Goal: Transaction & Acquisition: Purchase product/service

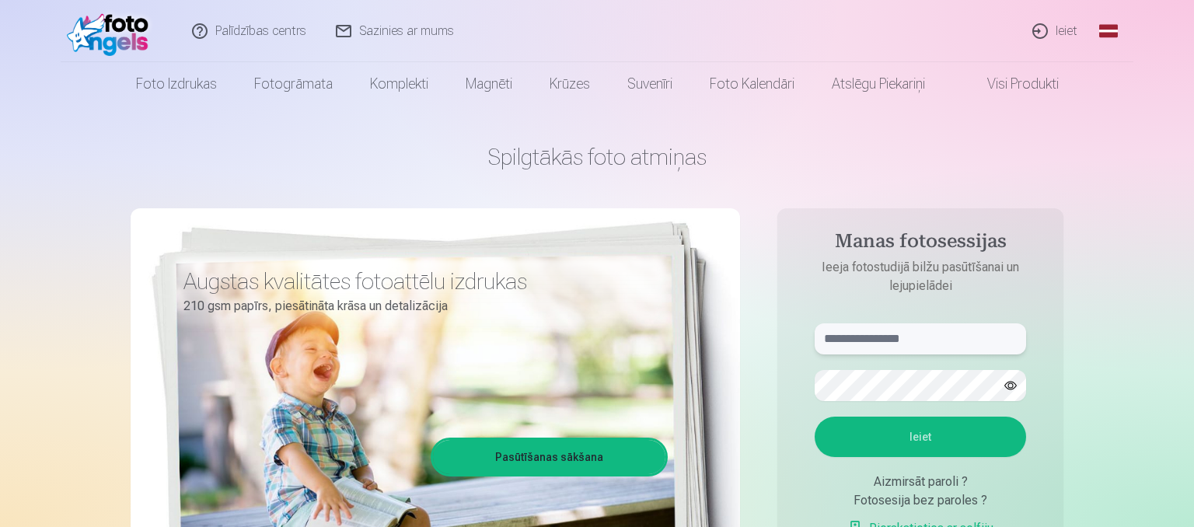
click at [946, 347] on input "text" at bounding box center [919, 338] width 211 height 31
type input "**********"
click at [814, 416] on button "Ieiet" at bounding box center [919, 436] width 211 height 40
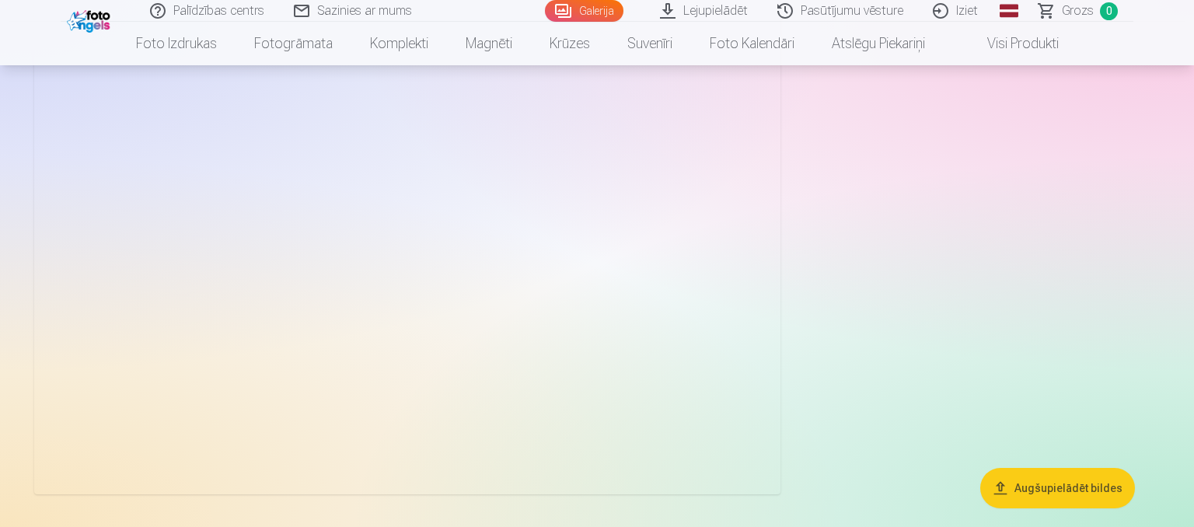
scroll to position [6646, 0]
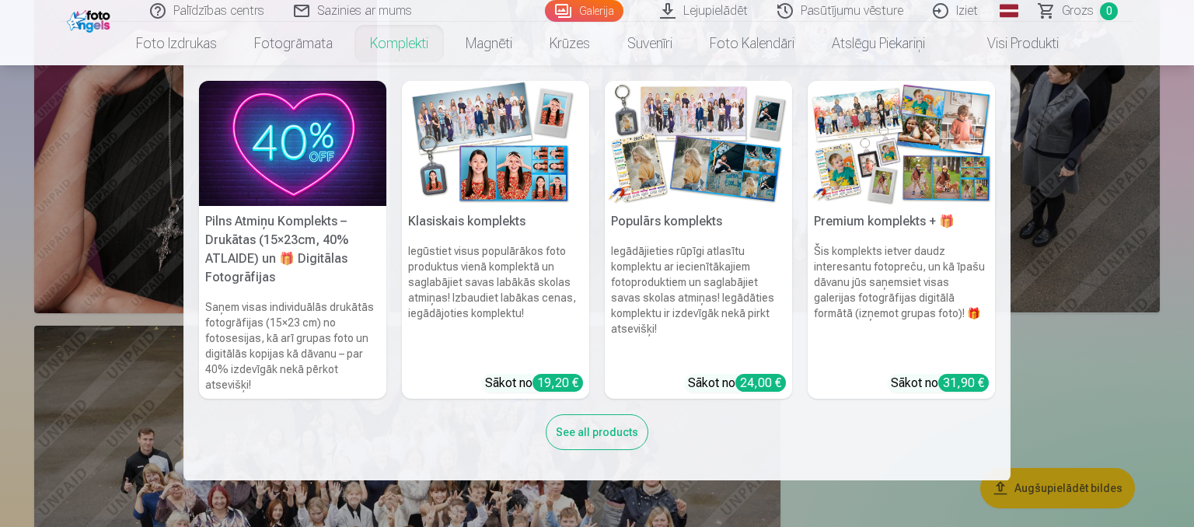
click at [406, 46] on link "Komplekti" at bounding box center [399, 44] width 96 height 44
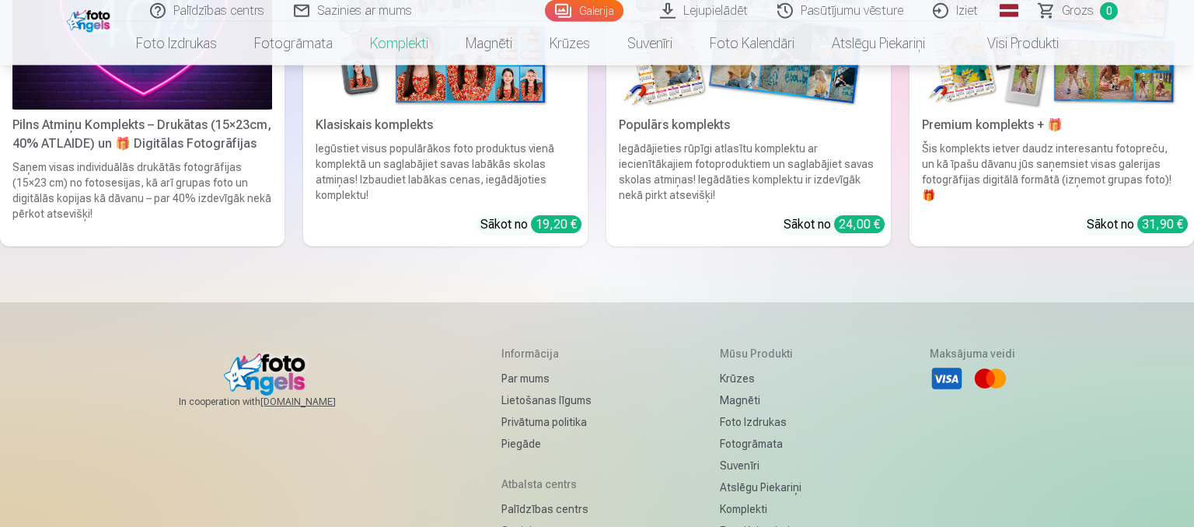
scroll to position [82, 0]
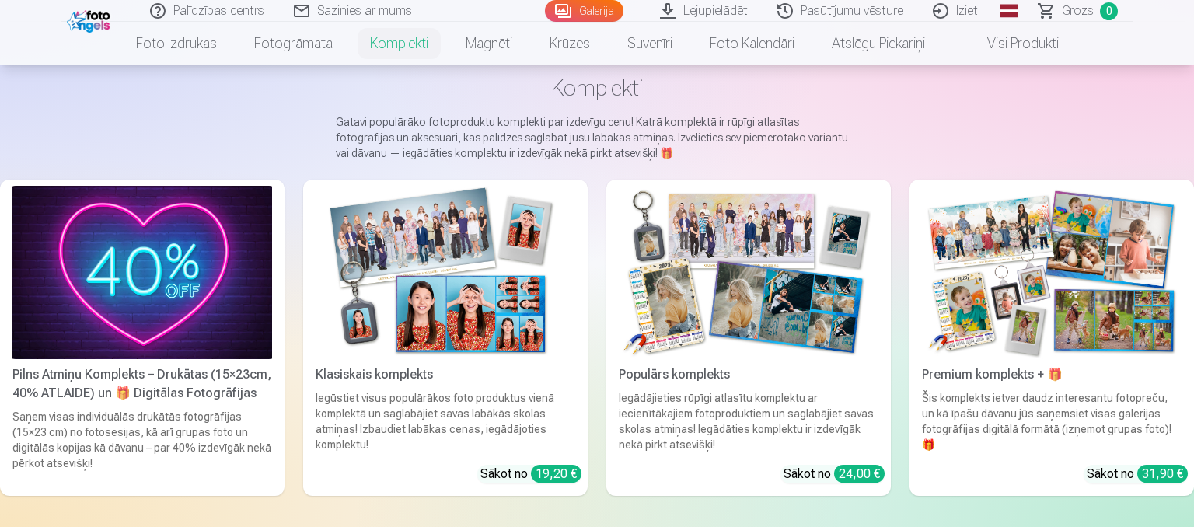
click at [576, 15] on link "Galerija" at bounding box center [584, 11] width 78 height 22
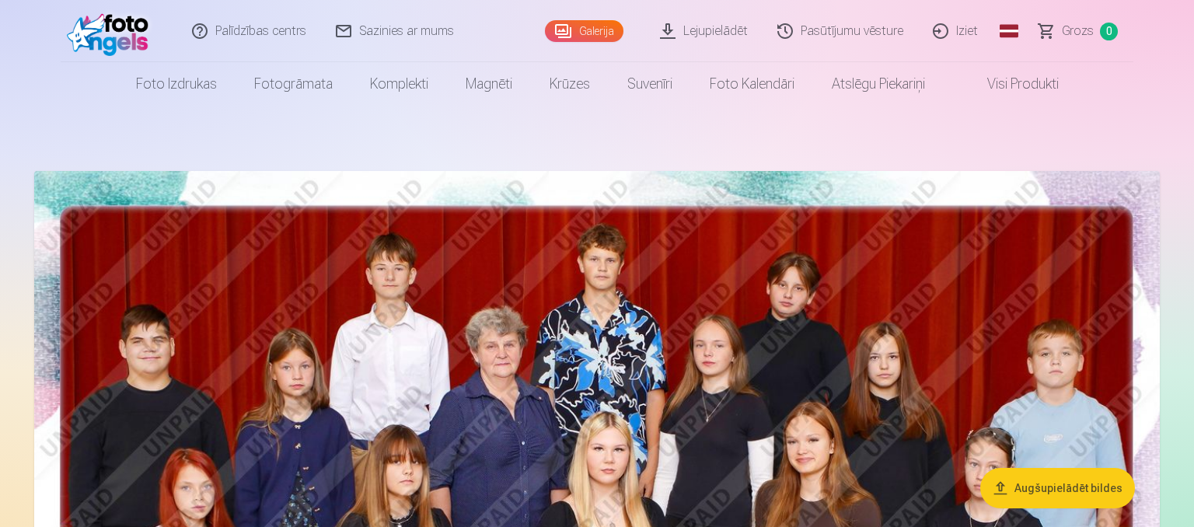
click at [991, 95] on link "Visi produkti" at bounding box center [1010, 84] width 134 height 44
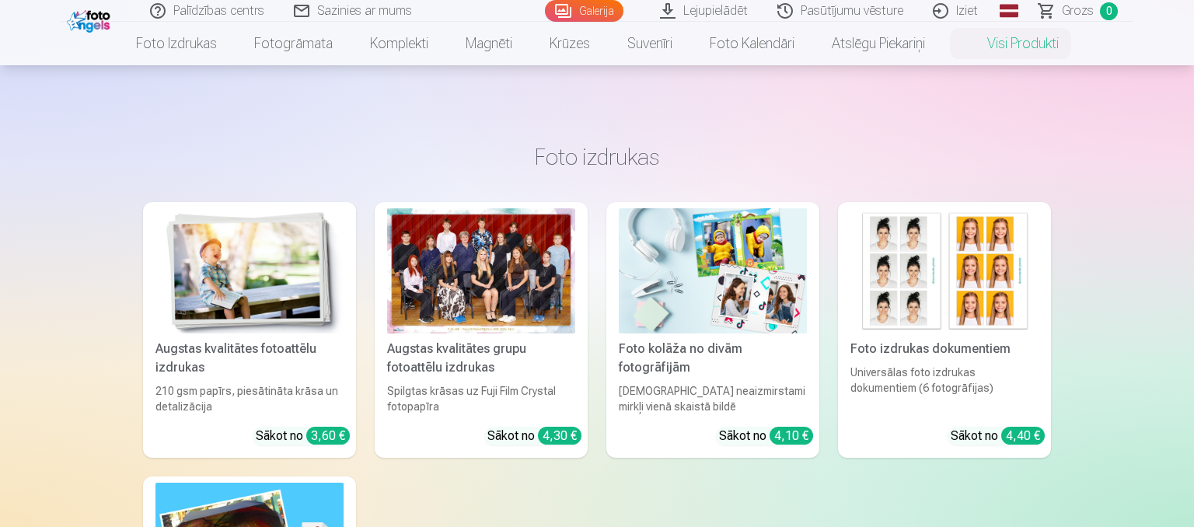
scroll to position [164, 0]
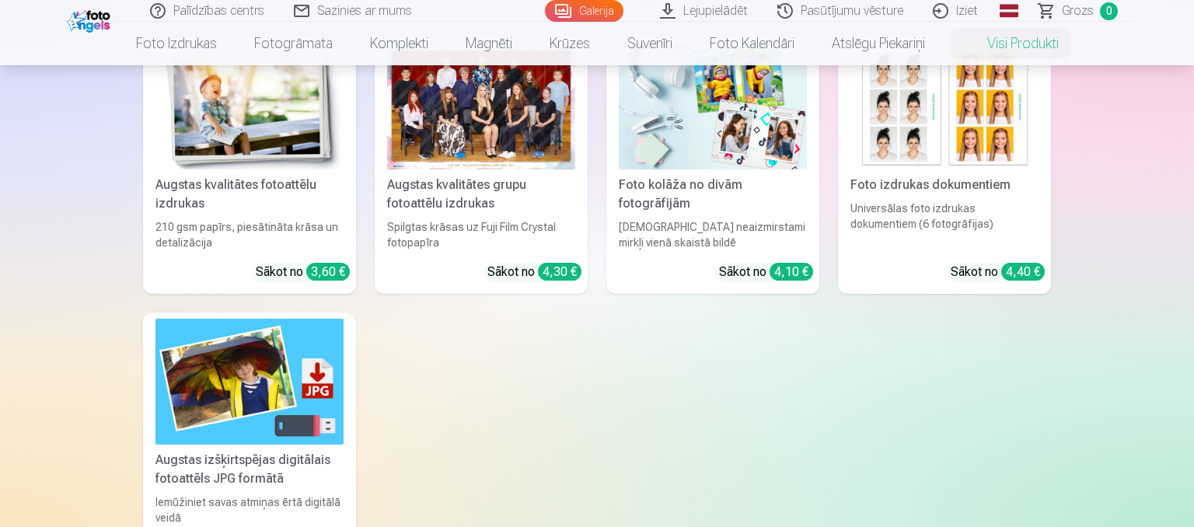
click at [498, 138] on div at bounding box center [481, 106] width 188 height 125
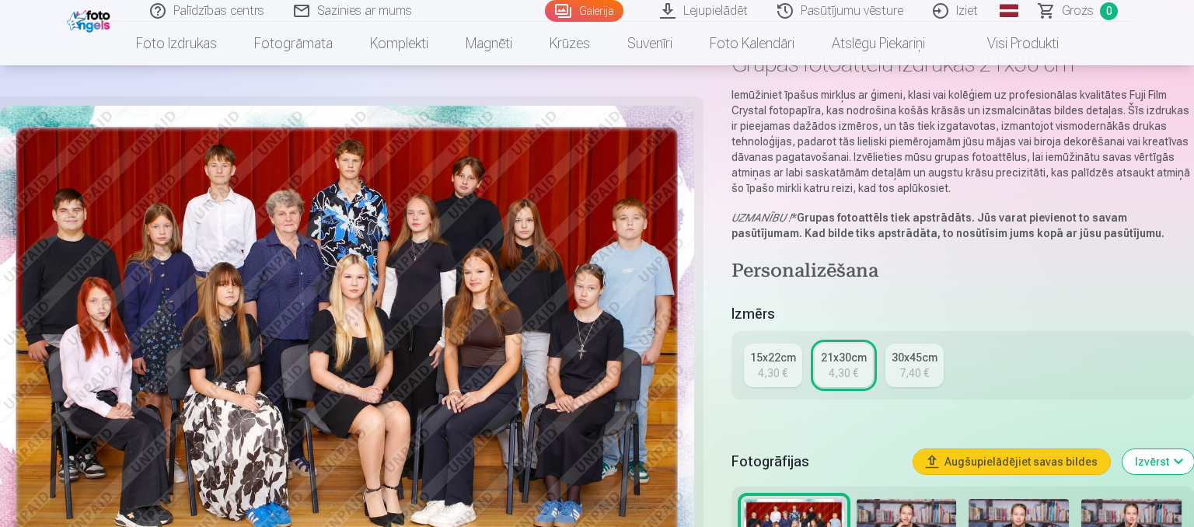
scroll to position [246, 0]
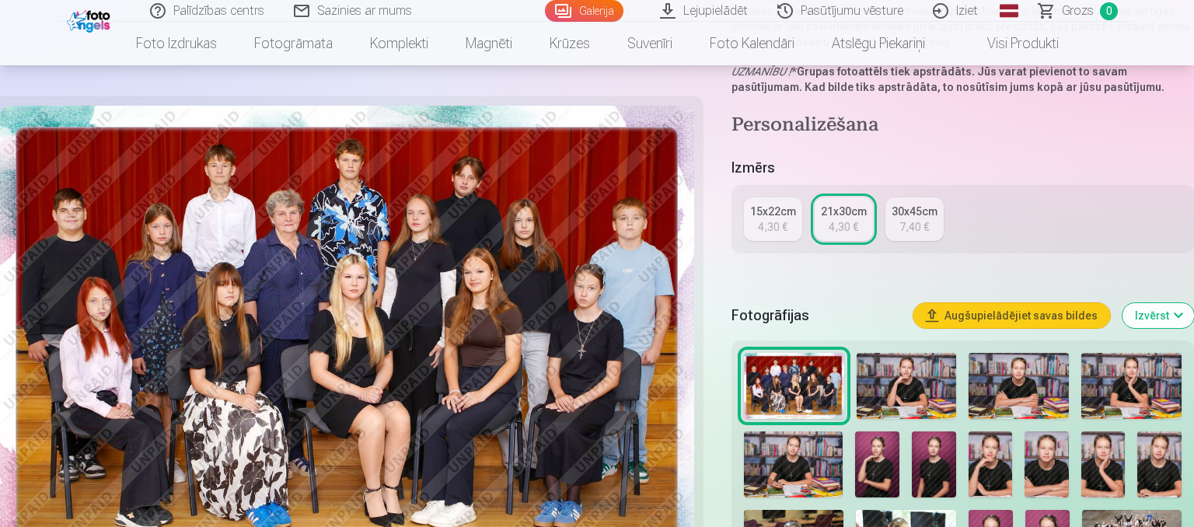
click at [761, 222] on div "4,30 €" at bounding box center [773, 227] width 30 height 16
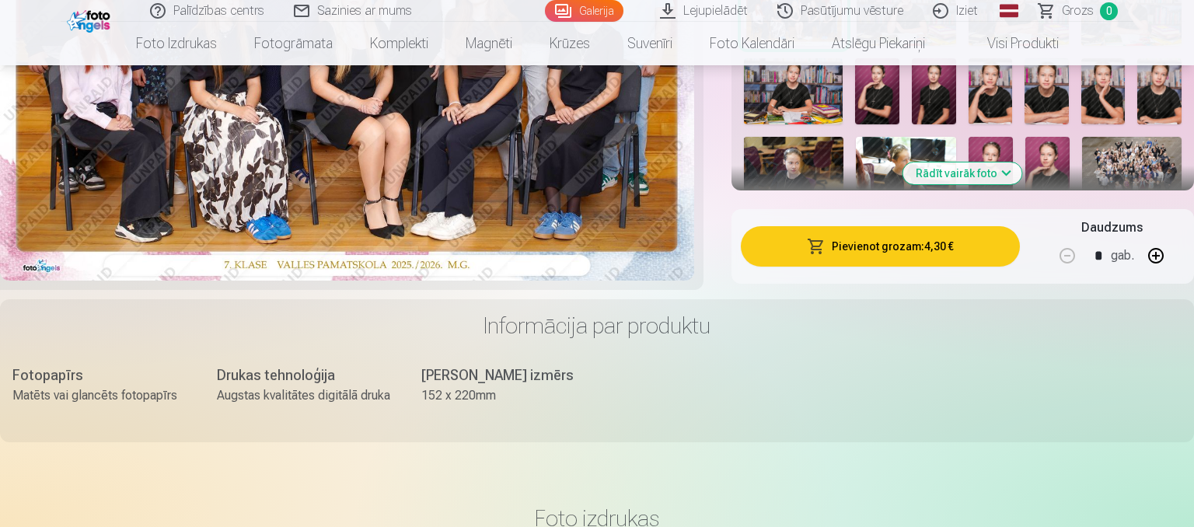
scroll to position [410, 0]
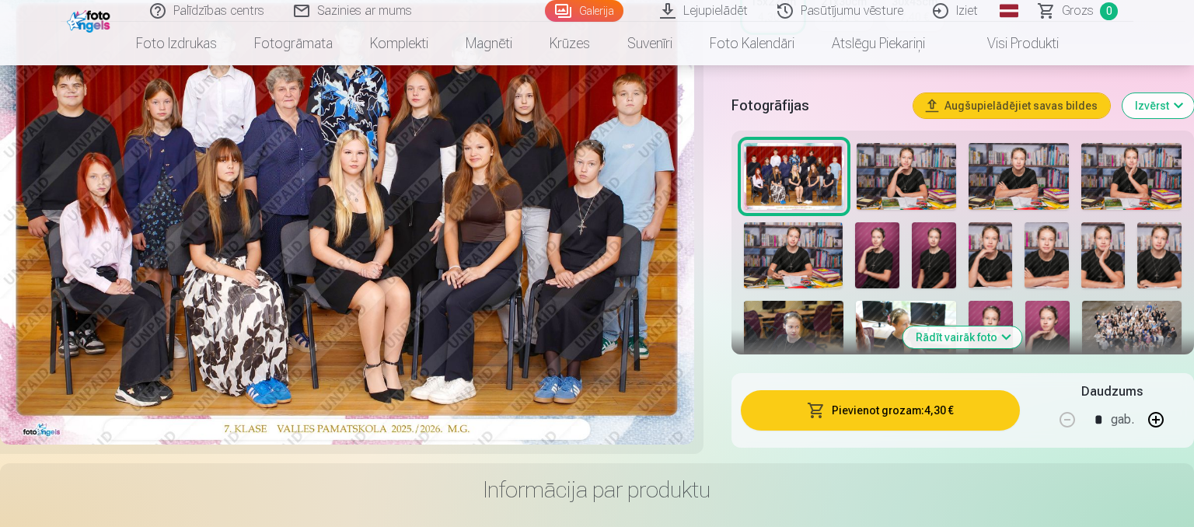
click at [996, 109] on button "Augšupielādējiet savas bildes" at bounding box center [1011, 105] width 197 height 25
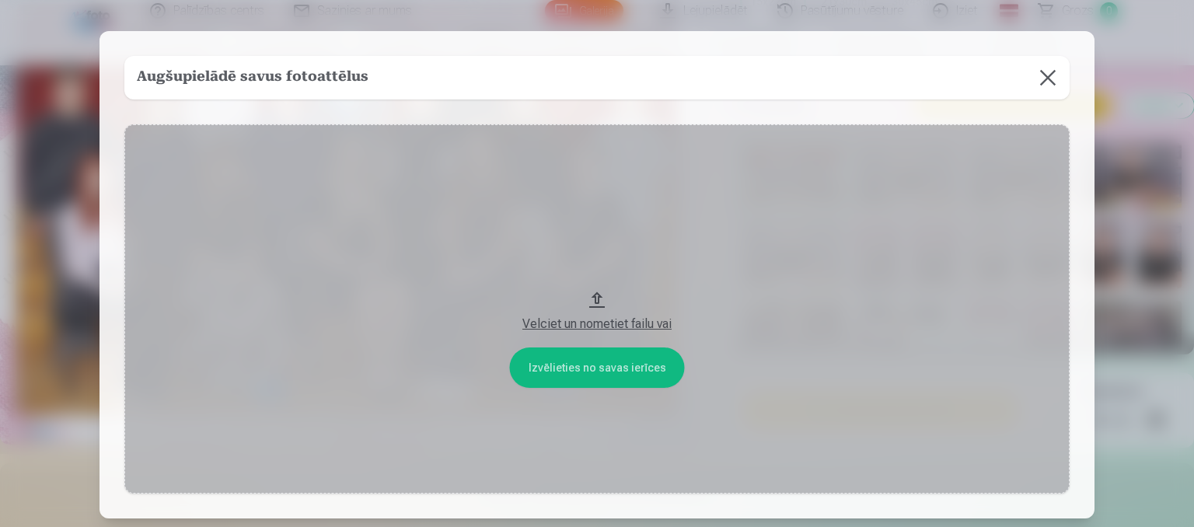
click at [1046, 75] on button at bounding box center [1048, 78] width 44 height 44
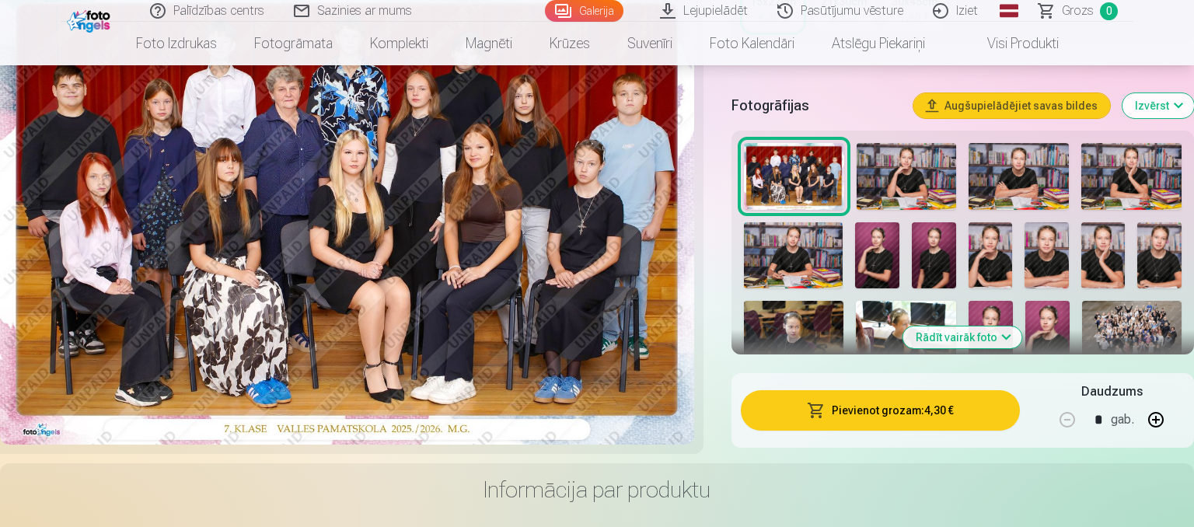
click at [861, 420] on button "Pievienot grozam : 4,30 €" at bounding box center [880, 410] width 279 height 40
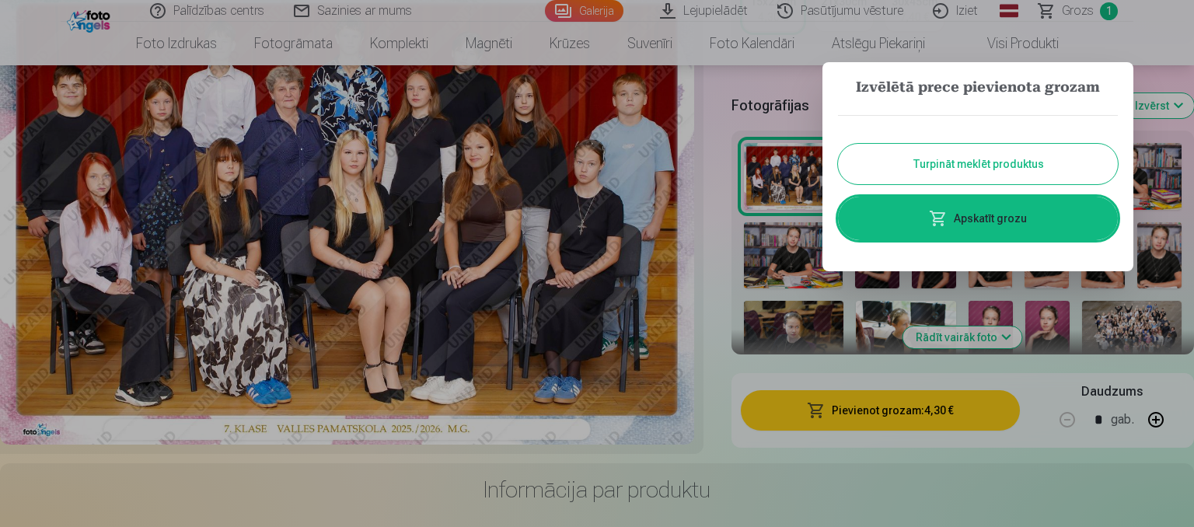
click at [978, 158] on button "Turpināt meklēt produktus" at bounding box center [978, 164] width 280 height 40
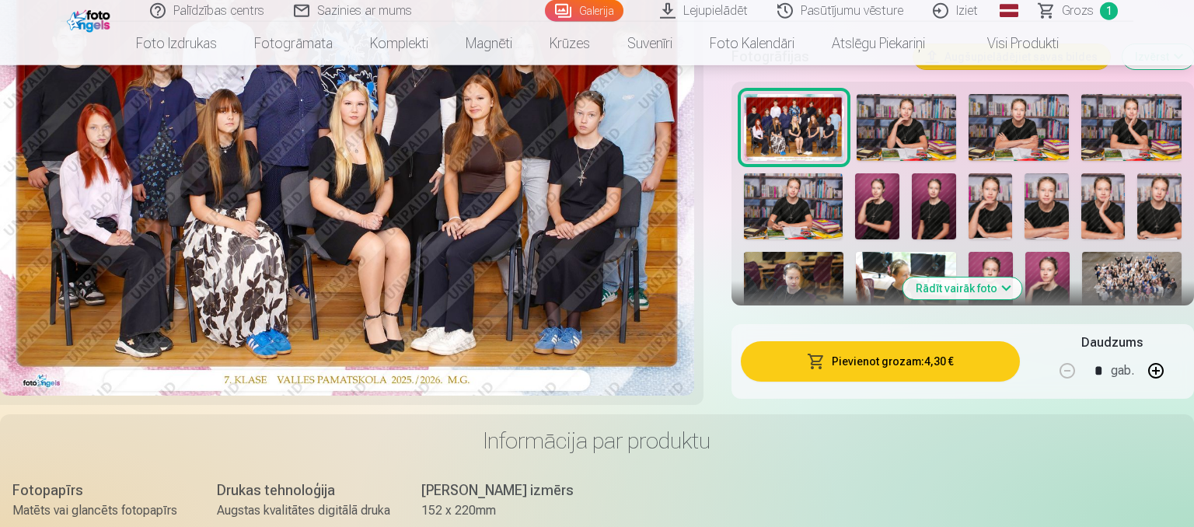
scroll to position [492, 0]
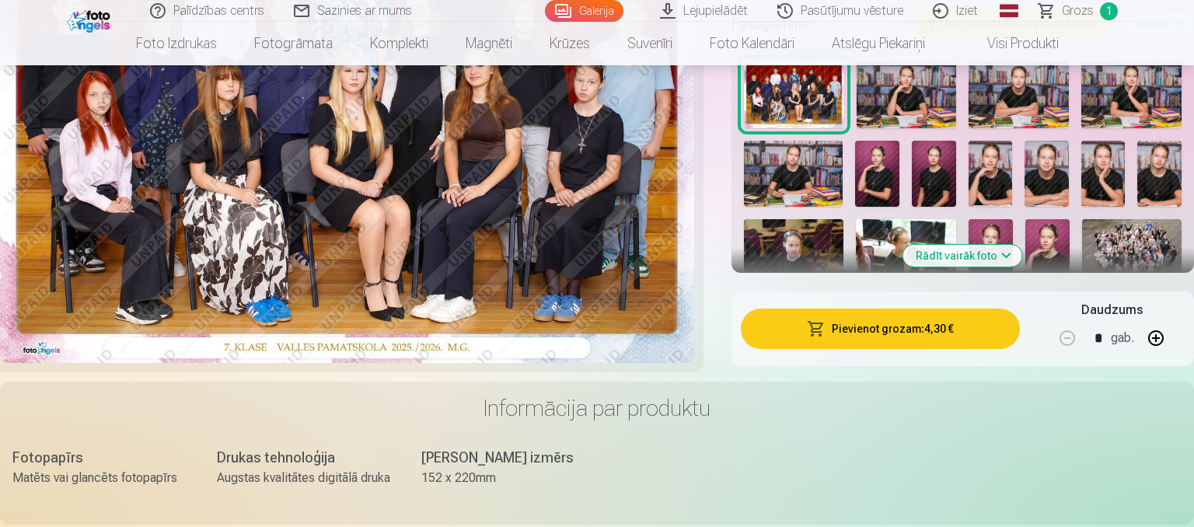
click at [964, 260] on button "Rādīt vairāk foto" at bounding box center [962, 256] width 119 height 22
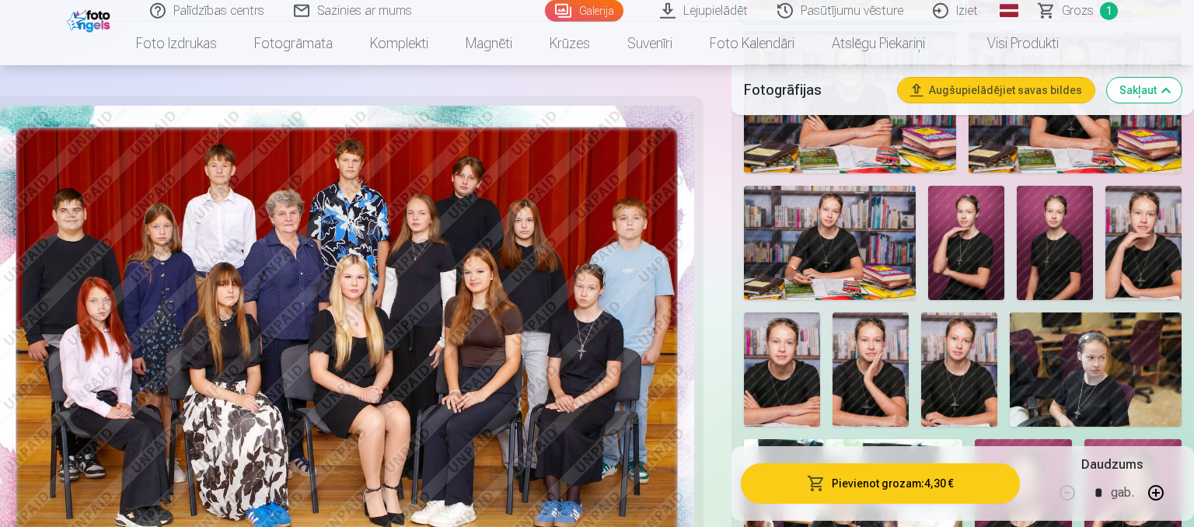
scroll to position [656, 0]
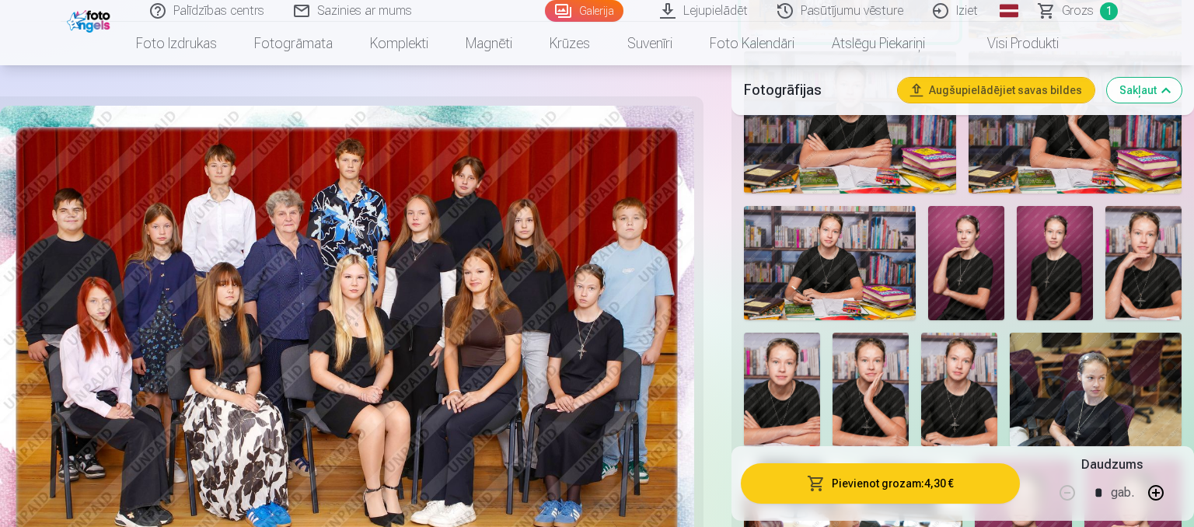
click at [1072, 284] on img at bounding box center [1054, 263] width 76 height 114
click at [1067, 275] on img at bounding box center [1054, 263] width 76 height 114
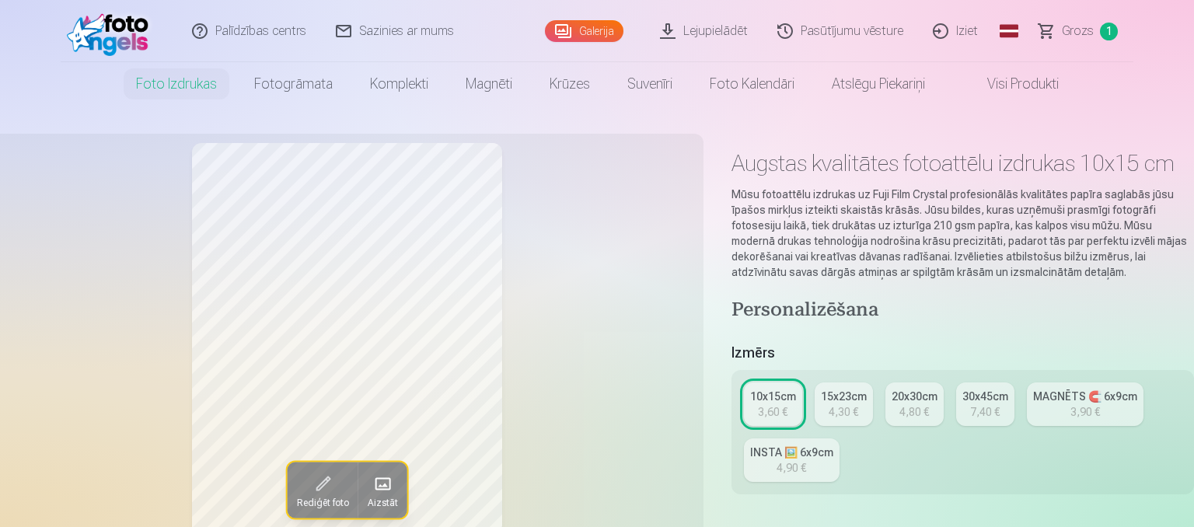
click at [1047, 411] on link "MAGNĒTS 🧲 6x9cm 3,90 €" at bounding box center [1084, 404] width 117 height 44
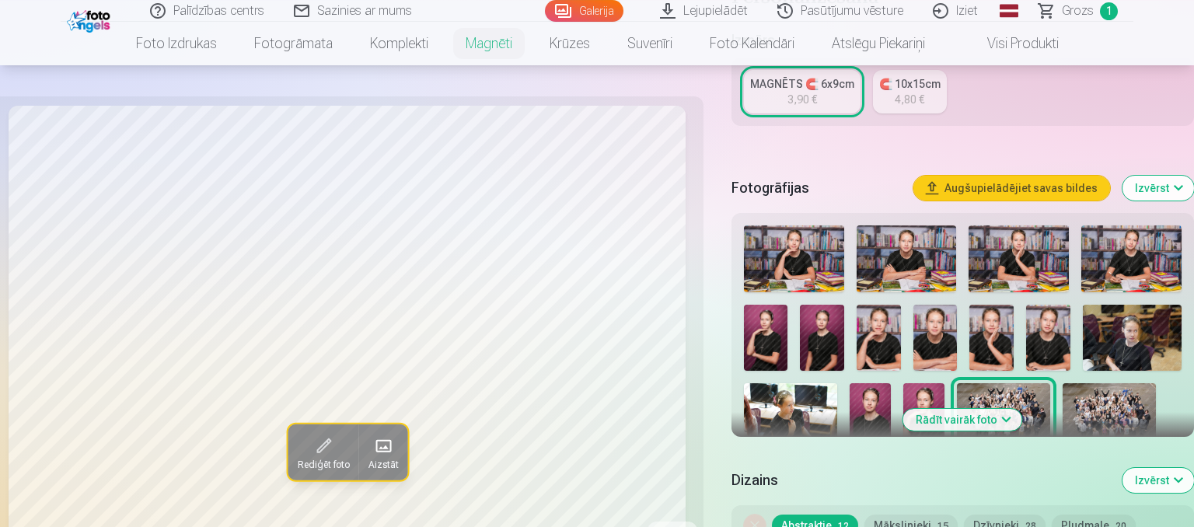
scroll to position [410, 0]
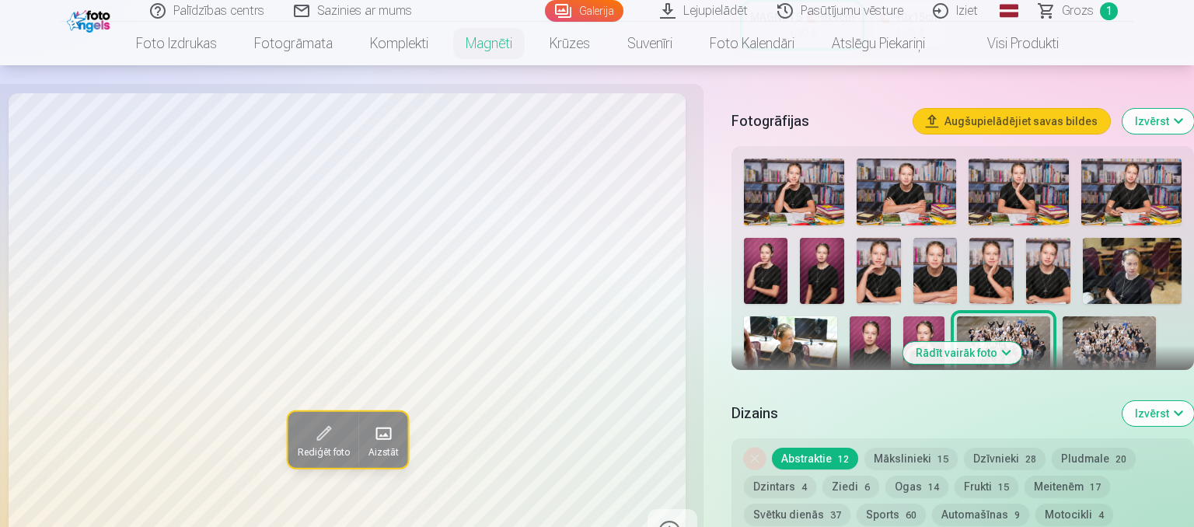
click at [821, 246] on img at bounding box center [822, 271] width 44 height 66
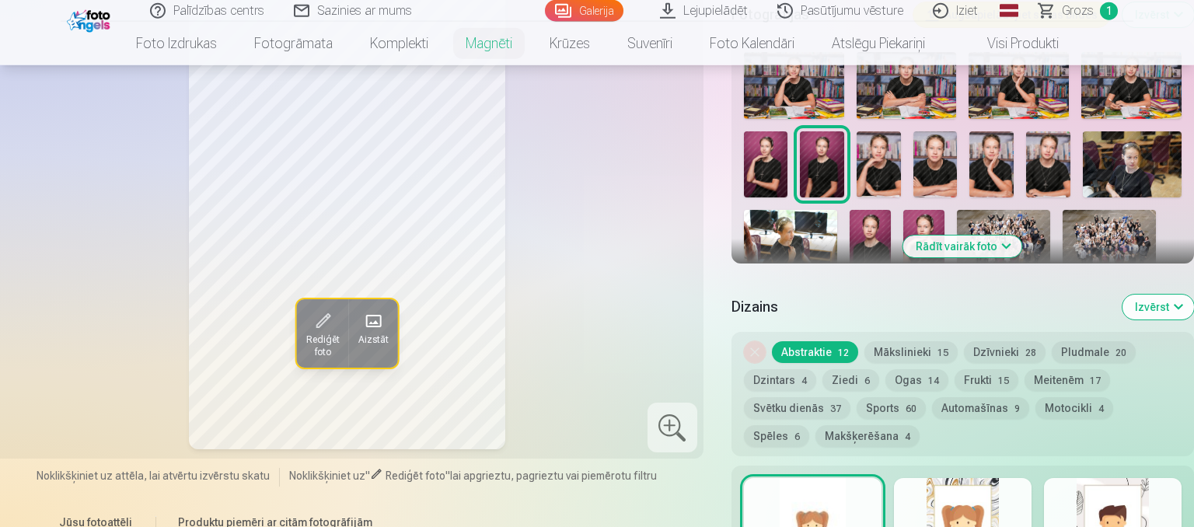
scroll to position [492, 0]
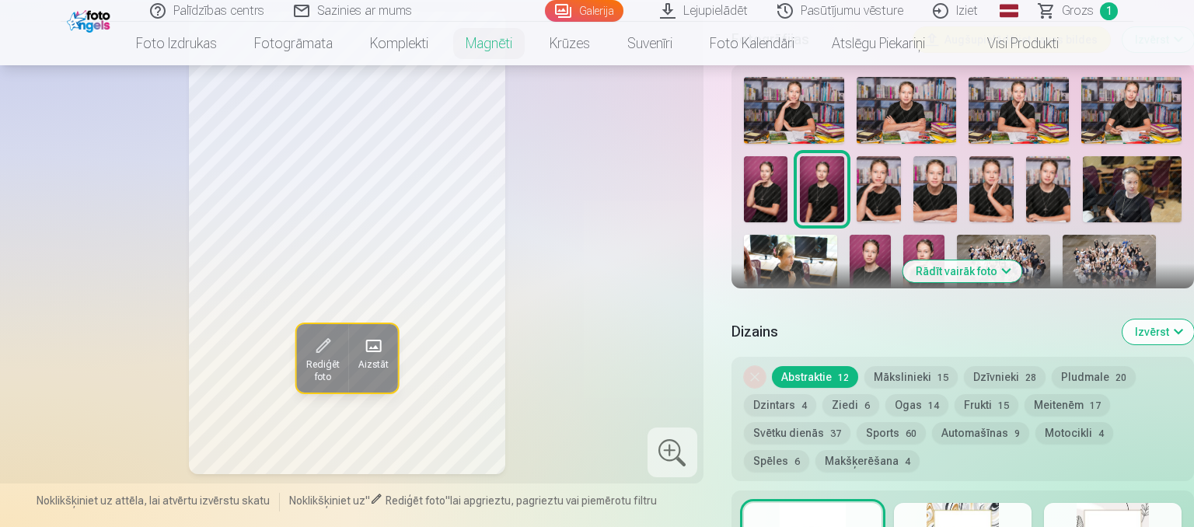
click at [899, 366] on button "Mākslinieki 15" at bounding box center [910, 377] width 93 height 22
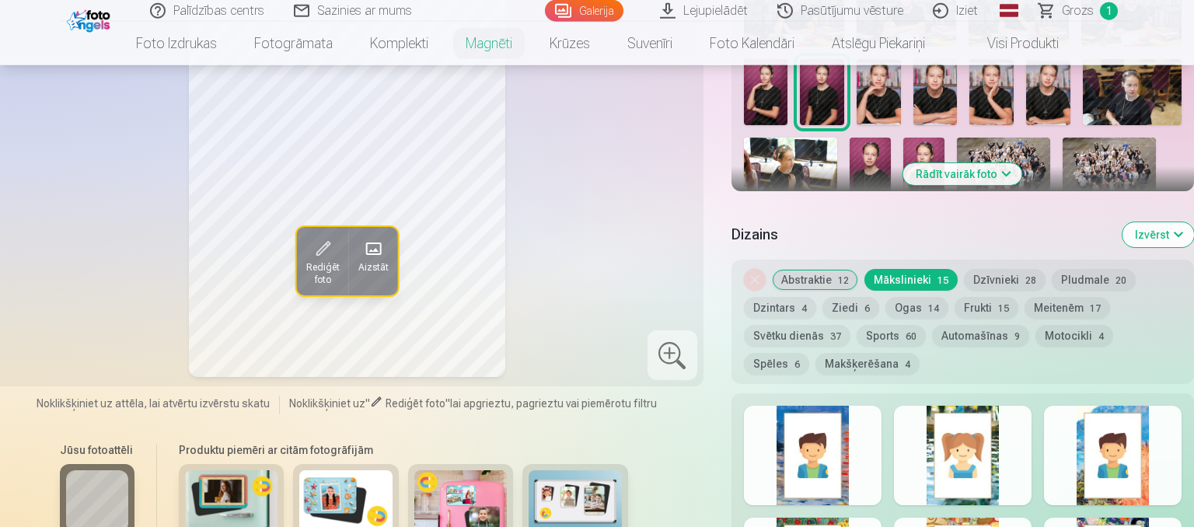
scroll to position [574, 0]
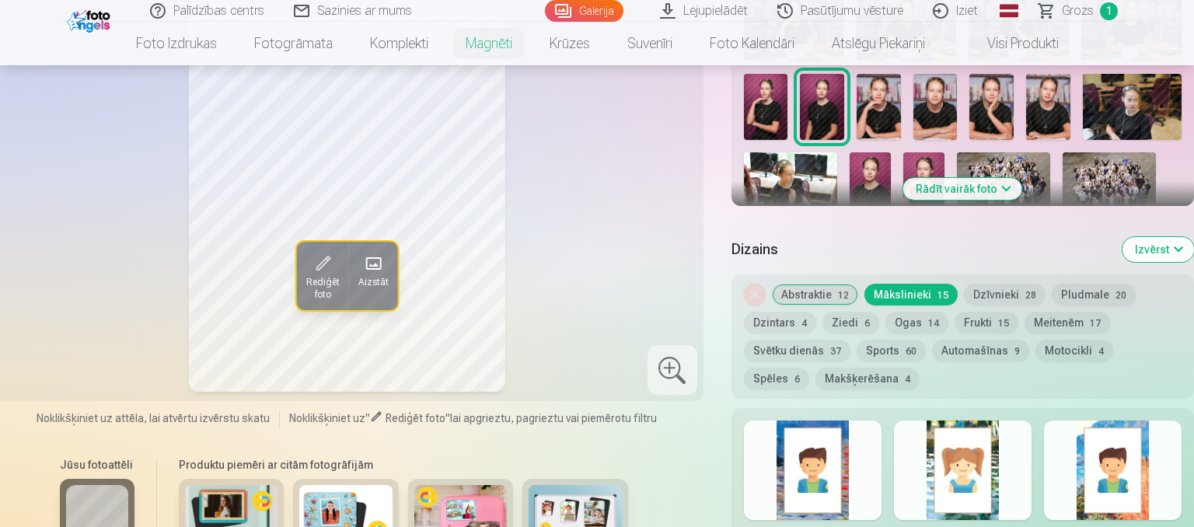
click at [818, 284] on button "Abstraktie 12" at bounding box center [815, 295] width 86 height 22
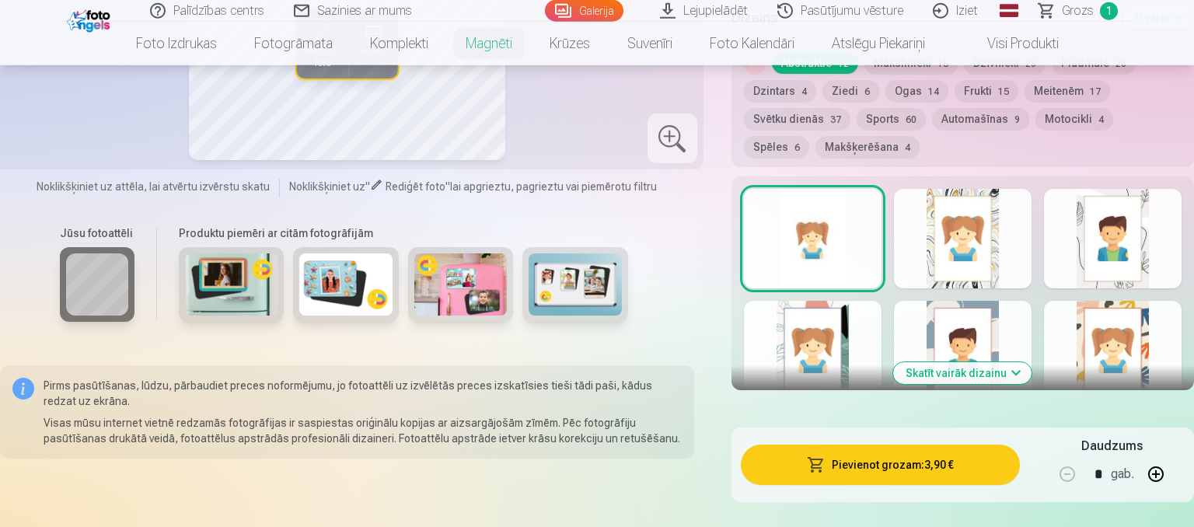
scroll to position [821, 0]
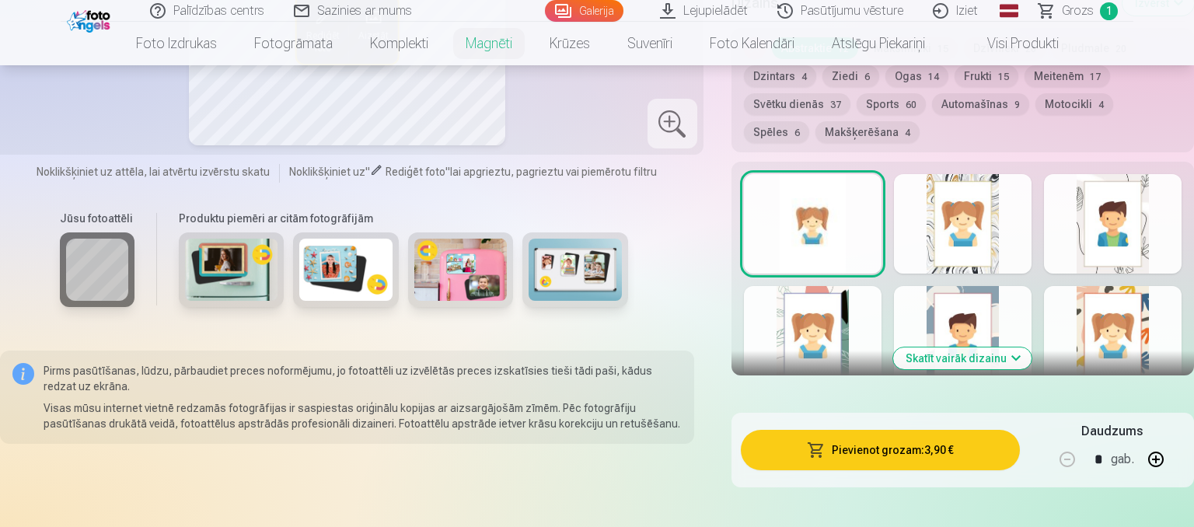
click at [953, 210] on div at bounding box center [963, 223] width 138 height 99
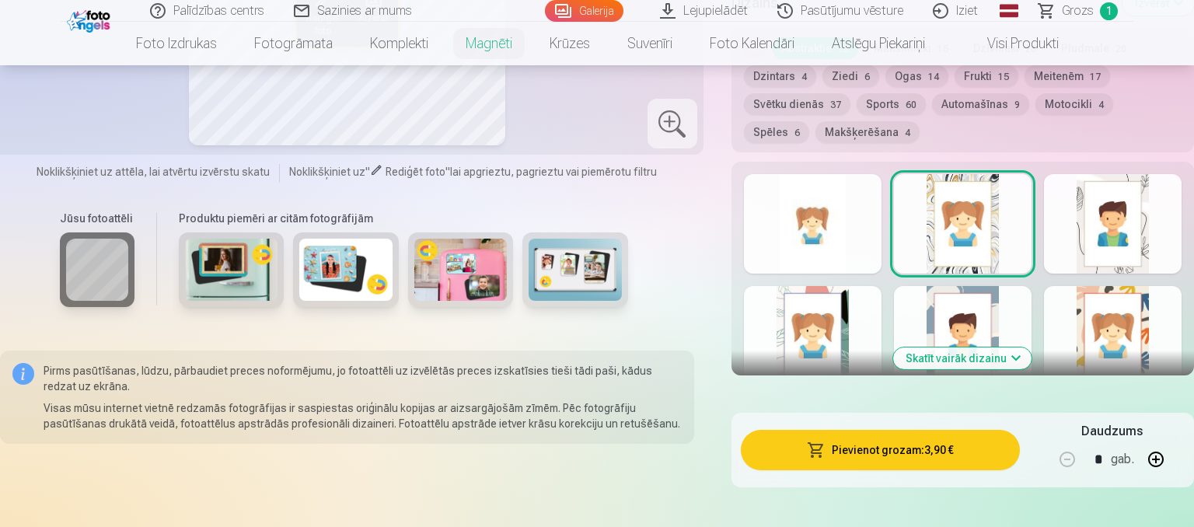
click at [1095, 322] on div at bounding box center [1113, 335] width 138 height 99
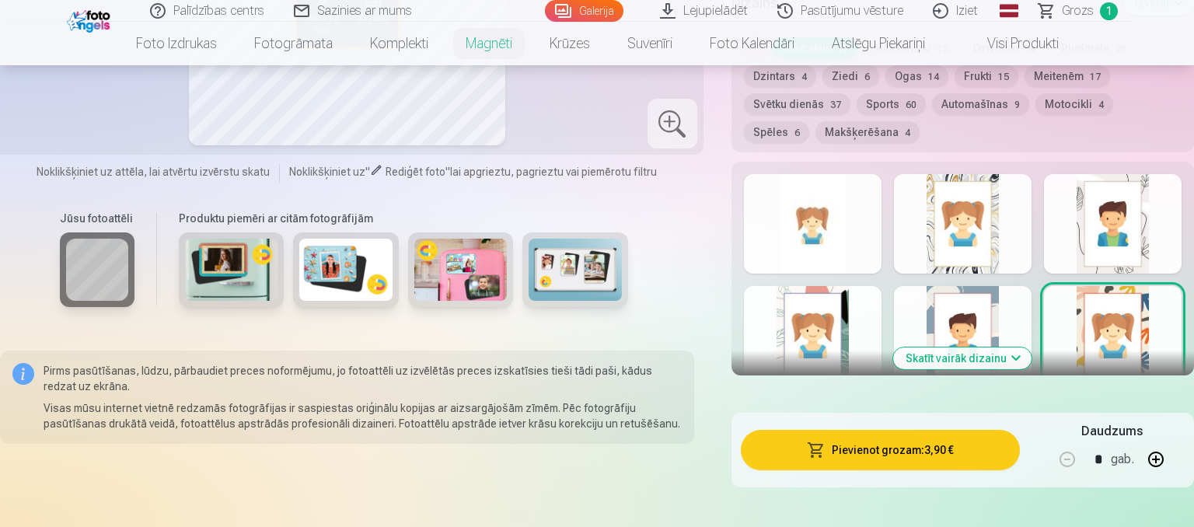
click at [1016, 347] on button "Skatīt vairāk dizainu" at bounding box center [962, 358] width 138 height 22
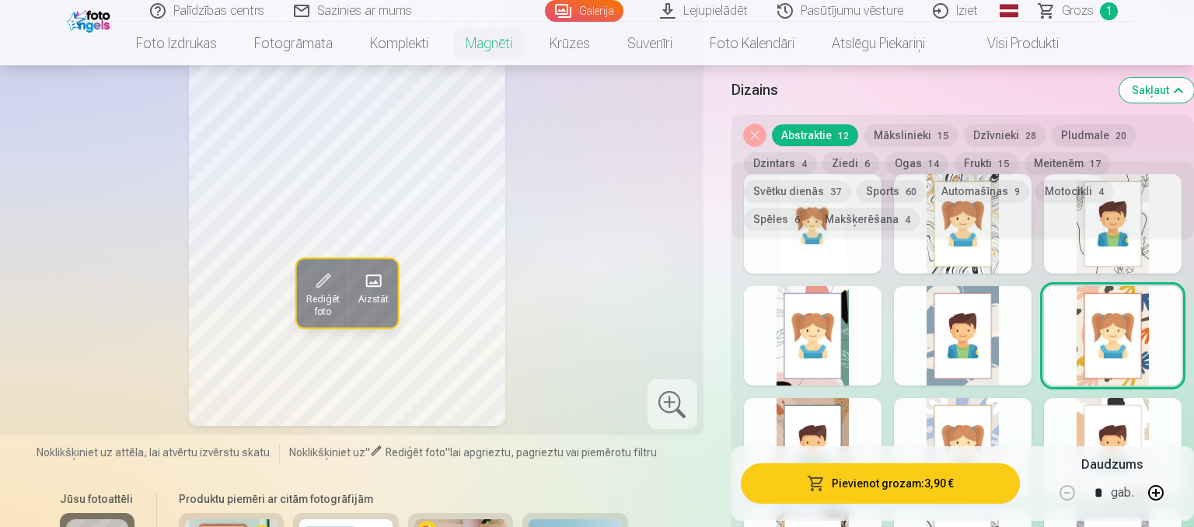
click at [1097, 240] on div at bounding box center [1113, 223] width 138 height 99
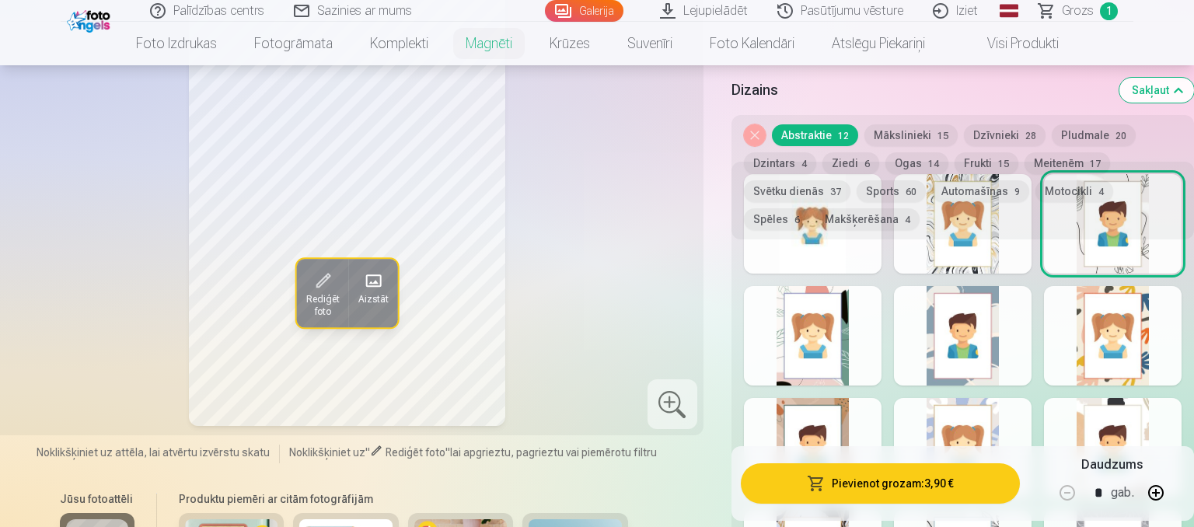
click at [855, 418] on div at bounding box center [813, 447] width 138 height 99
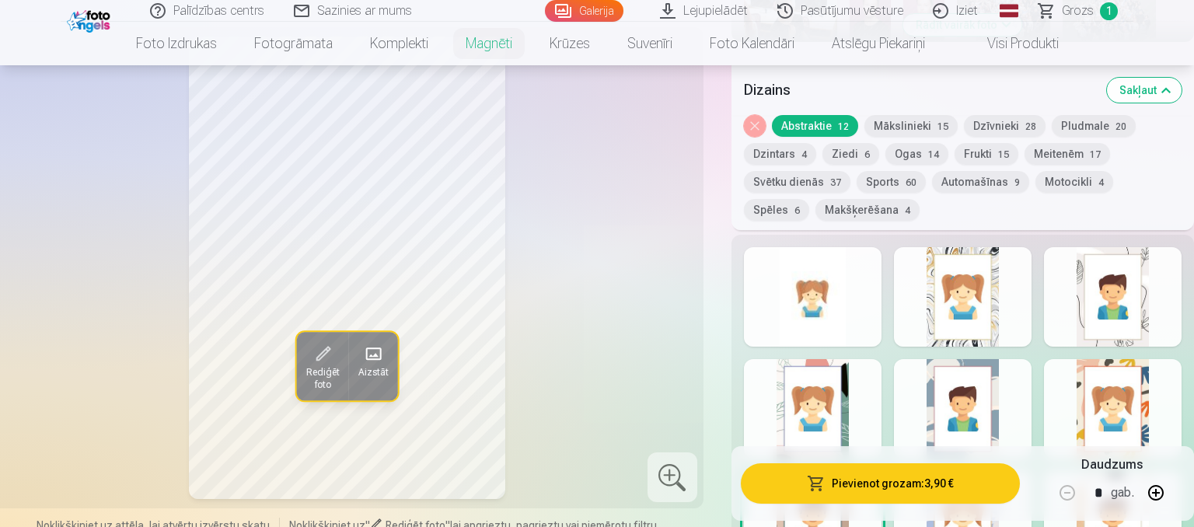
scroll to position [656, 0]
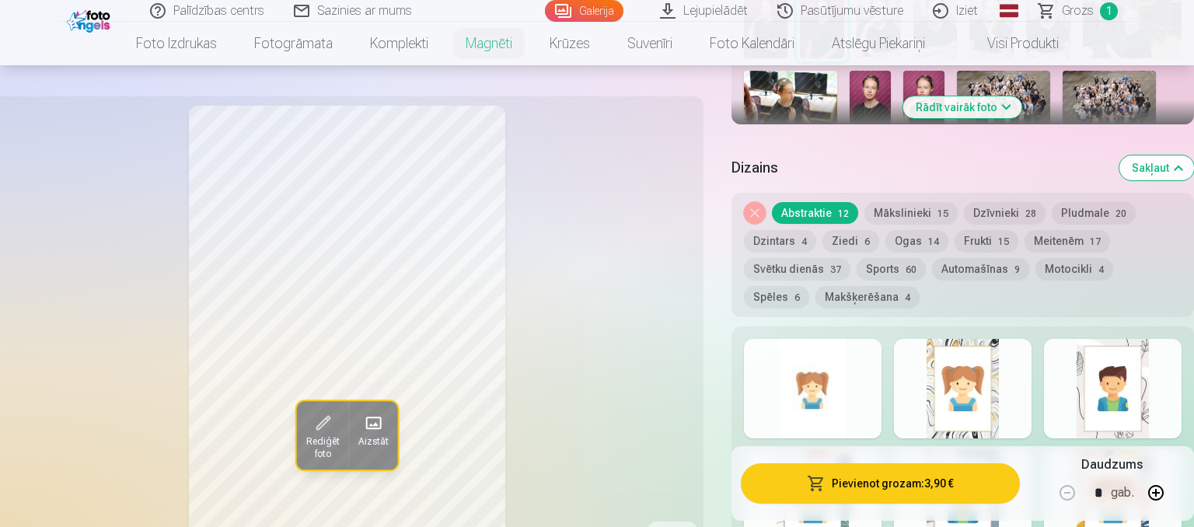
click at [750, 230] on button "Dzintars 4" at bounding box center [780, 241] width 72 height 22
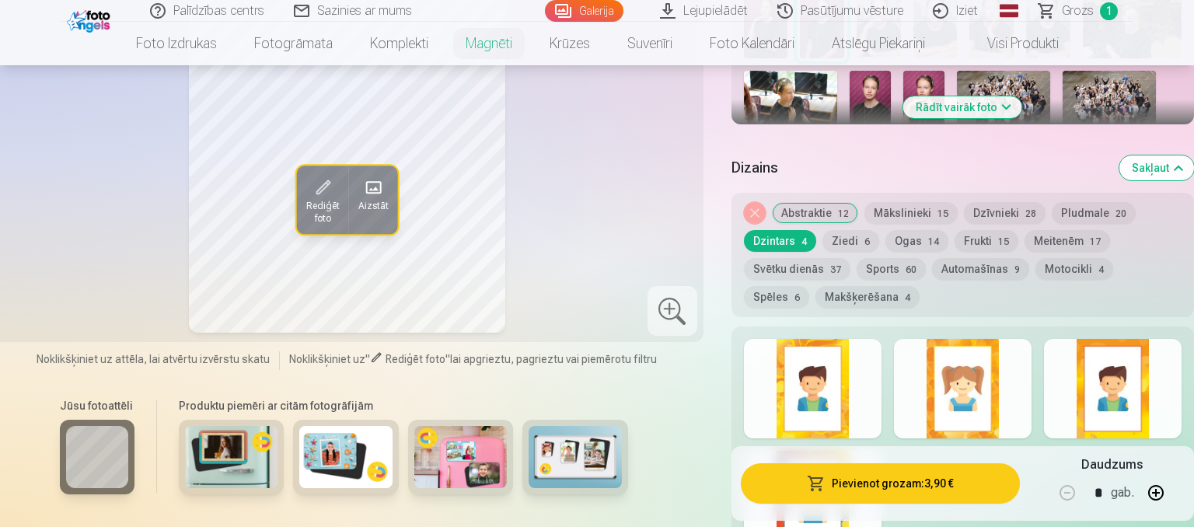
click at [1024, 402] on div at bounding box center [963, 388] width 138 height 99
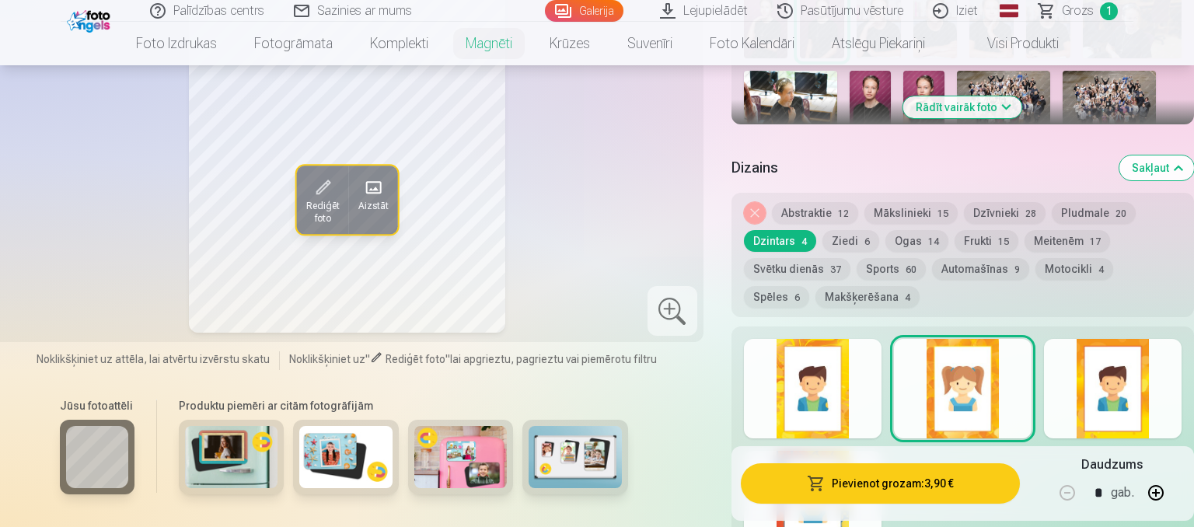
click at [864, 236] on span "6" at bounding box center [866, 241] width 5 height 11
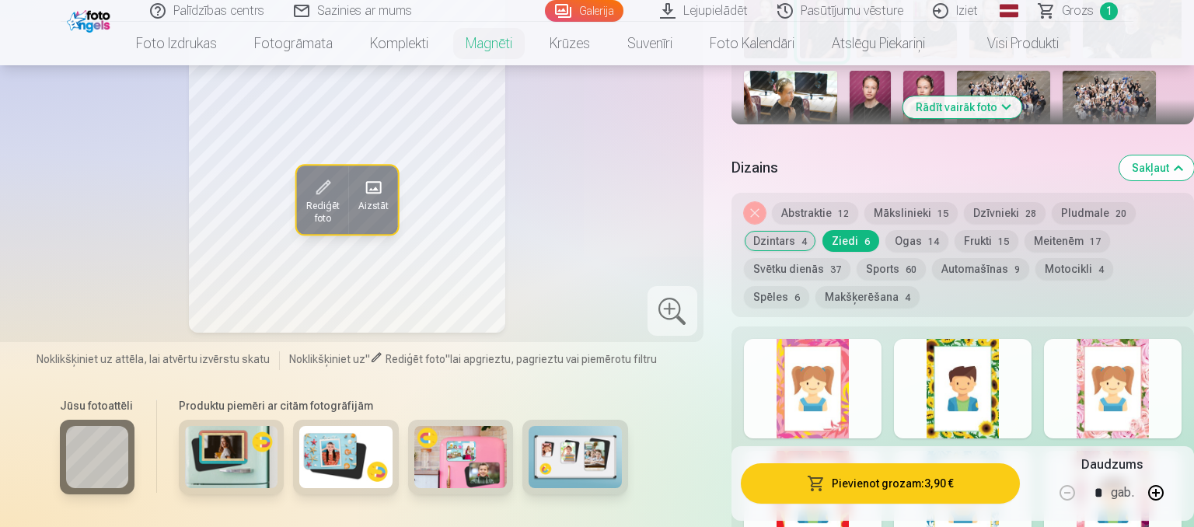
click at [828, 381] on div at bounding box center [813, 388] width 138 height 99
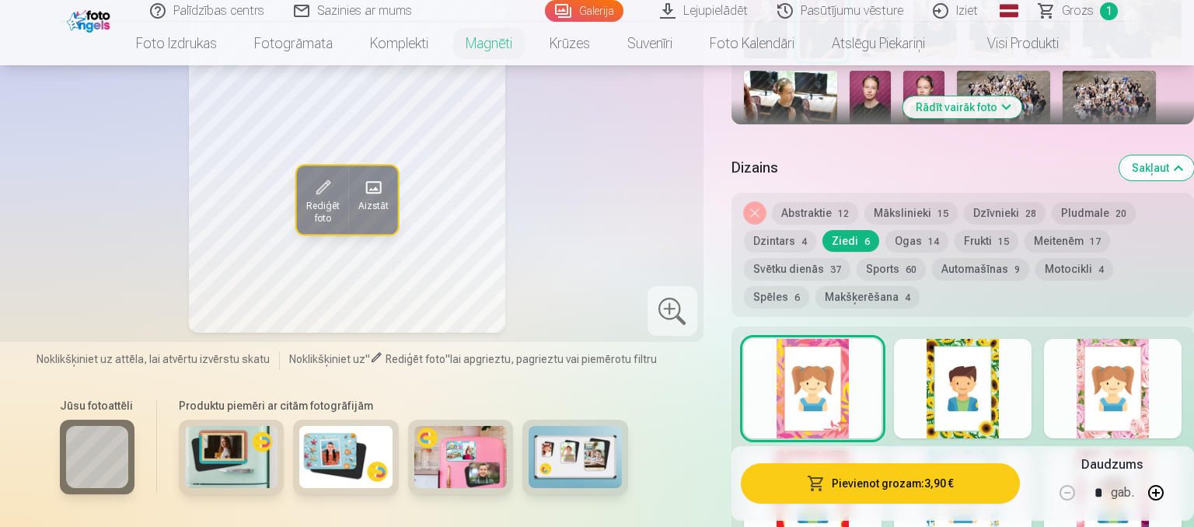
click at [1067, 374] on div at bounding box center [1113, 388] width 138 height 99
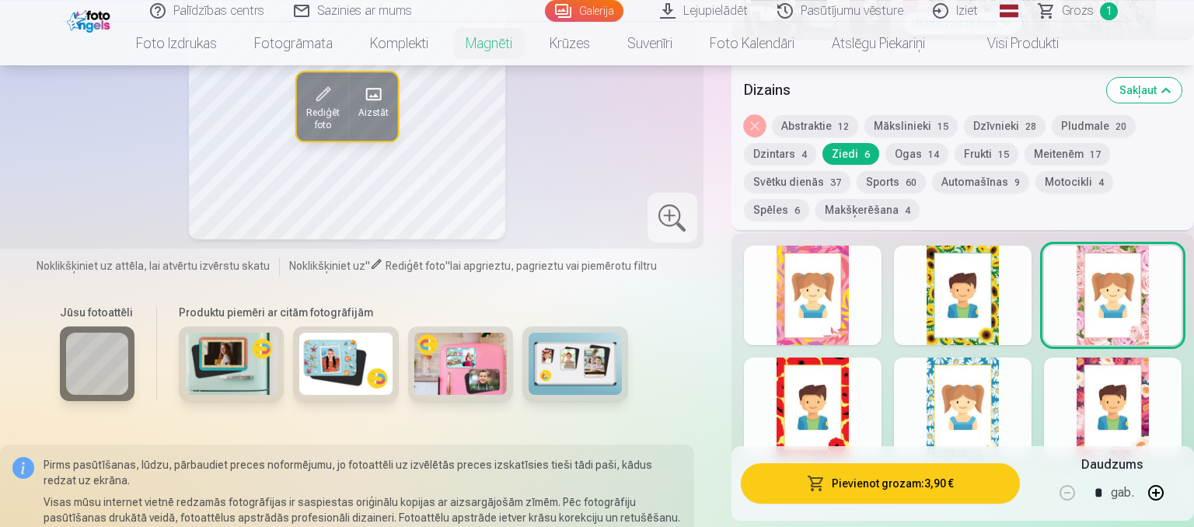
scroll to position [738, 0]
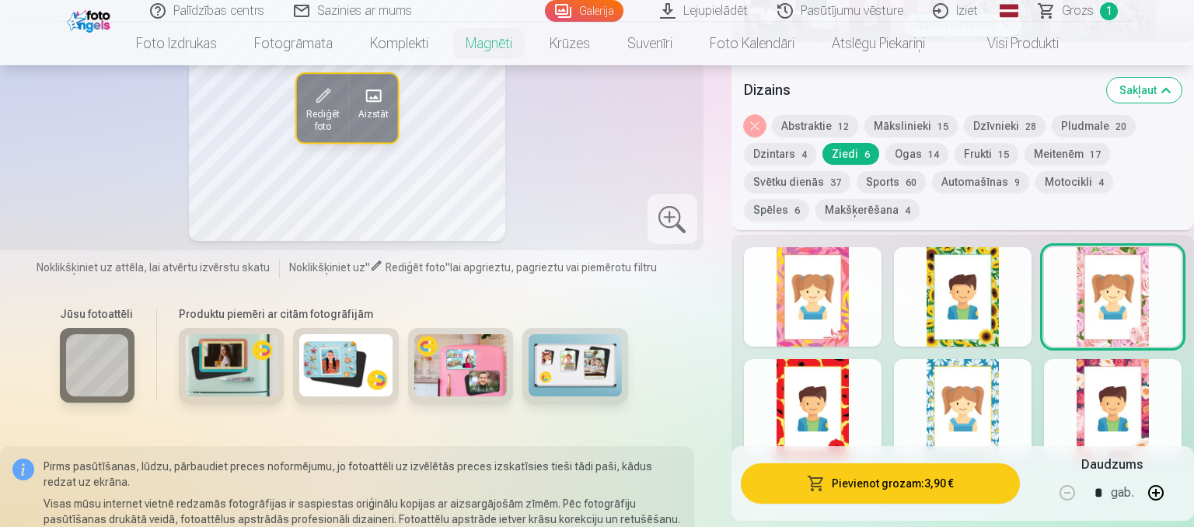
click at [1142, 382] on div at bounding box center [1113, 408] width 138 height 99
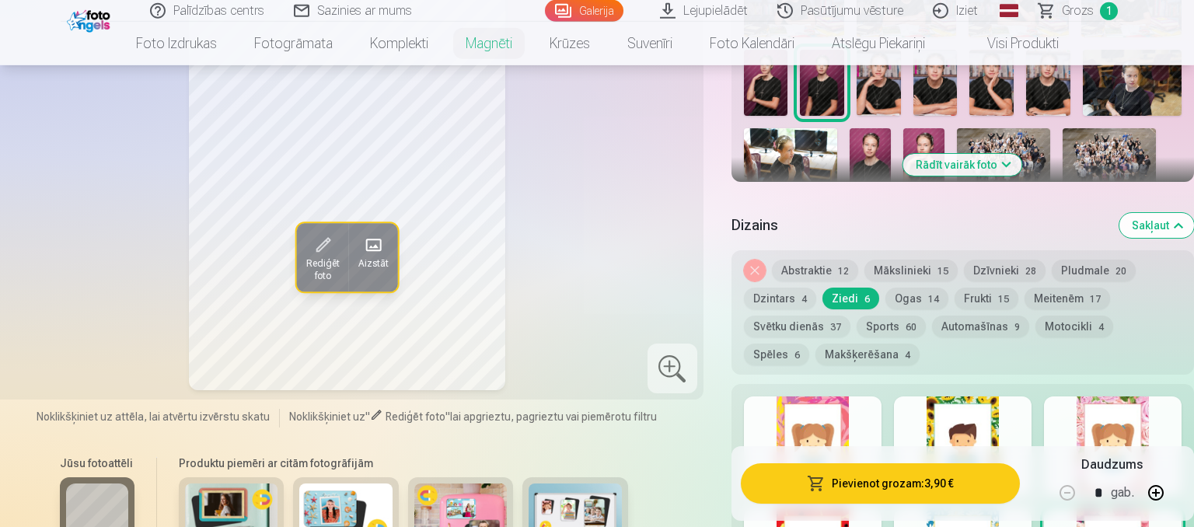
scroll to position [574, 0]
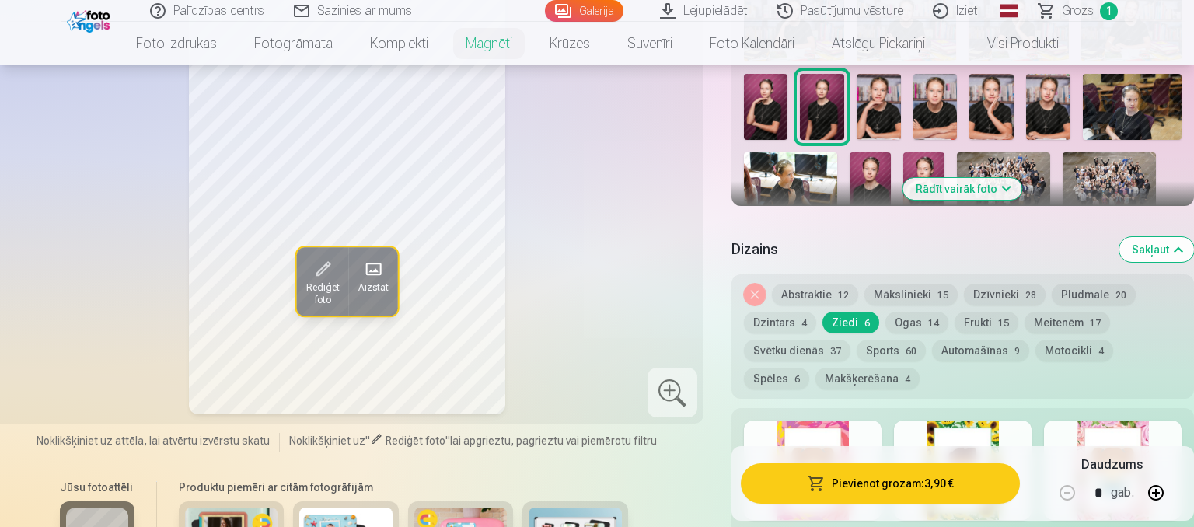
click at [968, 312] on button "Frukti 15" at bounding box center [986, 323] width 64 height 22
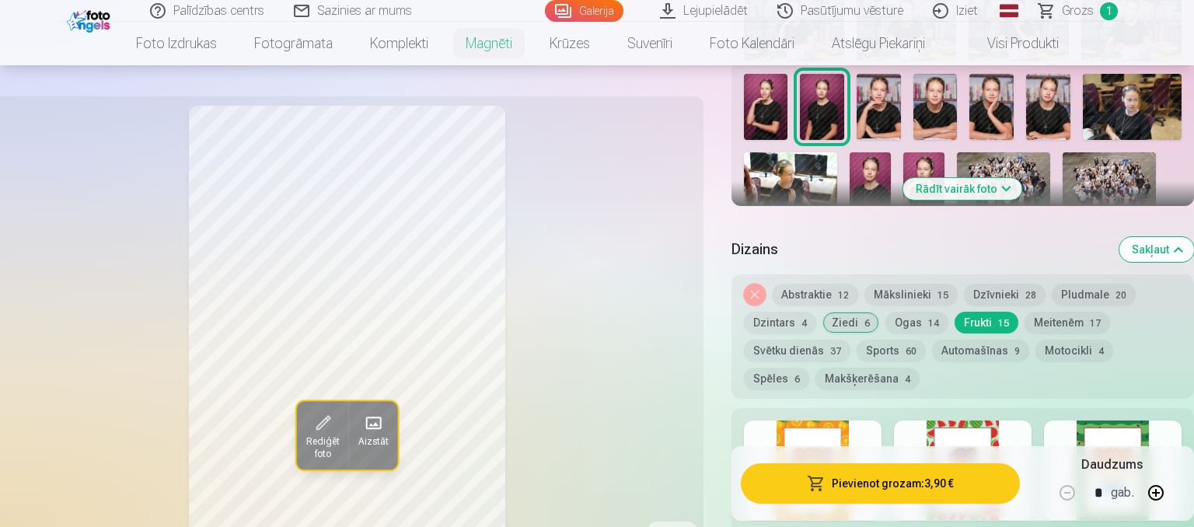
click at [1053, 294] on div "Noņemiet dizainu Abstraktie 12 Mākslinieki 15 Dzīvnieki 28 Pludmale 20 Dzintars…" at bounding box center [962, 336] width 462 height 124
click at [1055, 312] on button "Meitenēm 17" at bounding box center [1066, 323] width 85 height 22
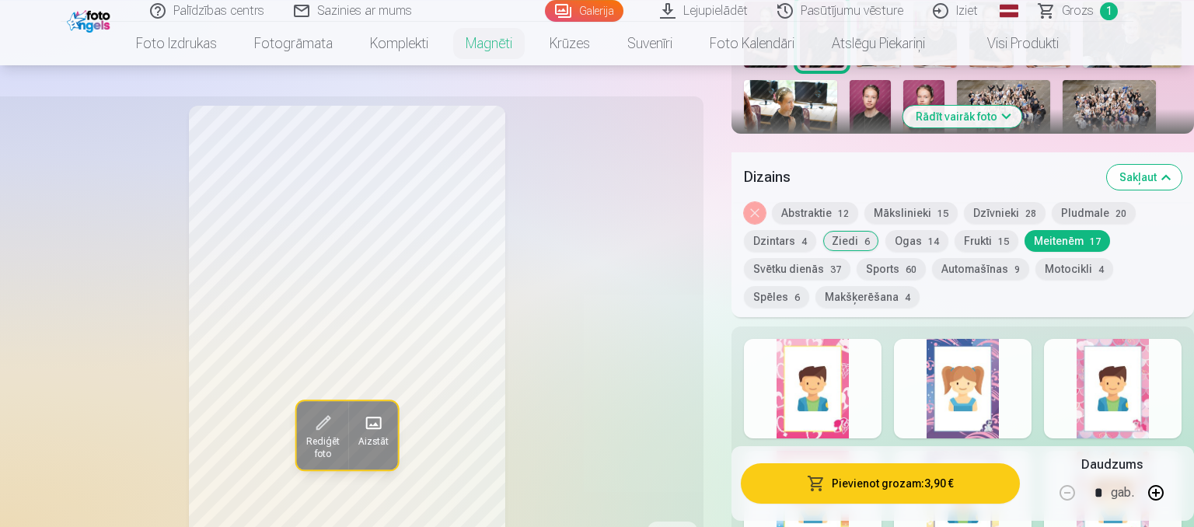
scroll to position [738, 0]
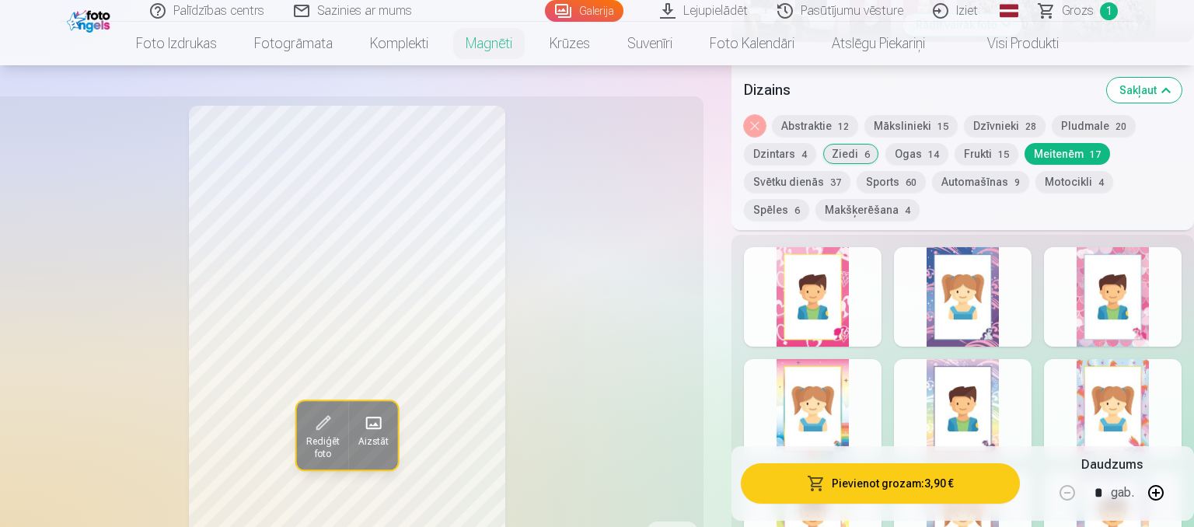
click at [859, 312] on div at bounding box center [813, 296] width 138 height 99
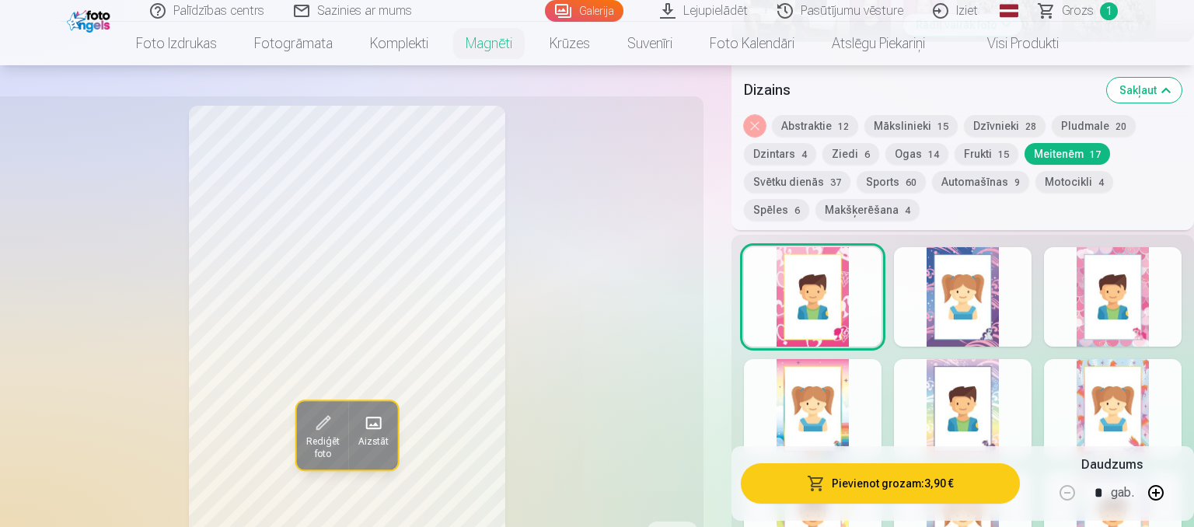
click at [1096, 301] on div at bounding box center [1113, 296] width 138 height 99
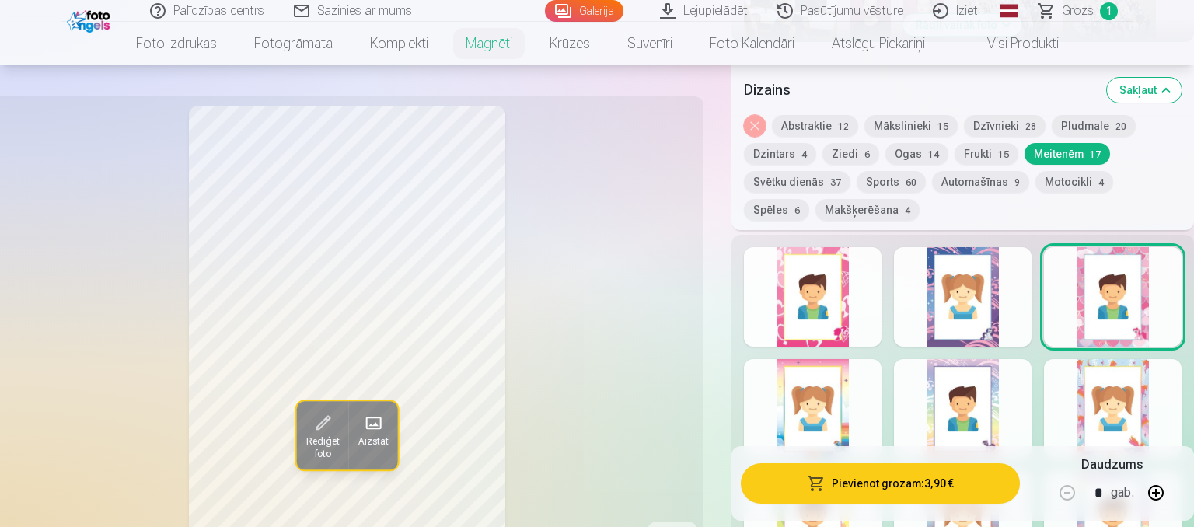
click at [1019, 308] on div at bounding box center [963, 296] width 138 height 99
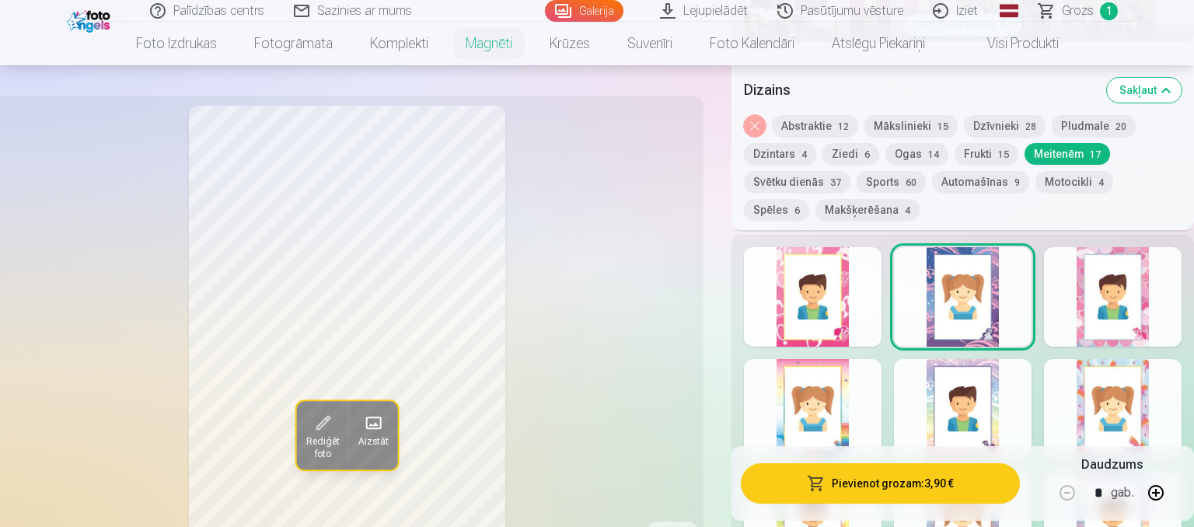
click at [844, 414] on div at bounding box center [813, 408] width 138 height 99
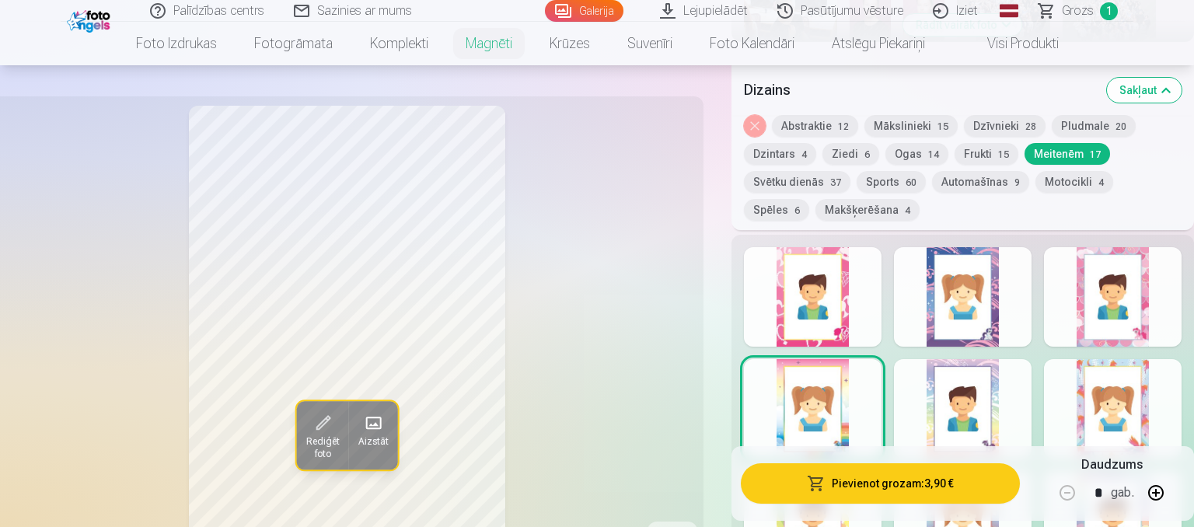
click at [864, 155] on span "6" at bounding box center [866, 154] width 5 height 11
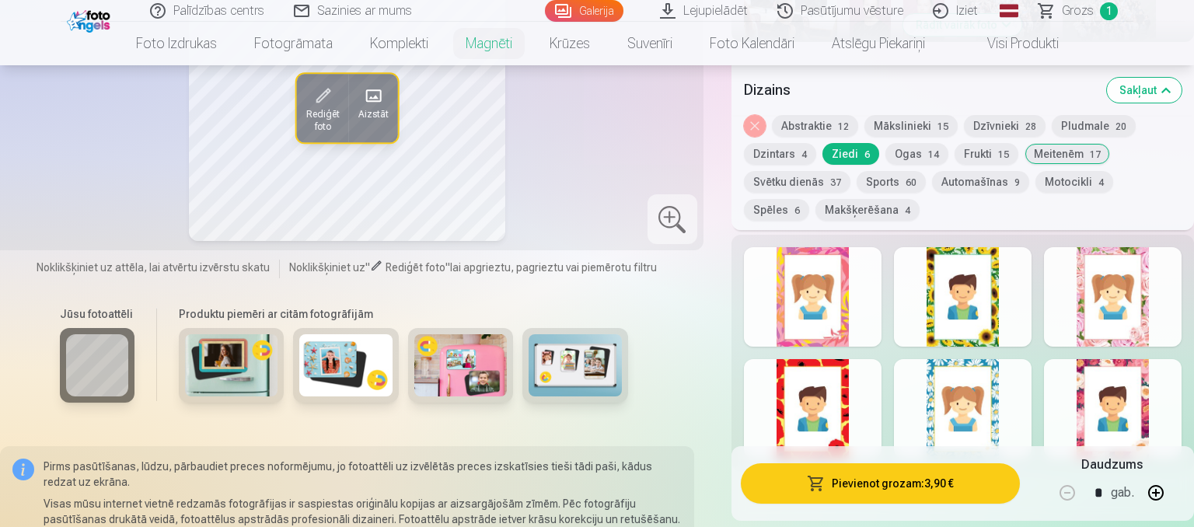
click at [980, 312] on div at bounding box center [963, 296] width 138 height 99
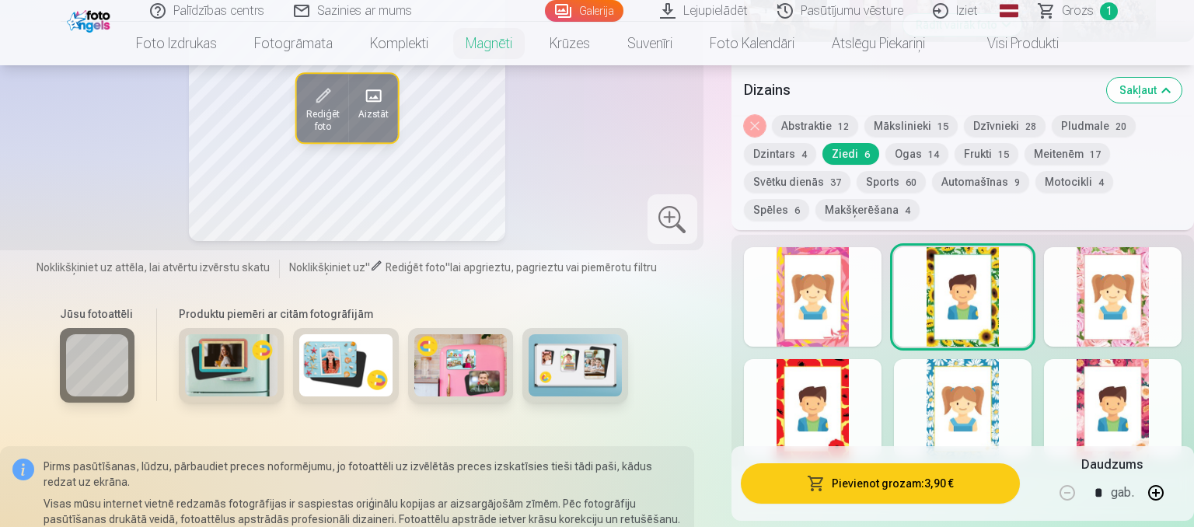
click at [1138, 392] on div at bounding box center [1113, 408] width 138 height 99
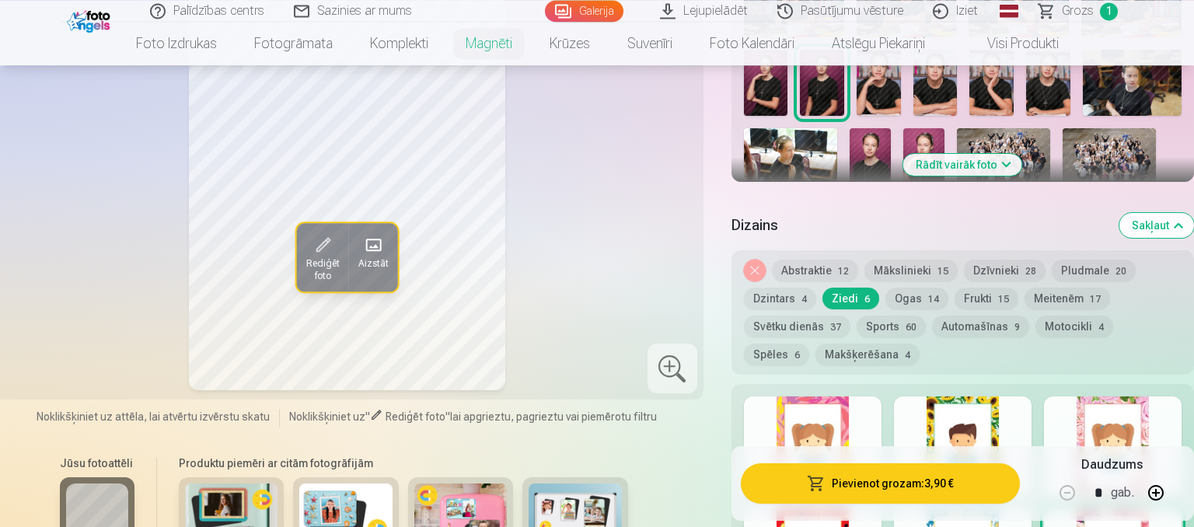
scroll to position [574, 0]
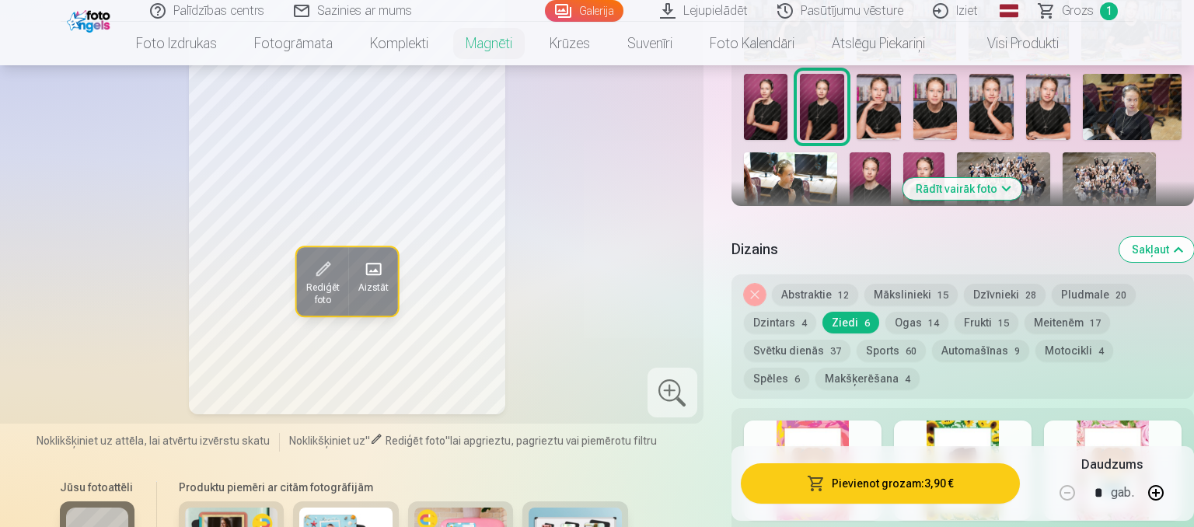
click at [847, 435] on div at bounding box center [813, 469] width 138 height 99
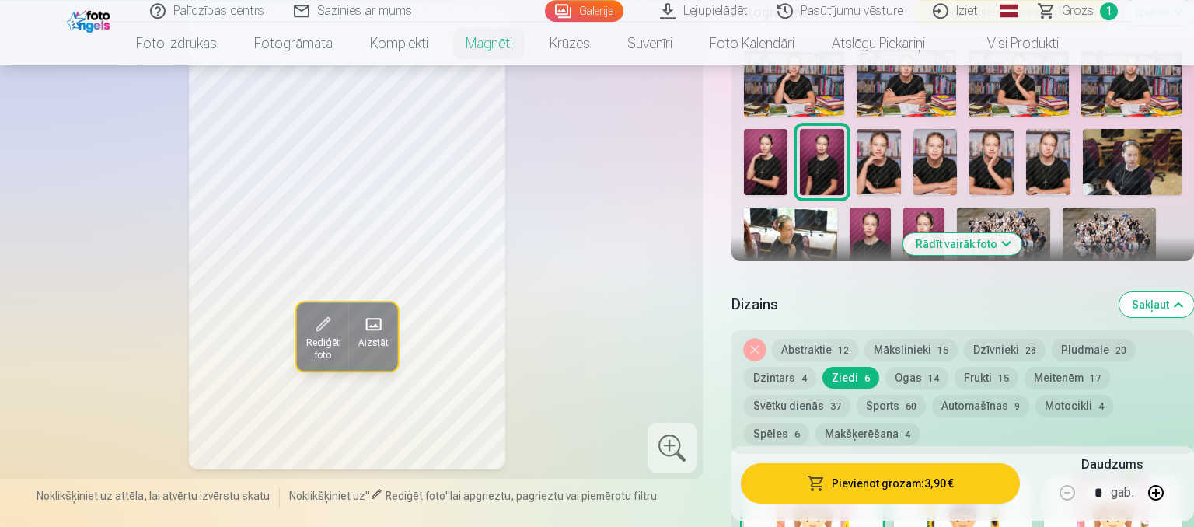
scroll to position [656, 0]
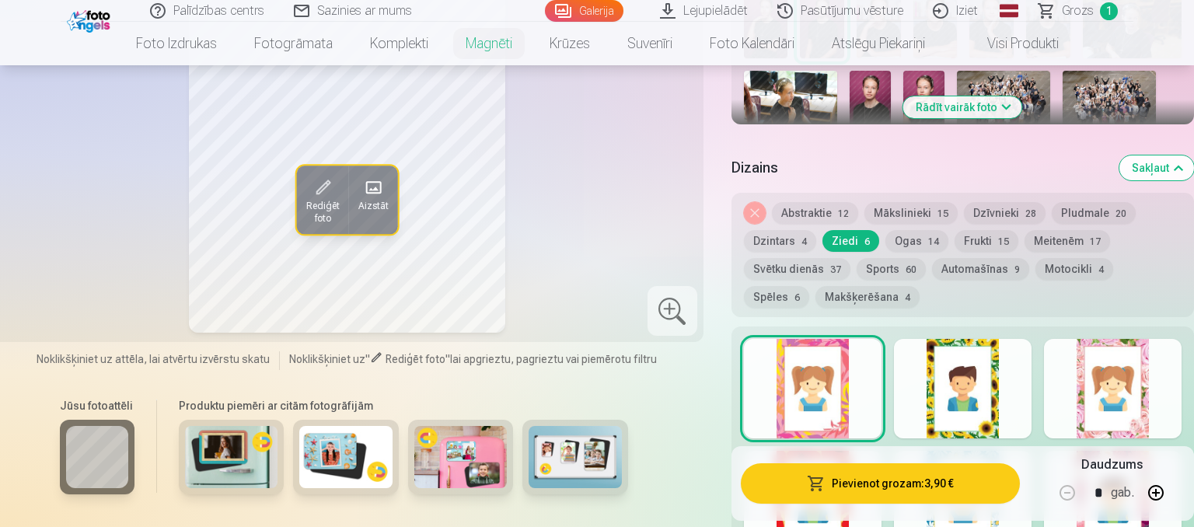
click at [1121, 374] on div at bounding box center [1113, 388] width 138 height 99
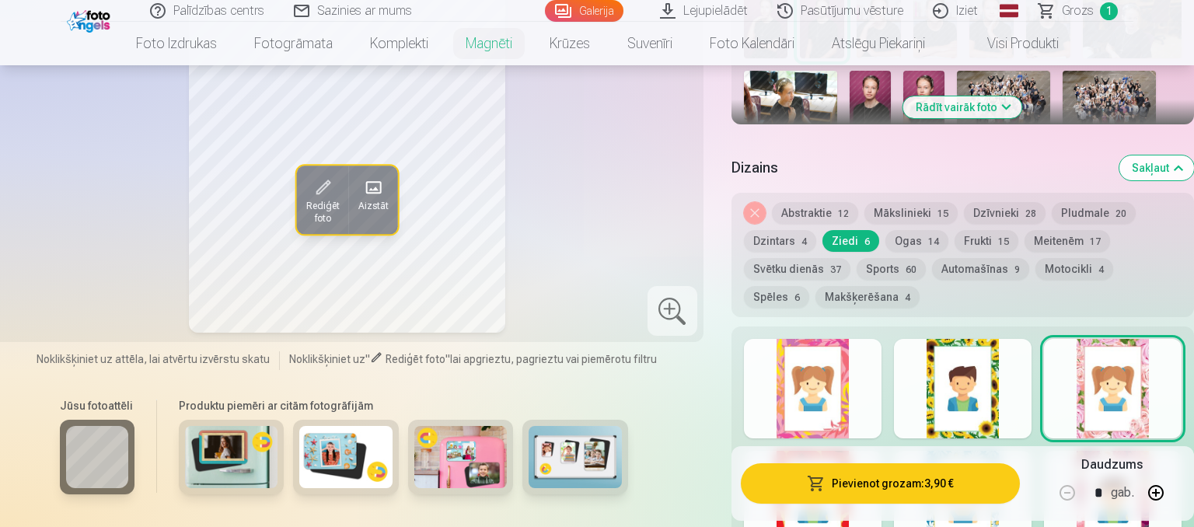
scroll to position [164, 0]
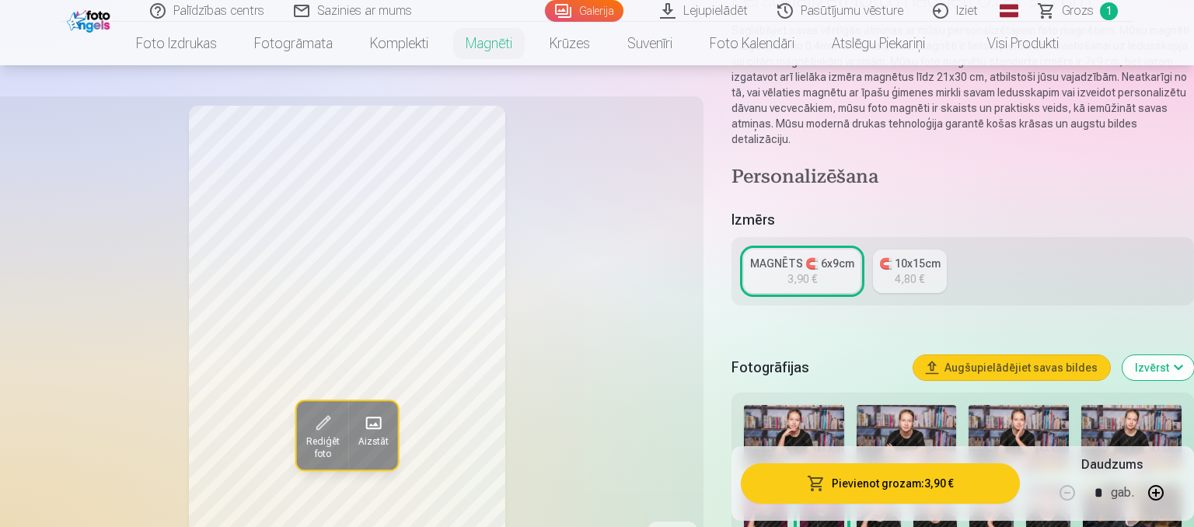
click at [890, 482] on button "Pievienot grozam : 3,90 €" at bounding box center [880, 483] width 279 height 40
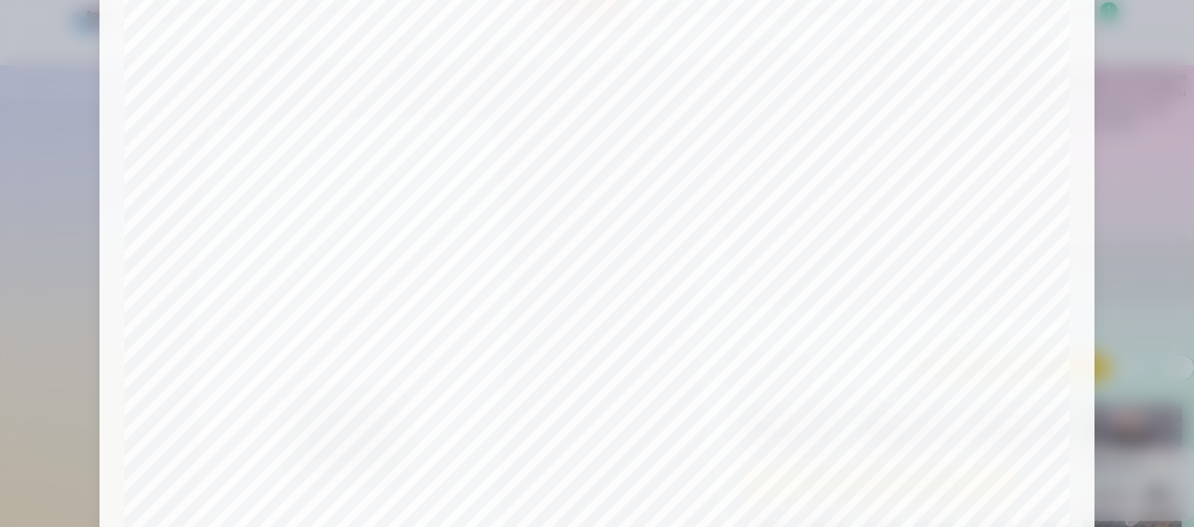
scroll to position [592, 0]
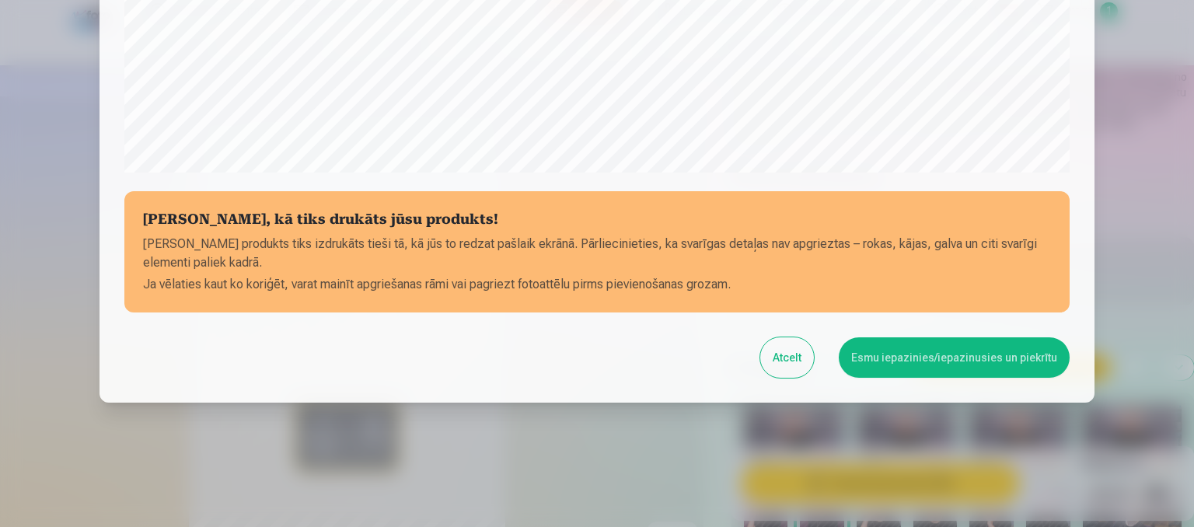
click at [887, 363] on button "Esmu iepazinies/iepazinusies un piekrītu" at bounding box center [953, 357] width 231 height 40
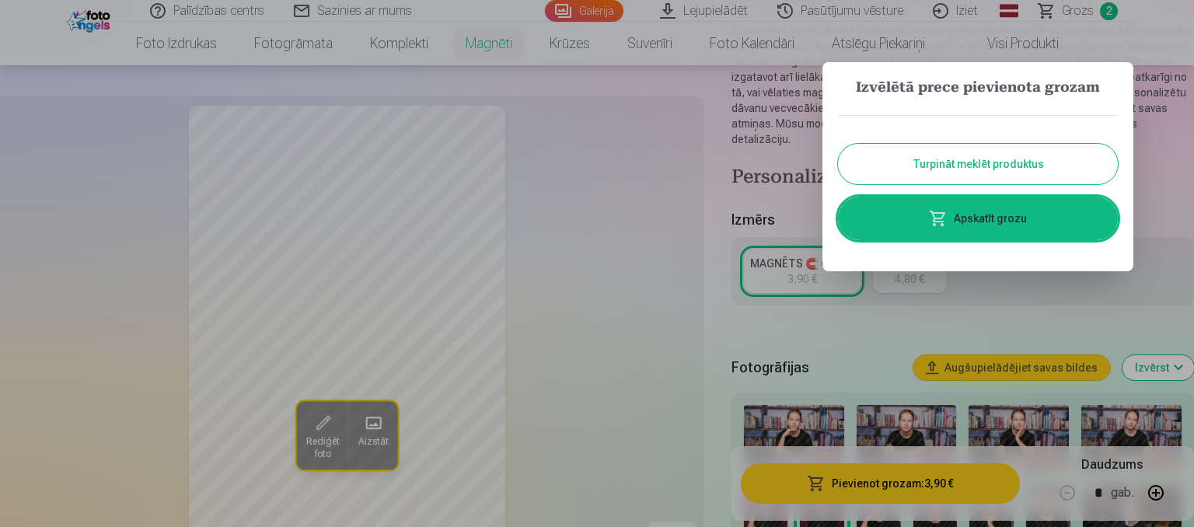
click at [1026, 170] on button "Turpināt meklēt produktus" at bounding box center [978, 164] width 280 height 40
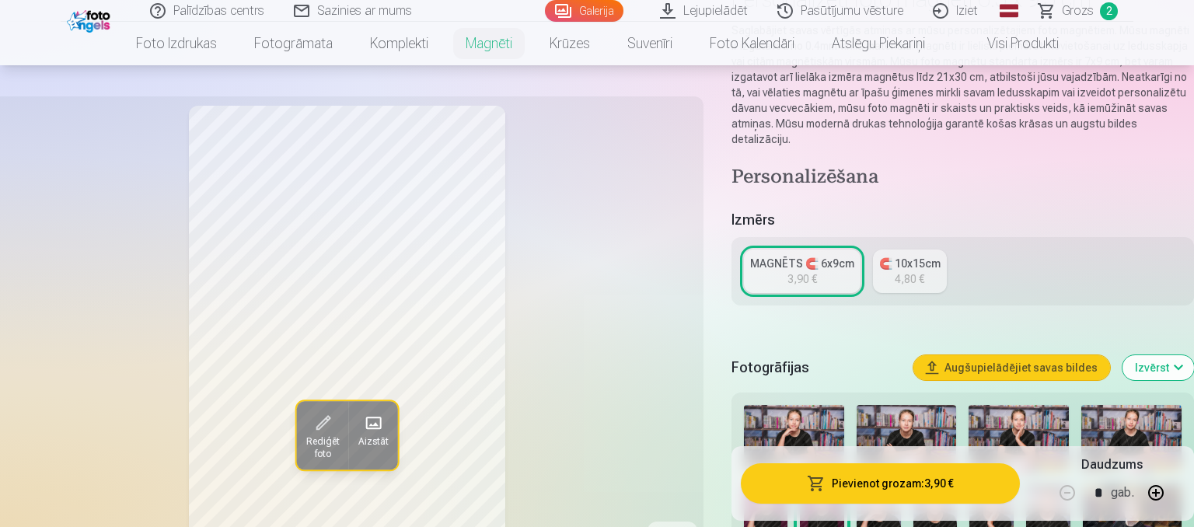
click at [1089, 11] on span "Grozs" at bounding box center [1077, 11] width 32 height 19
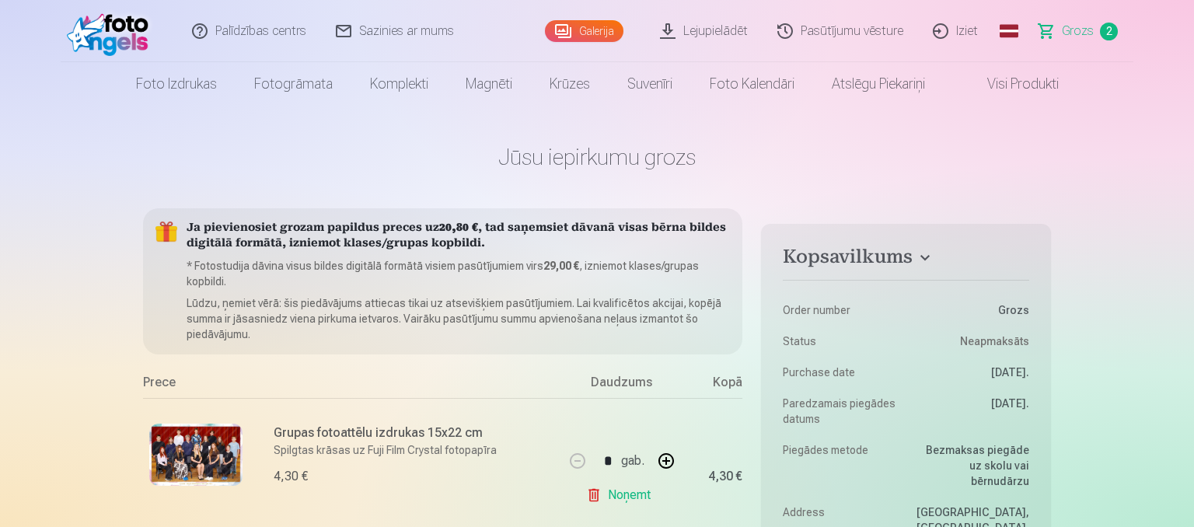
click at [591, 26] on link "Galerija" at bounding box center [584, 31] width 78 height 22
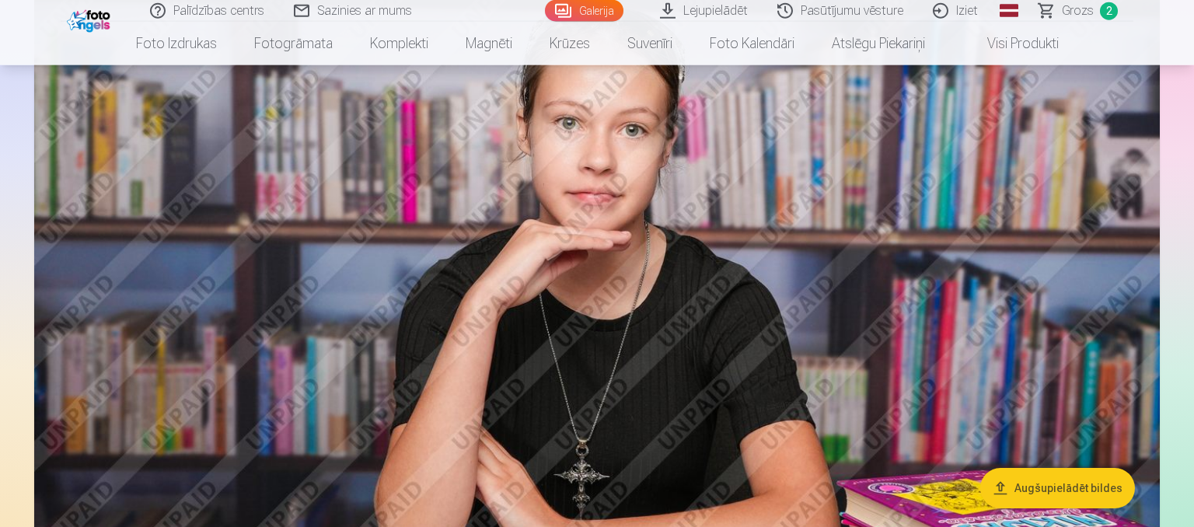
scroll to position [985, 0]
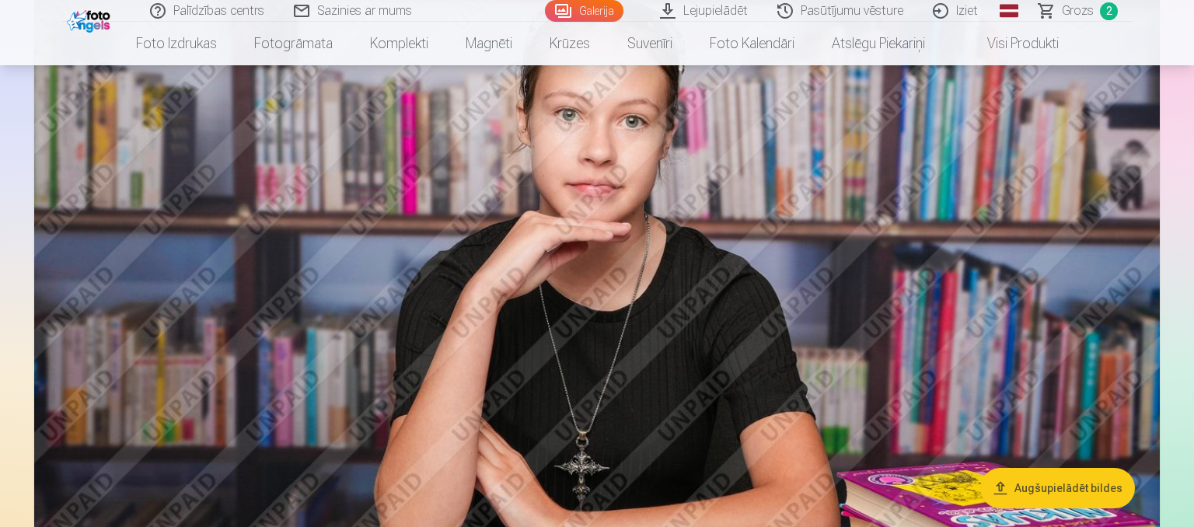
click at [1061, 46] on link "Visi produkti" at bounding box center [1010, 44] width 134 height 44
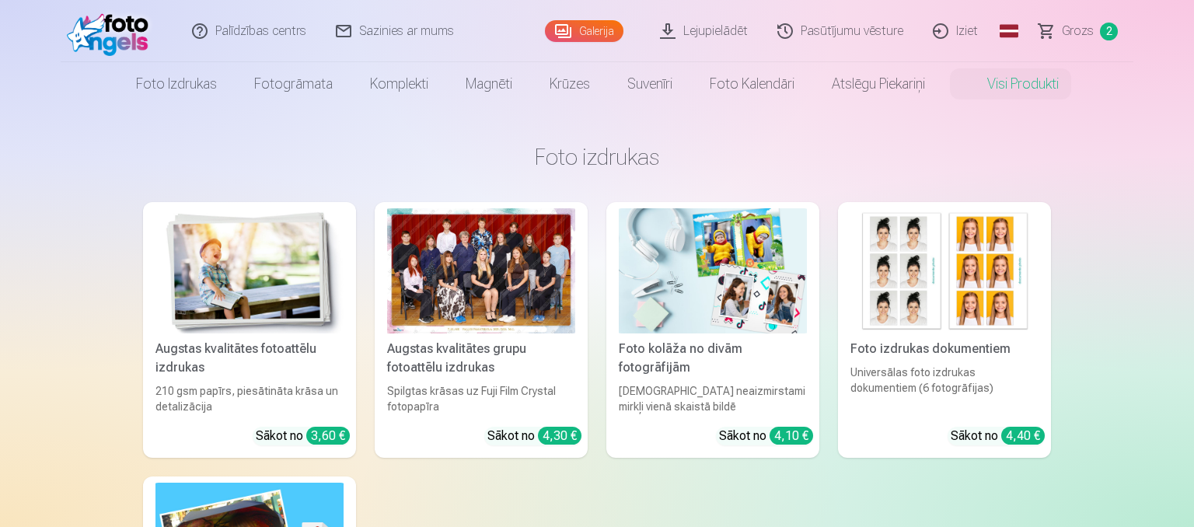
click at [707, 269] on img at bounding box center [713, 270] width 188 height 125
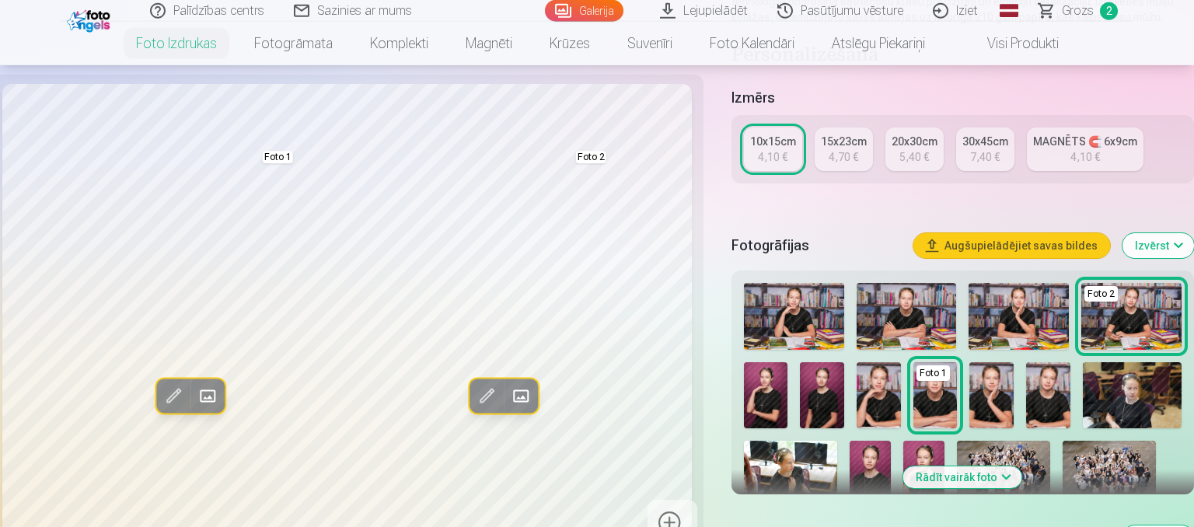
scroll to position [328, 0]
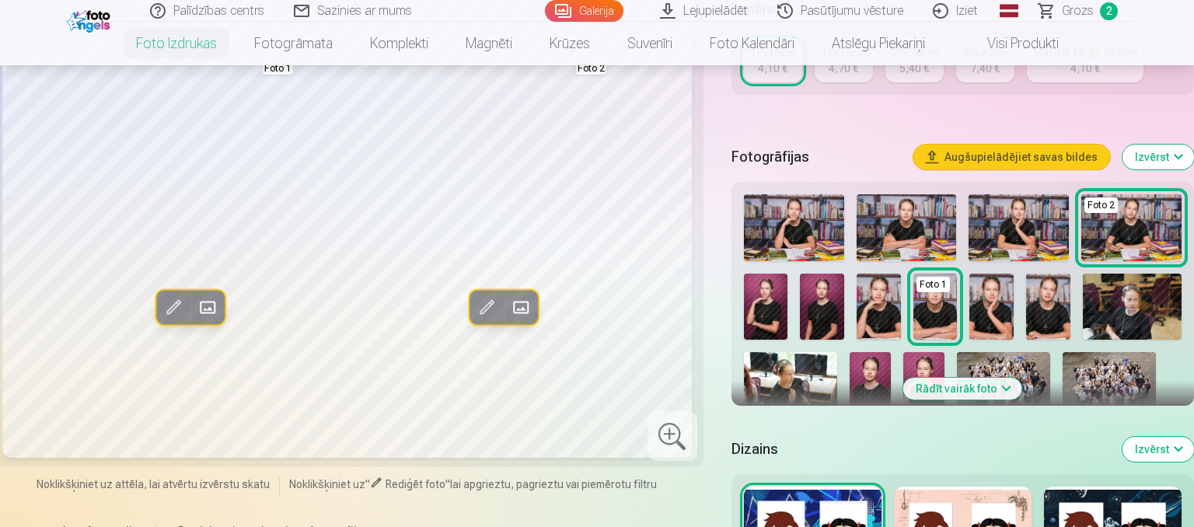
click at [1127, 300] on img at bounding box center [1131, 307] width 99 height 66
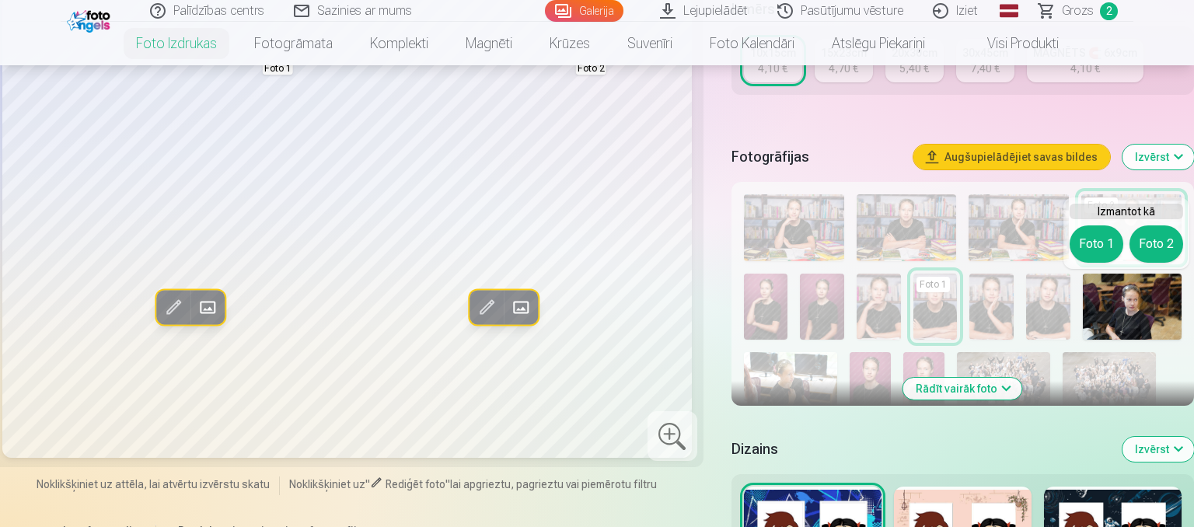
scroll to position [410, 0]
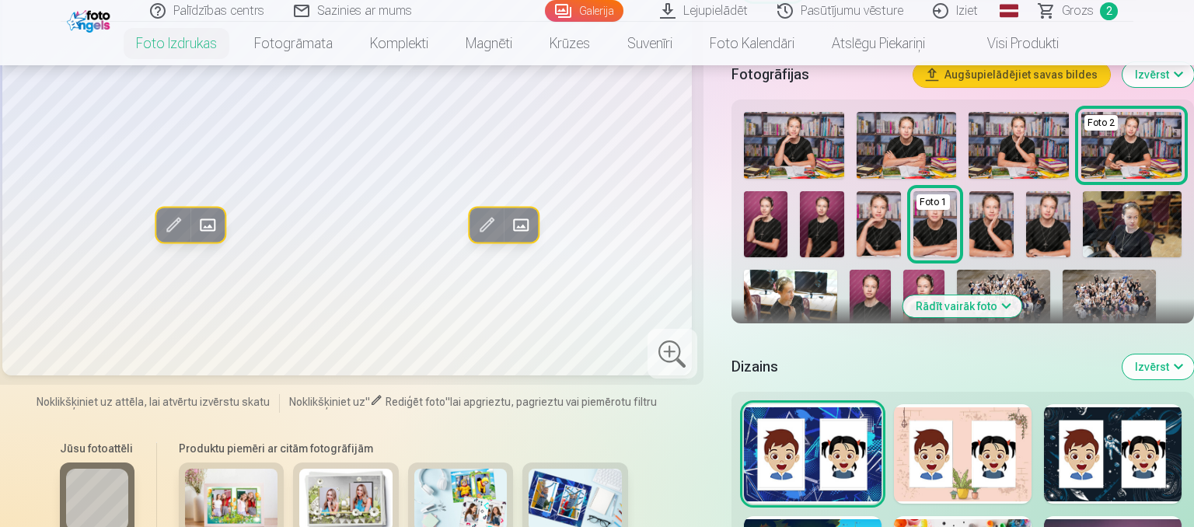
click at [1127, 216] on img at bounding box center [1131, 224] width 99 height 66
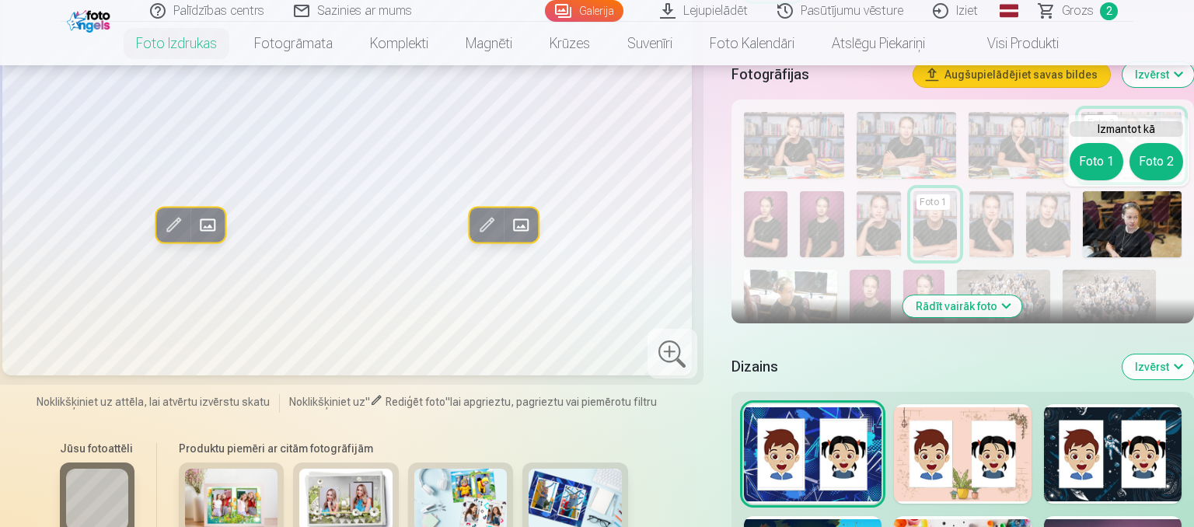
click at [207, 228] on span at bounding box center [207, 224] width 25 height 25
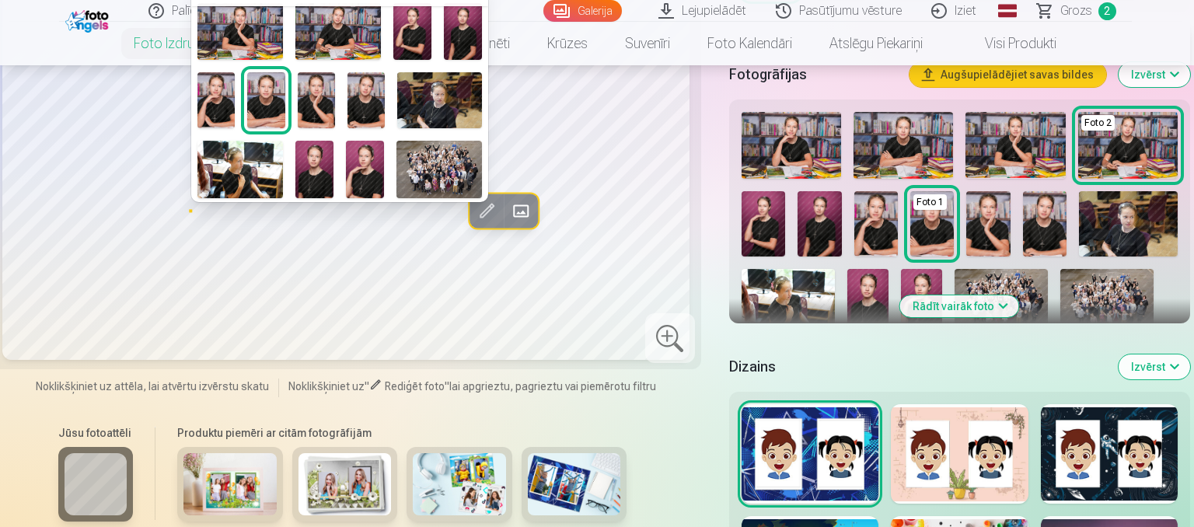
scroll to position [96, 0]
click at [440, 100] on img at bounding box center [439, 100] width 85 height 56
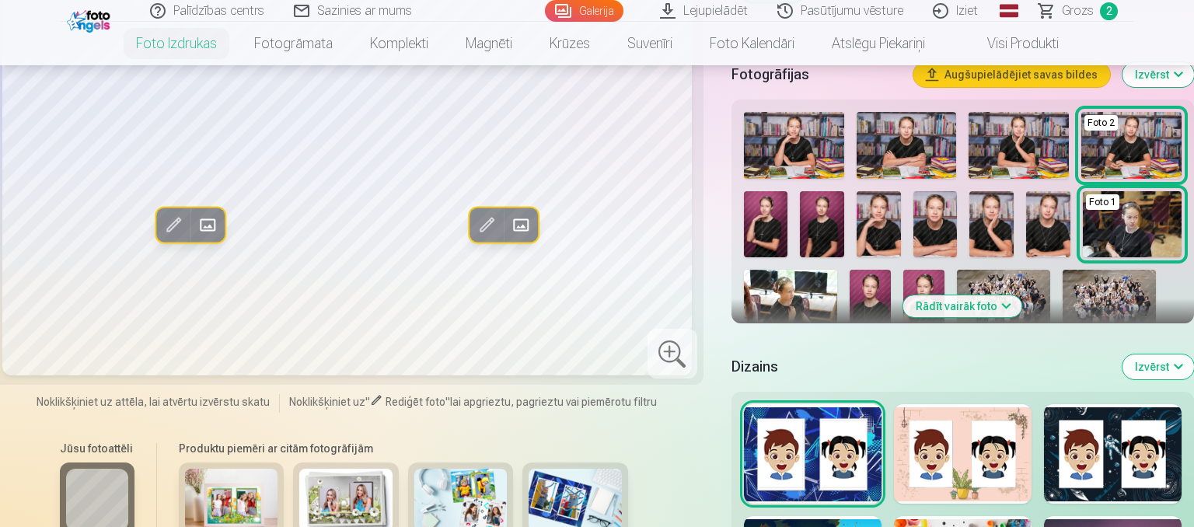
click at [486, 226] on span at bounding box center [486, 224] width 25 height 25
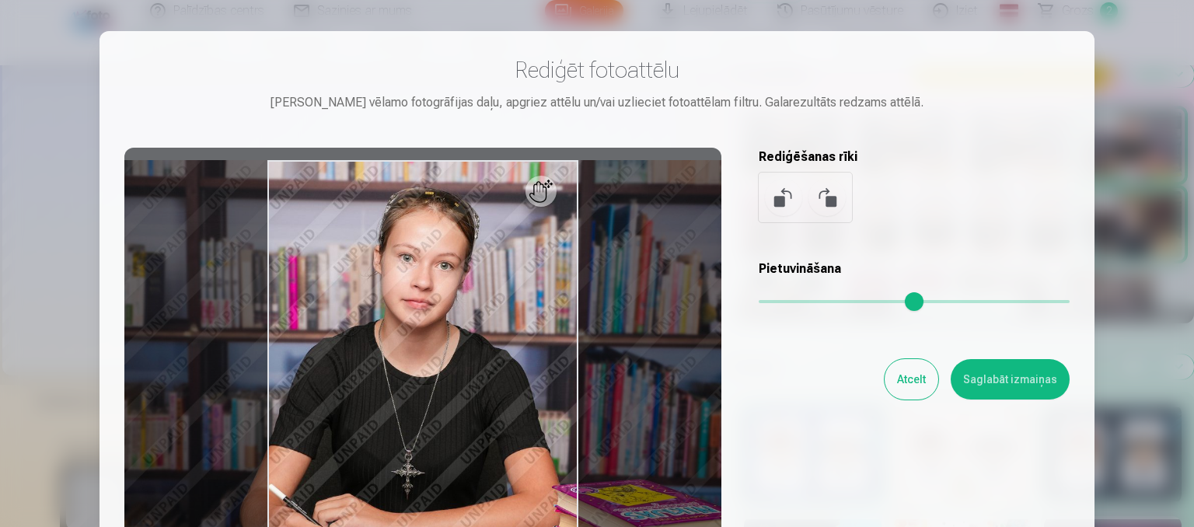
click at [928, 374] on button "Atcelt" at bounding box center [911, 379] width 54 height 40
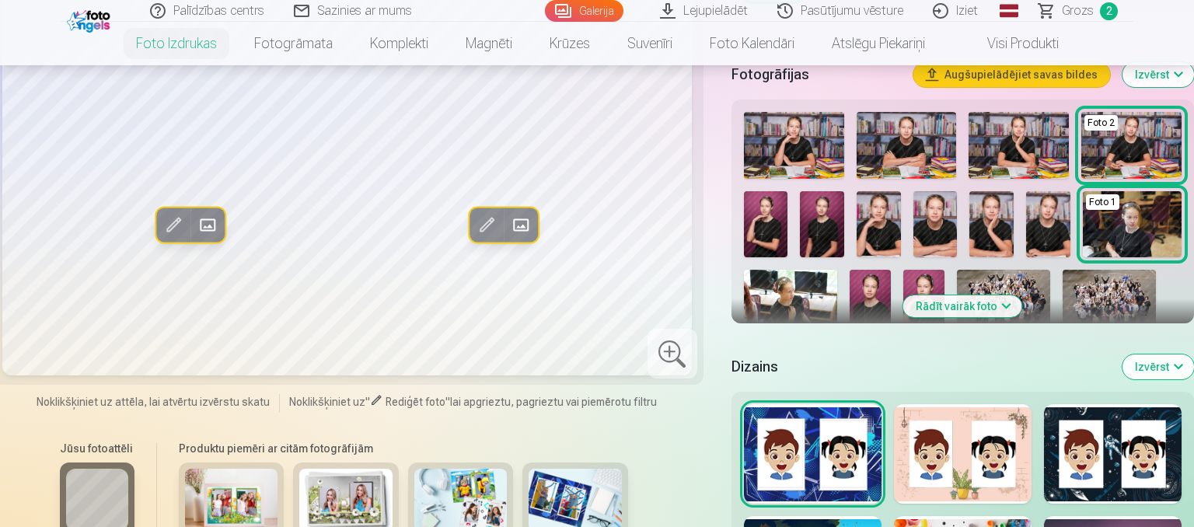
click at [524, 223] on span at bounding box center [520, 224] width 25 height 25
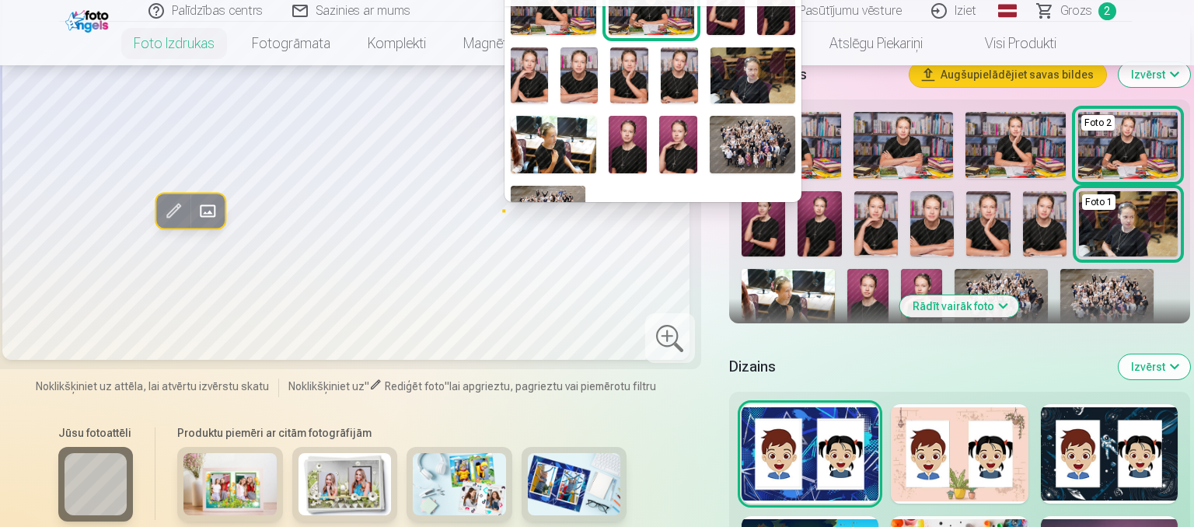
scroll to position [161, 0]
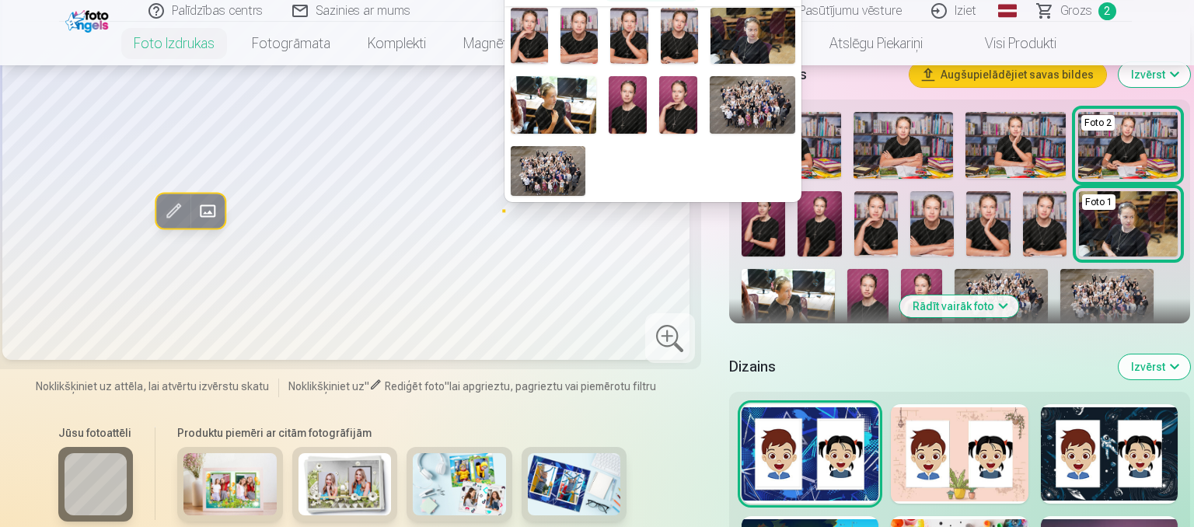
click at [569, 113] on img at bounding box center [553, 104] width 85 height 57
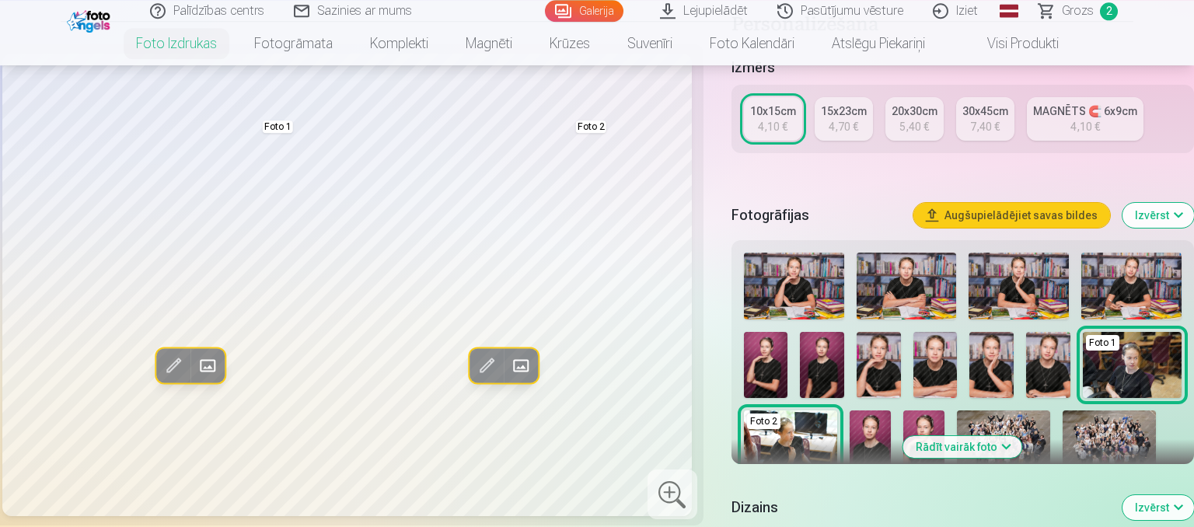
scroll to position [246, 0]
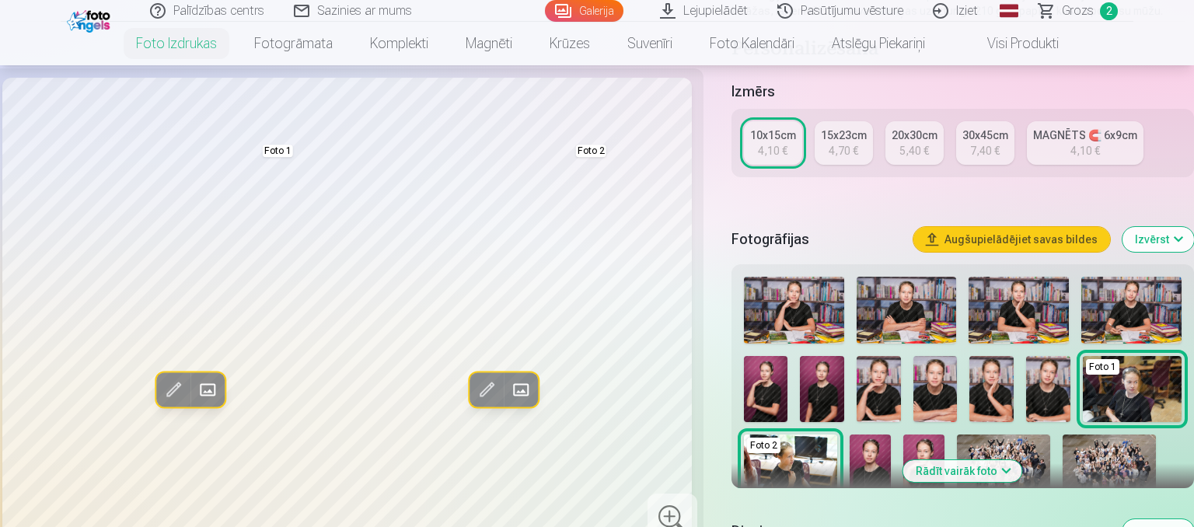
click at [837, 143] on div "4,70 €" at bounding box center [843, 151] width 30 height 16
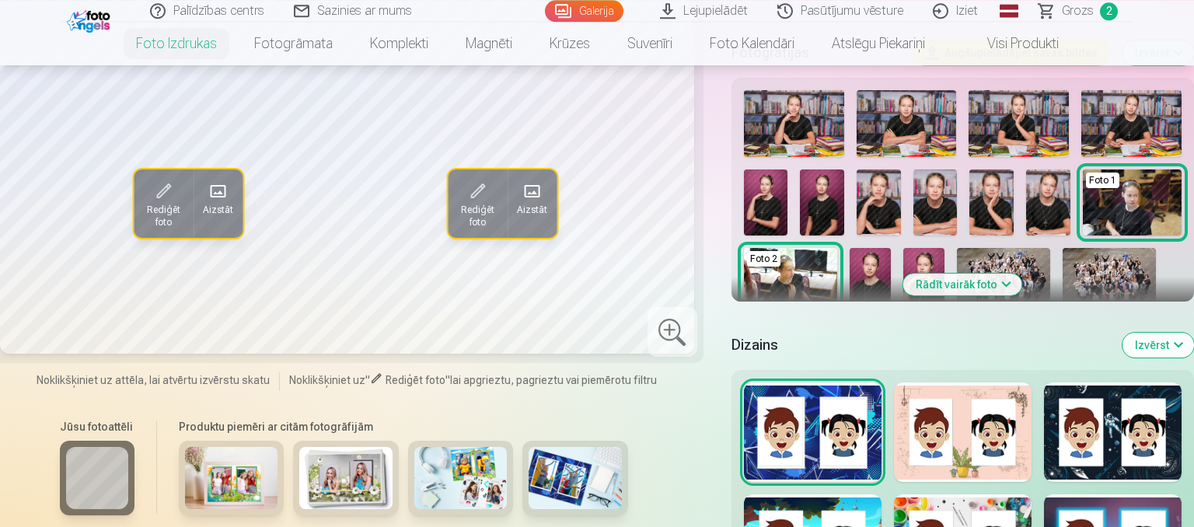
scroll to position [574, 0]
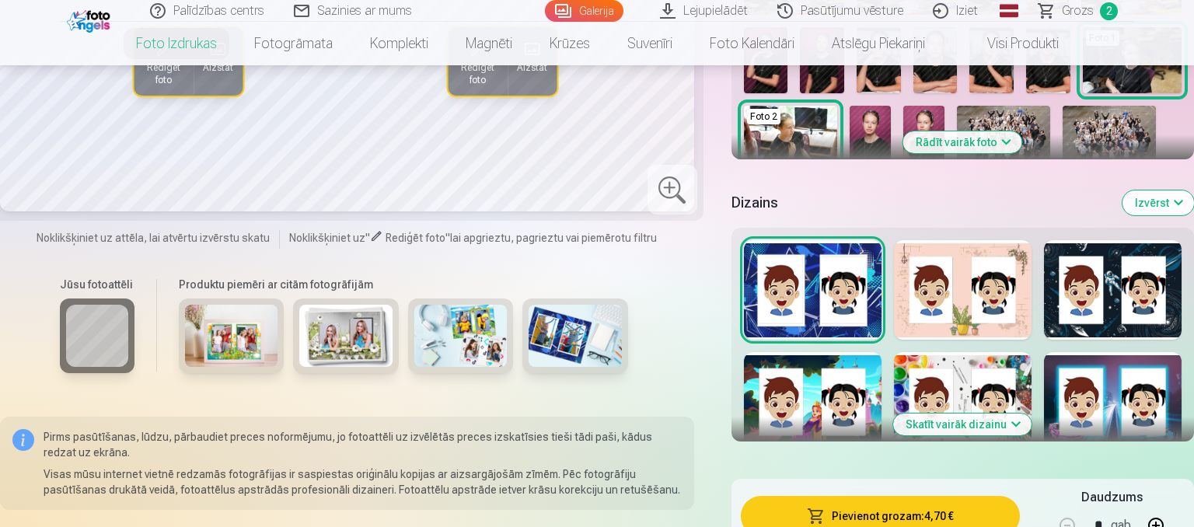
click at [928, 315] on div at bounding box center [963, 289] width 138 height 99
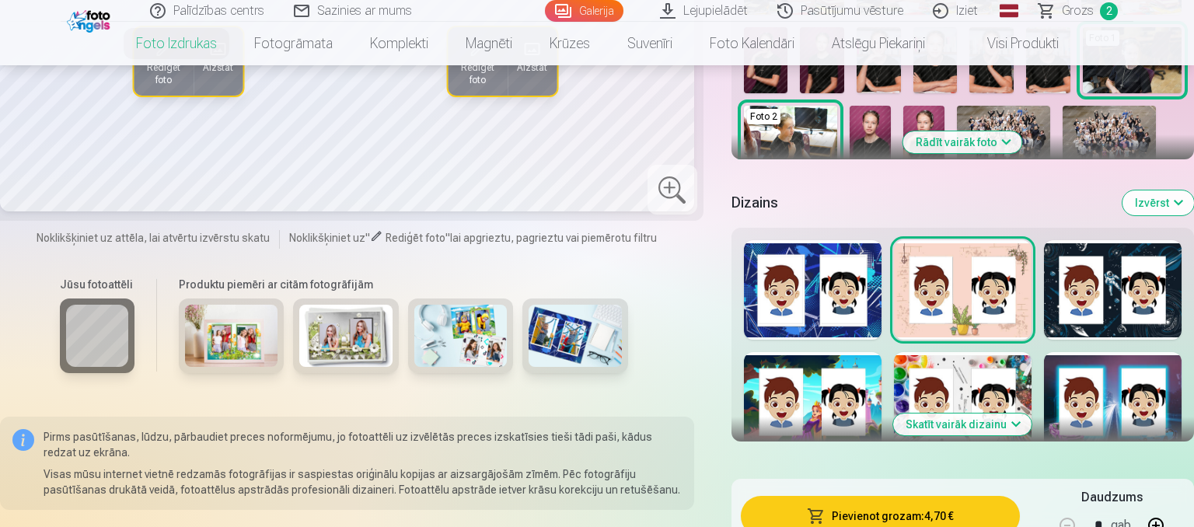
click at [1127, 301] on div at bounding box center [1113, 289] width 138 height 99
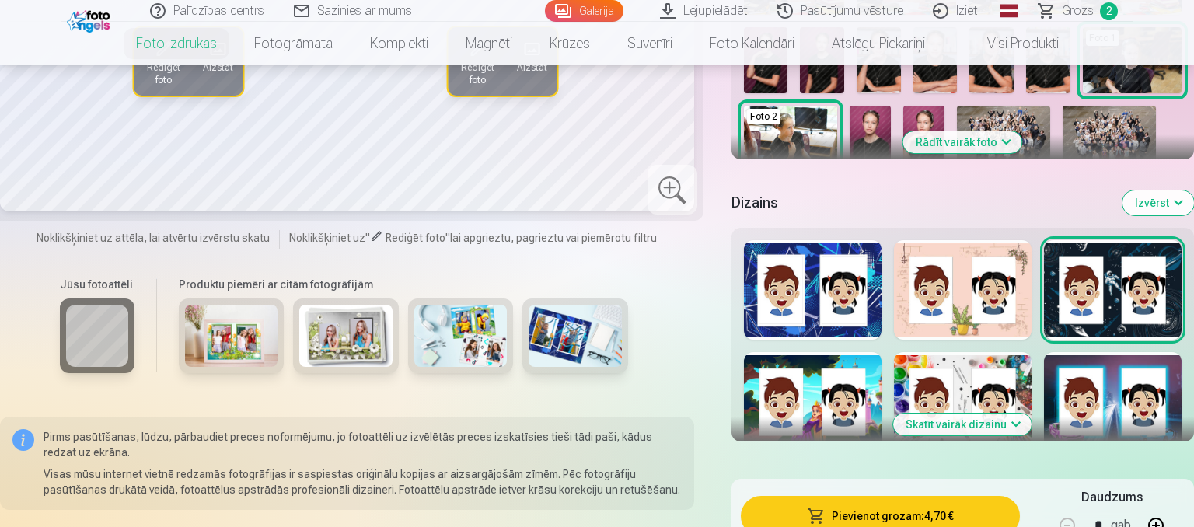
click at [914, 424] on button "Skatīt vairāk dizainu" at bounding box center [962, 424] width 138 height 22
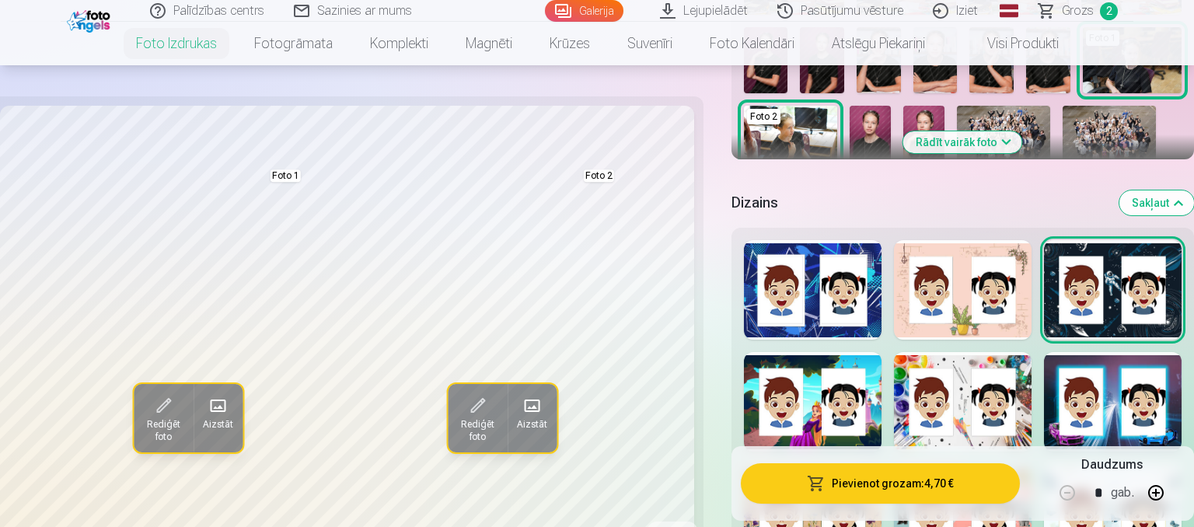
click at [1099, 428] on div at bounding box center [1113, 401] width 138 height 99
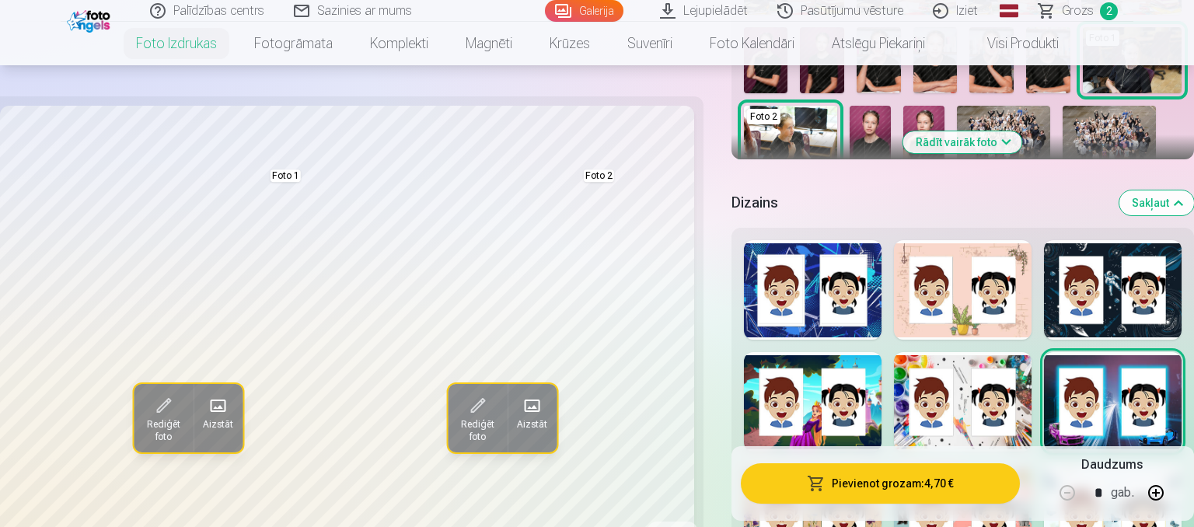
click at [996, 434] on div at bounding box center [963, 401] width 138 height 99
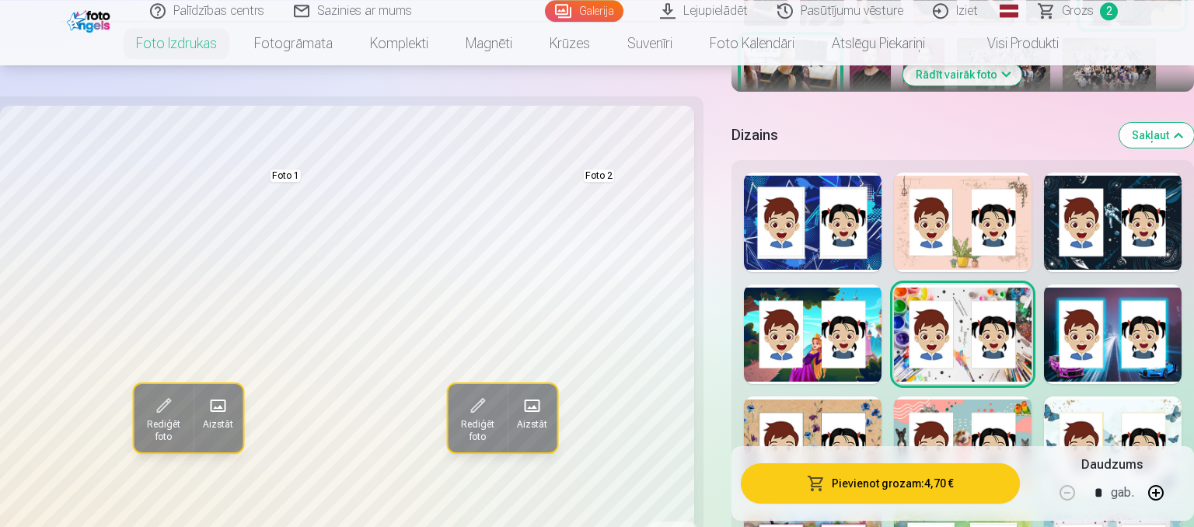
scroll to position [738, 0]
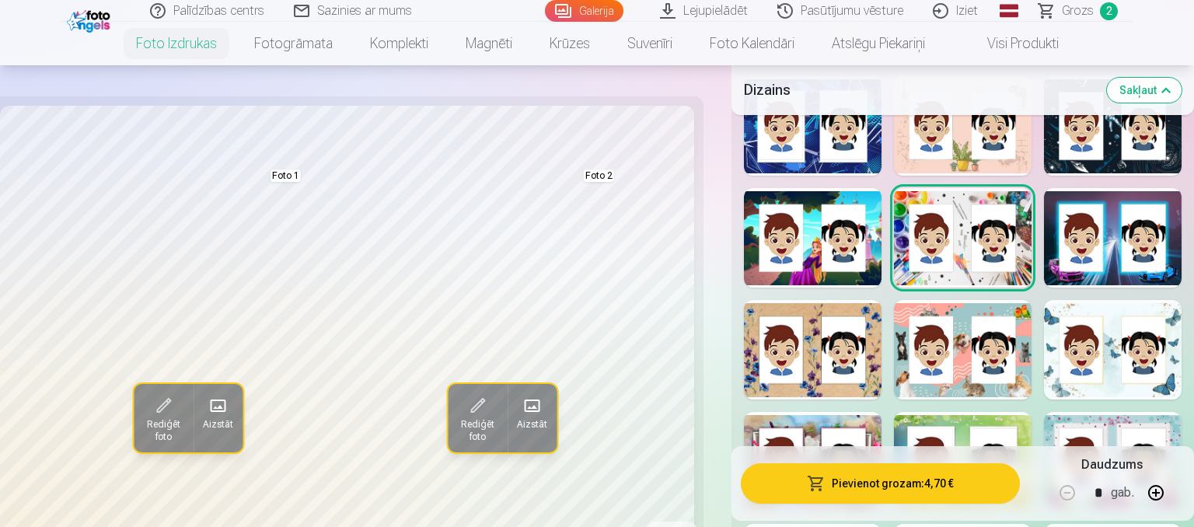
click at [850, 384] on div at bounding box center [813, 349] width 138 height 99
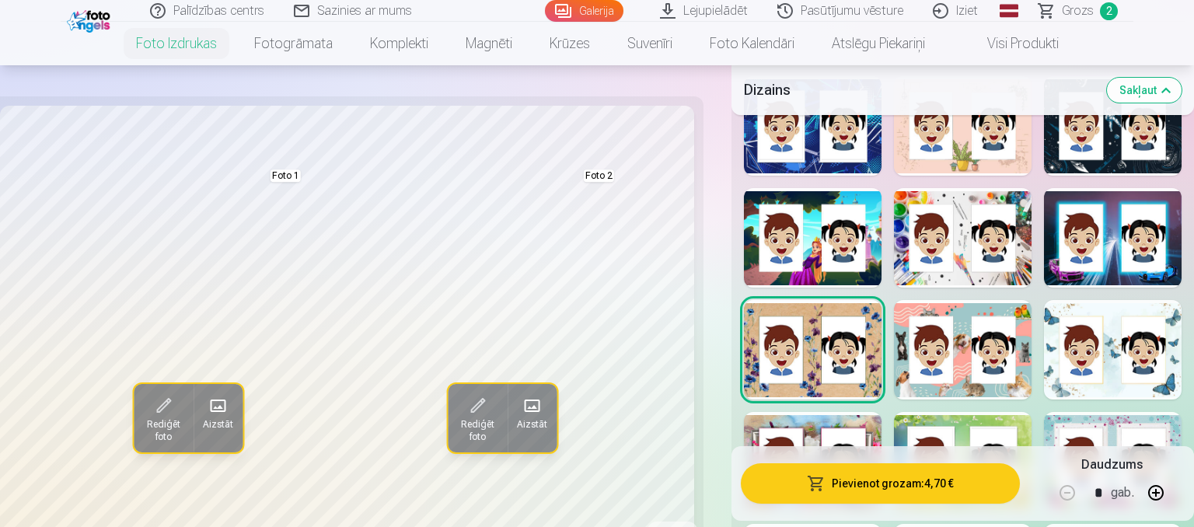
click at [1129, 368] on div at bounding box center [1113, 349] width 138 height 99
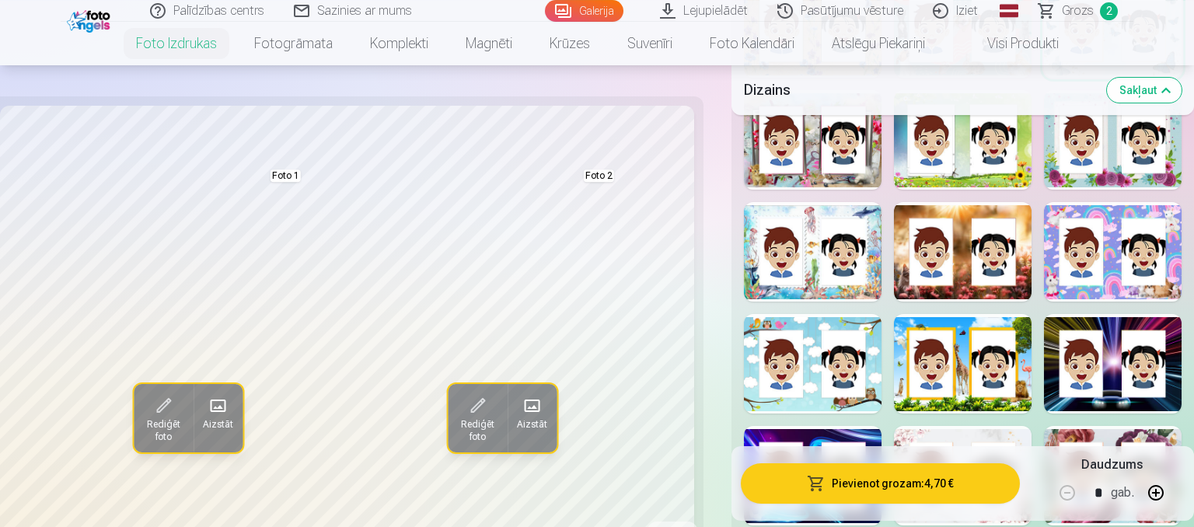
scroll to position [1066, 0]
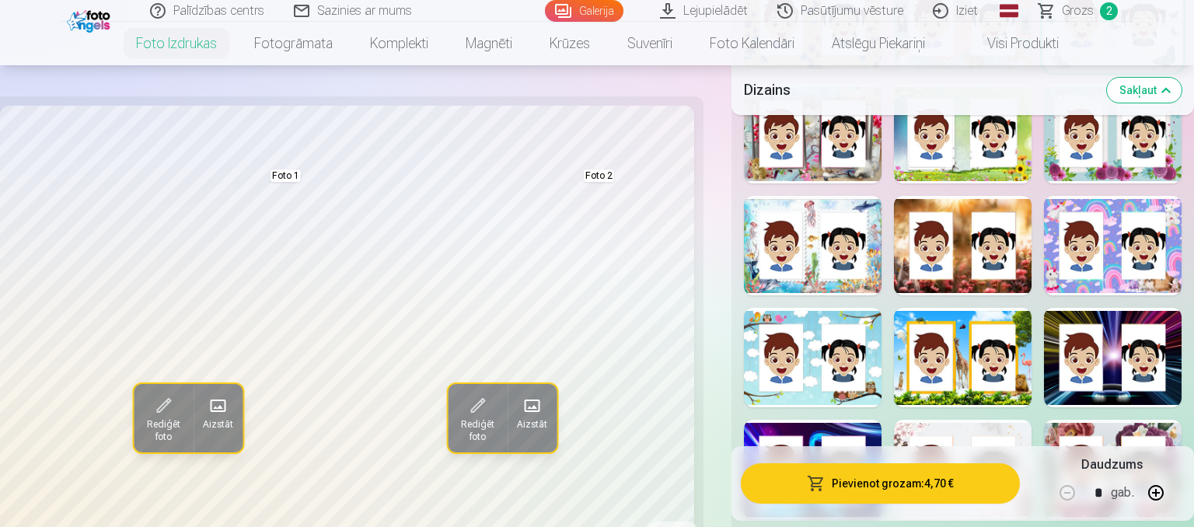
click at [796, 268] on div at bounding box center [813, 245] width 138 height 99
click at [910, 278] on div at bounding box center [963, 245] width 138 height 99
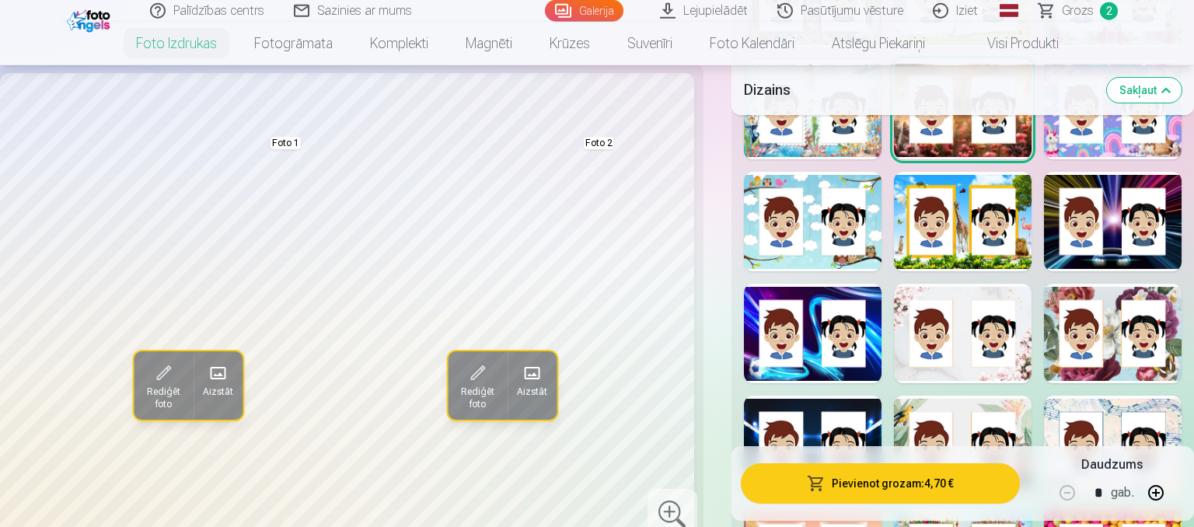
scroll to position [1231, 0]
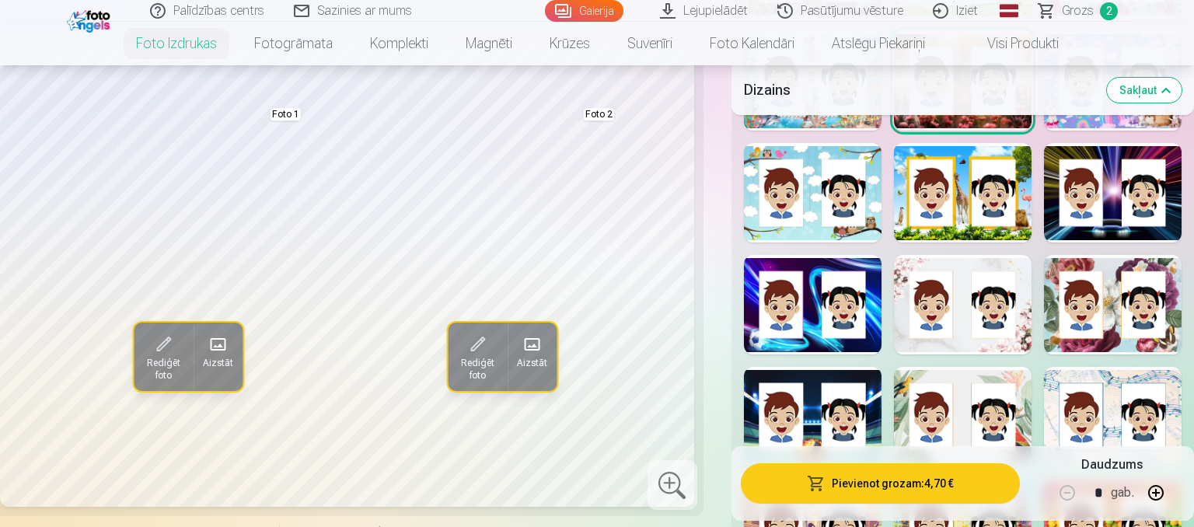
click at [1112, 333] on div at bounding box center [1113, 304] width 138 height 99
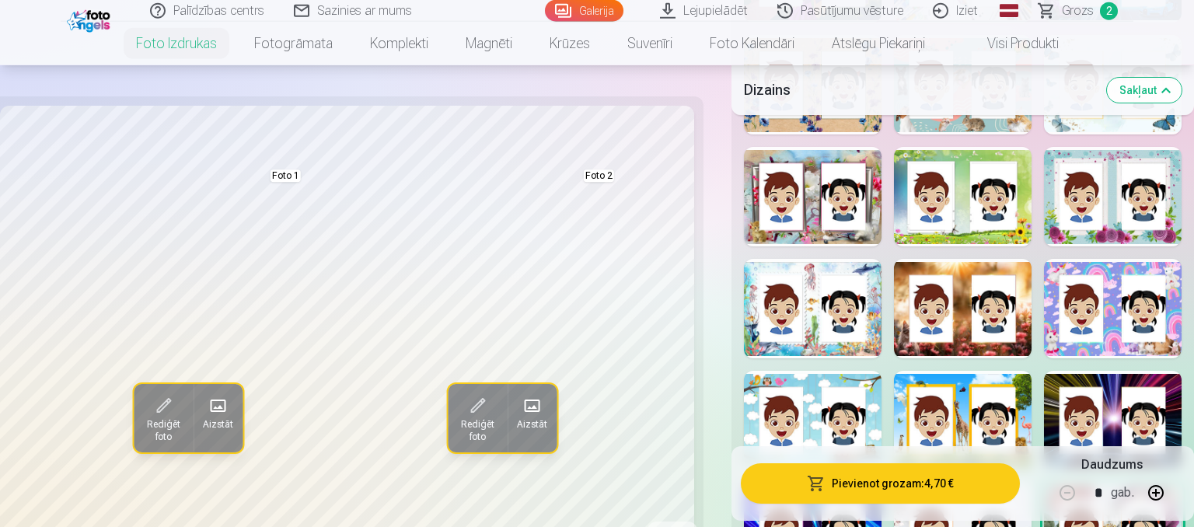
scroll to position [902, 0]
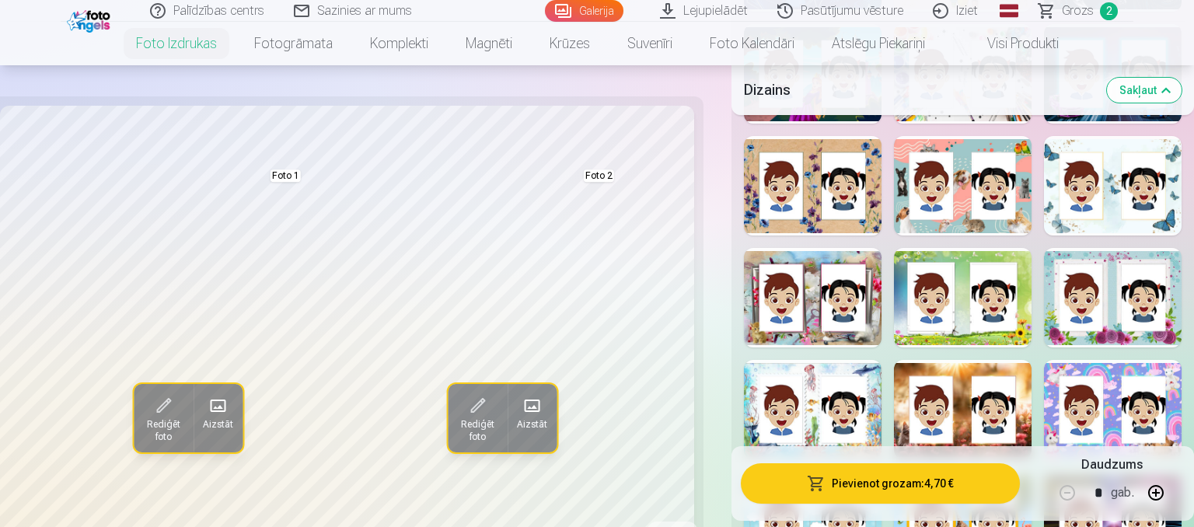
click at [1123, 338] on div at bounding box center [1113, 297] width 138 height 99
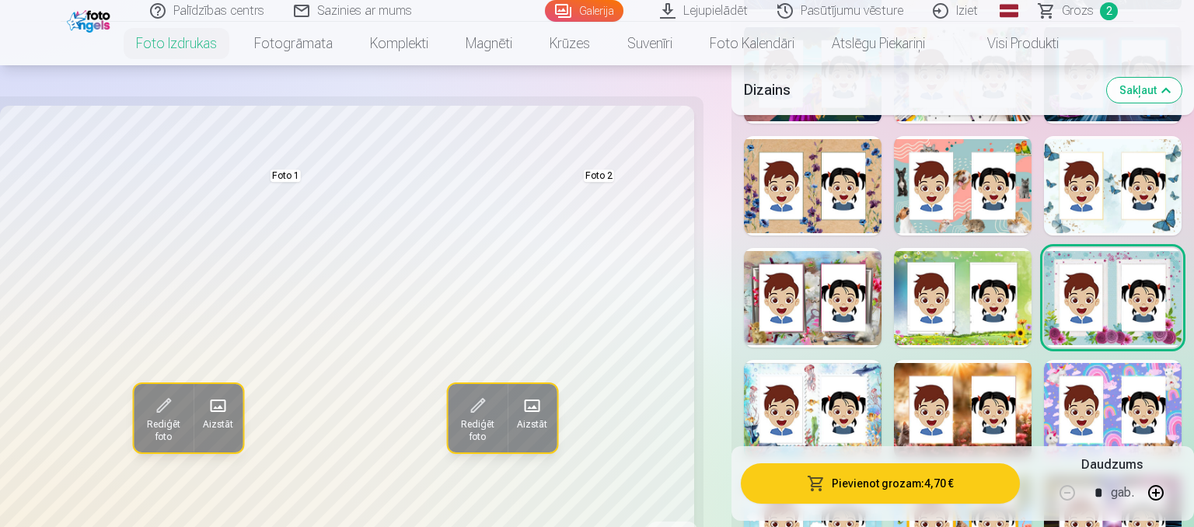
click at [1120, 224] on div at bounding box center [1113, 185] width 138 height 99
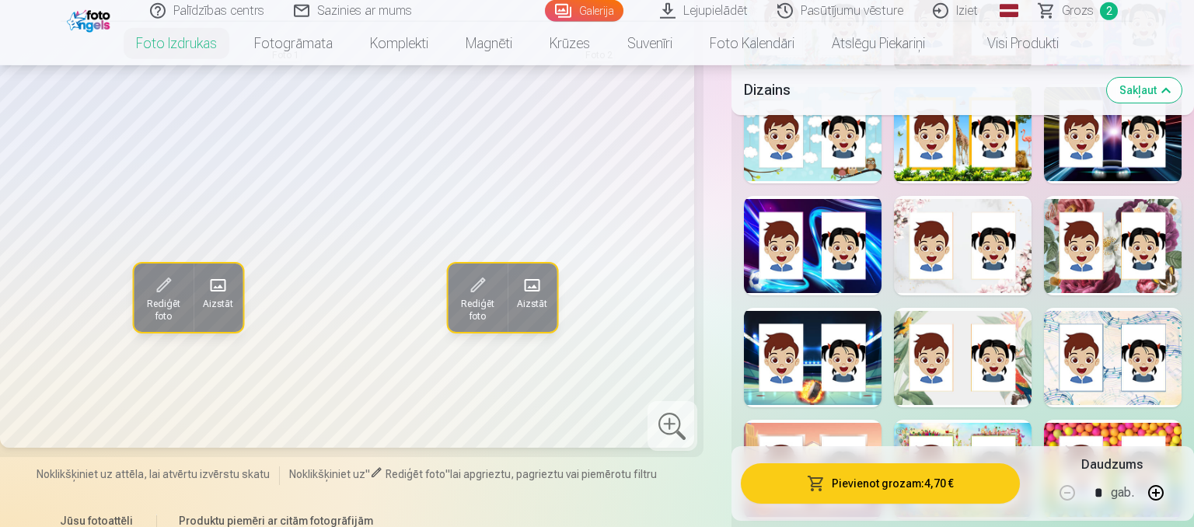
scroll to position [1231, 0]
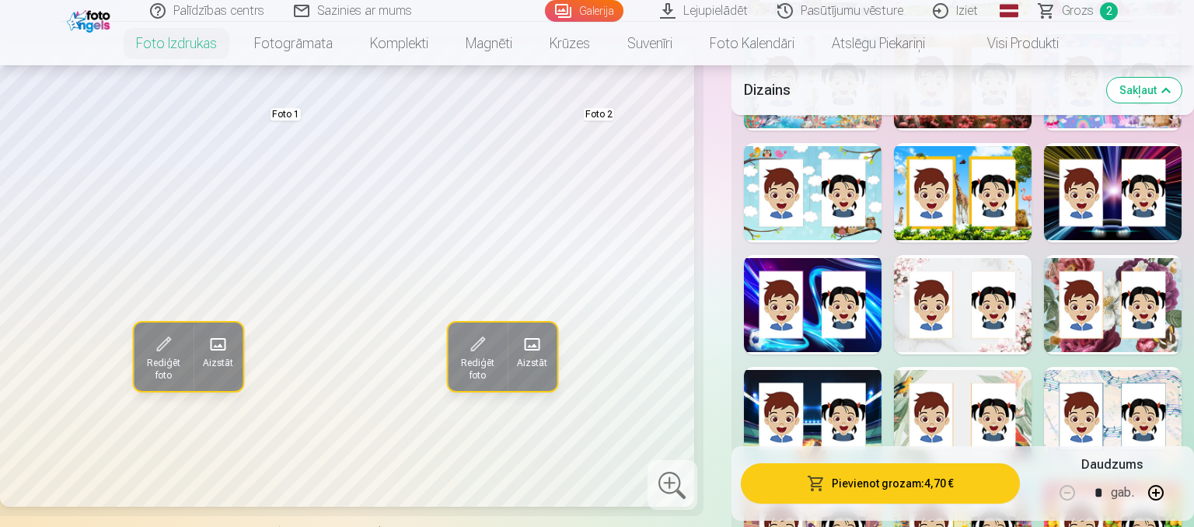
click at [978, 342] on div at bounding box center [963, 304] width 138 height 99
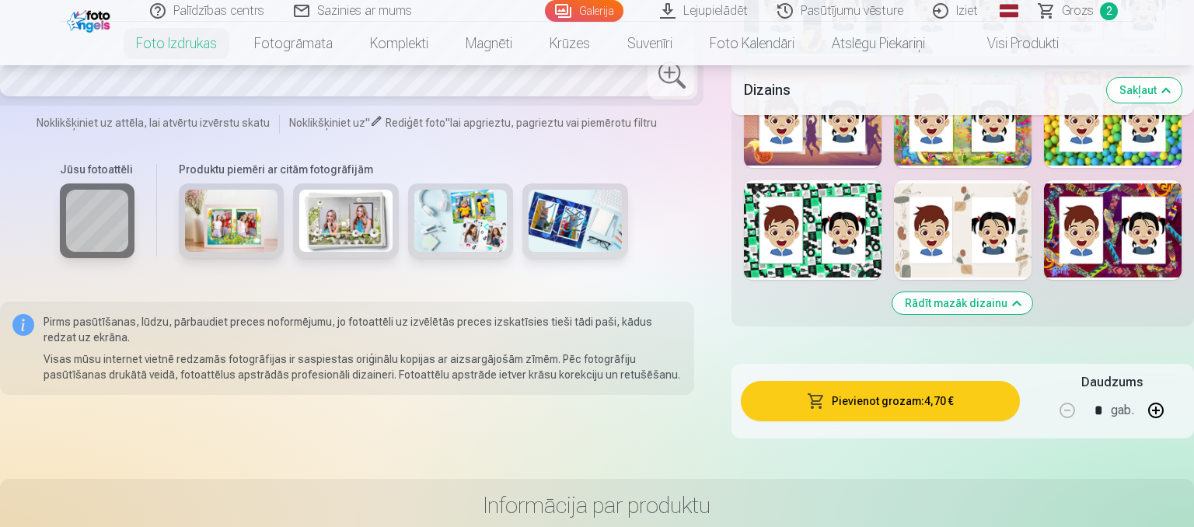
scroll to position [1148, 0]
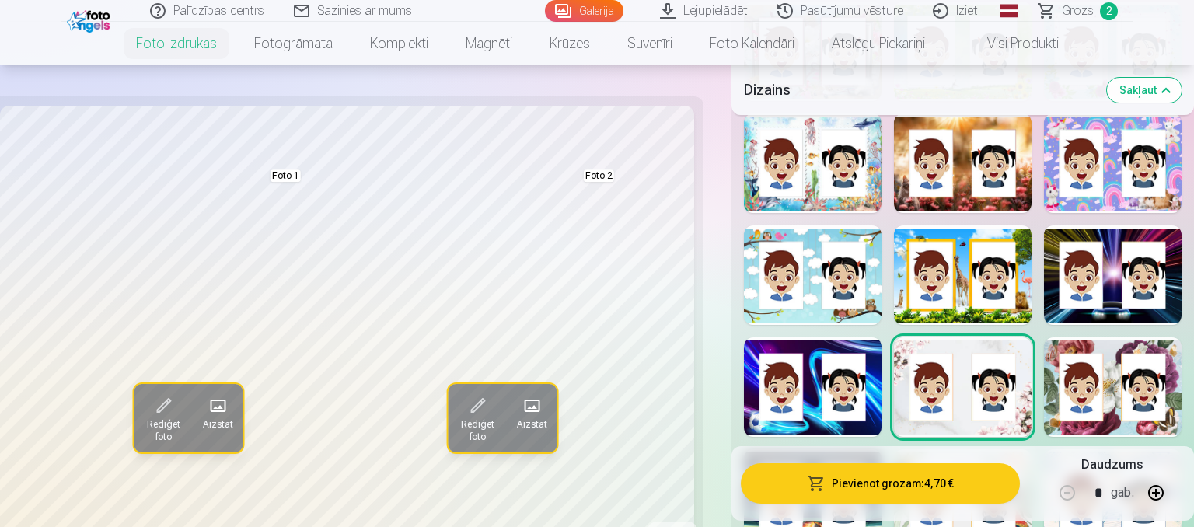
click at [953, 203] on div at bounding box center [963, 162] width 138 height 99
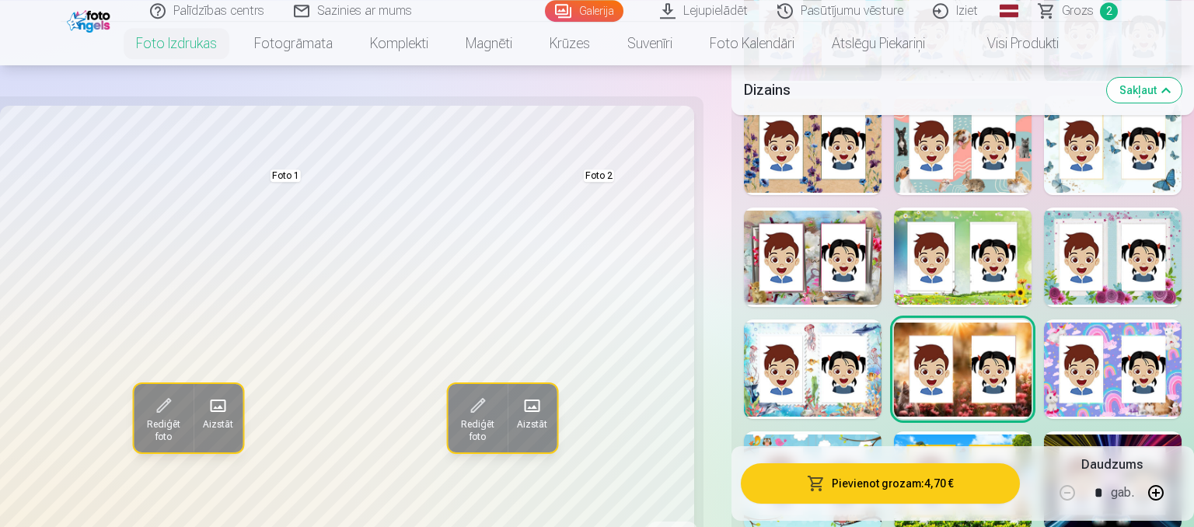
scroll to position [902, 0]
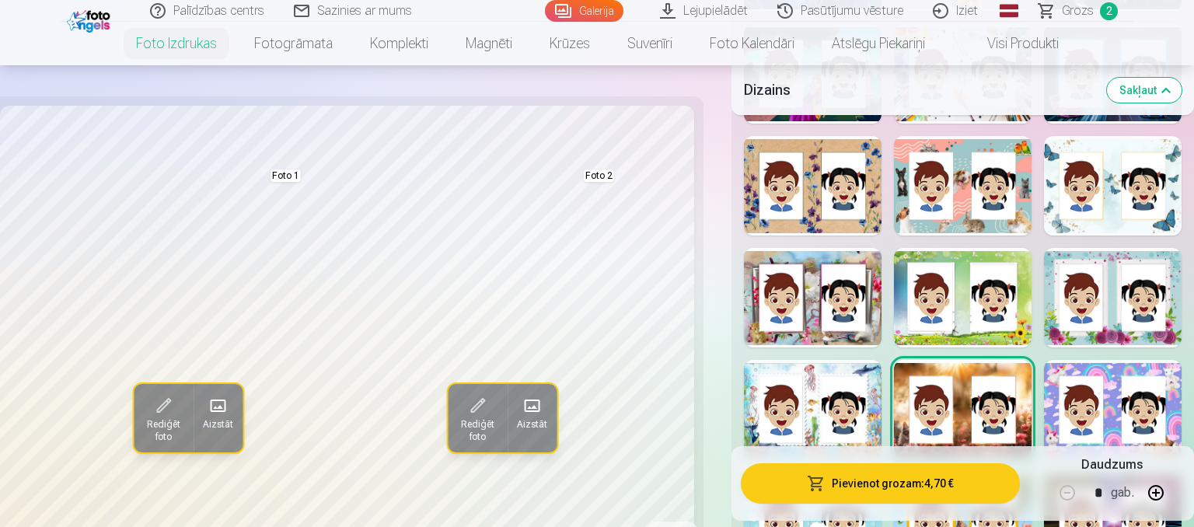
click at [1117, 214] on div at bounding box center [1113, 185] width 138 height 99
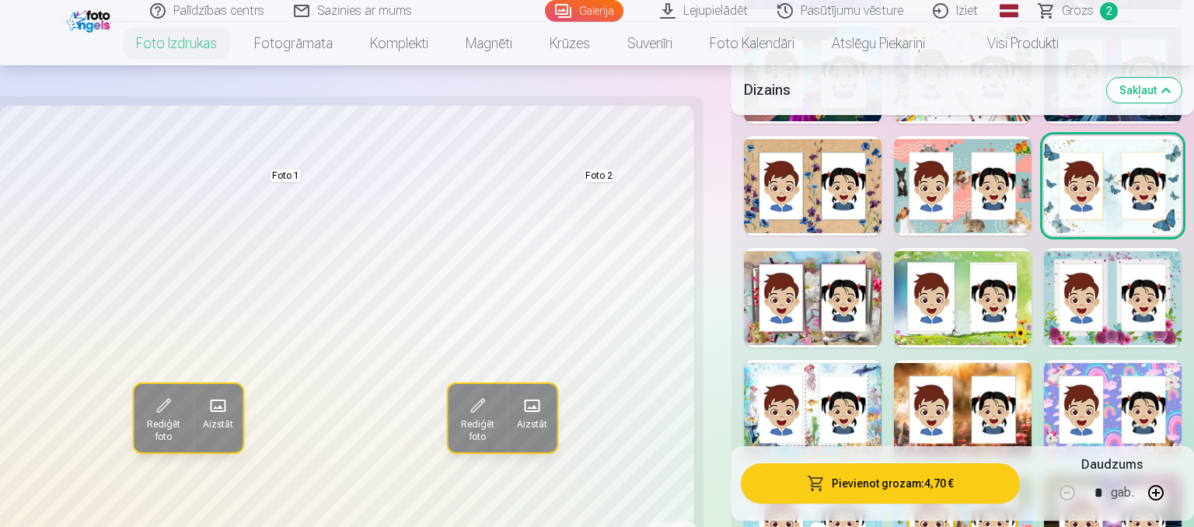
click at [860, 486] on button "Pievienot grozam : 4,70 €" at bounding box center [880, 483] width 279 height 40
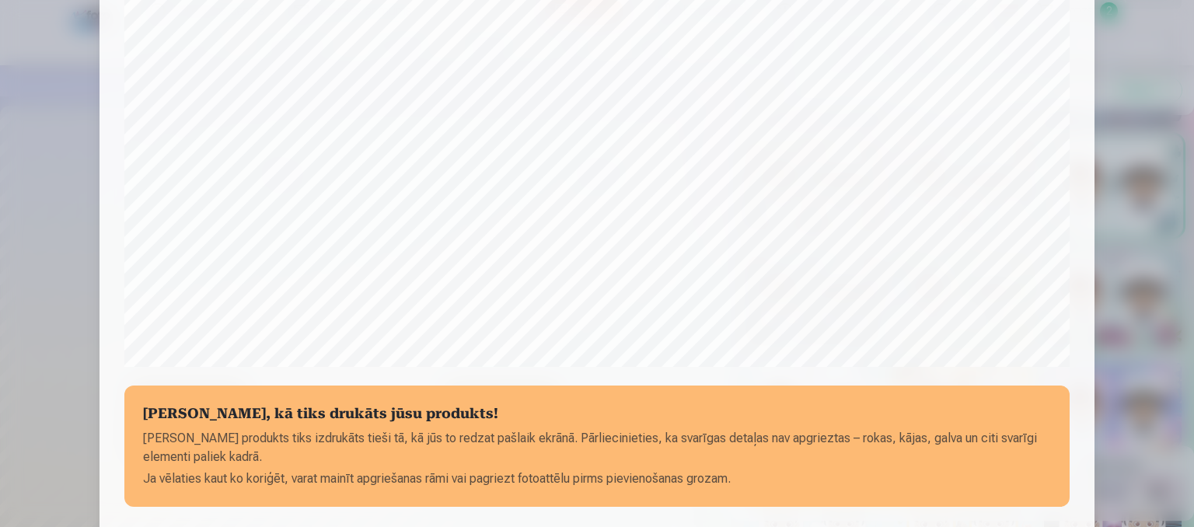
scroll to position [592, 0]
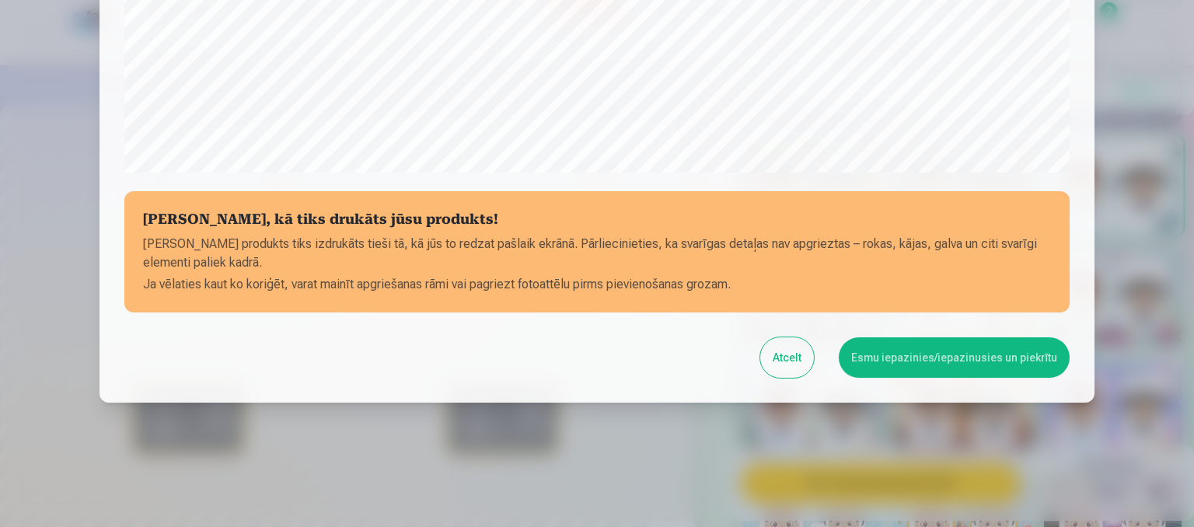
click at [945, 356] on button "Esmu iepazinies/iepazinusies un piekrītu" at bounding box center [953, 357] width 231 height 40
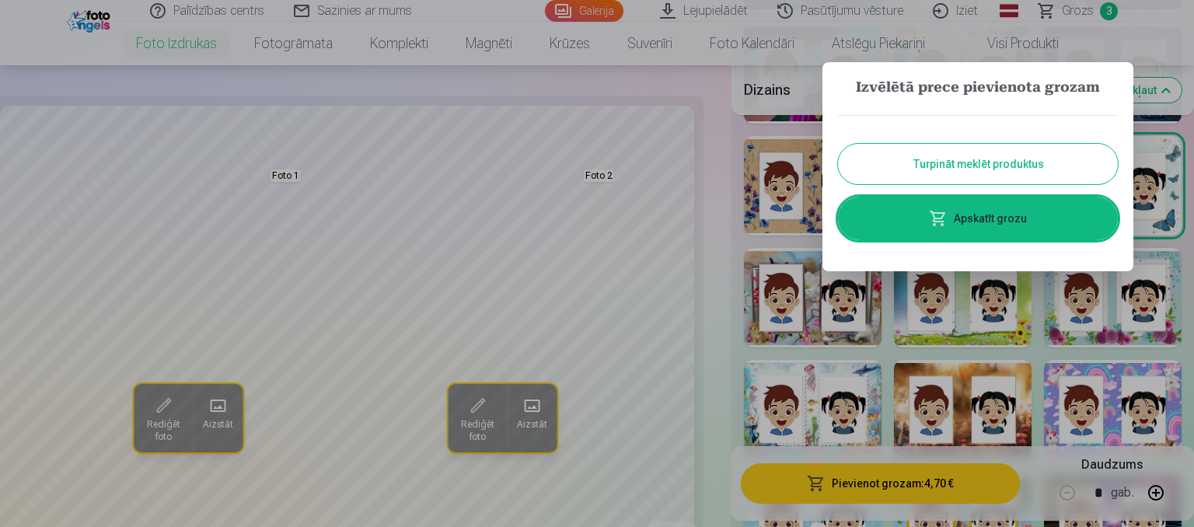
click at [935, 219] on span at bounding box center [938, 218] width 19 height 19
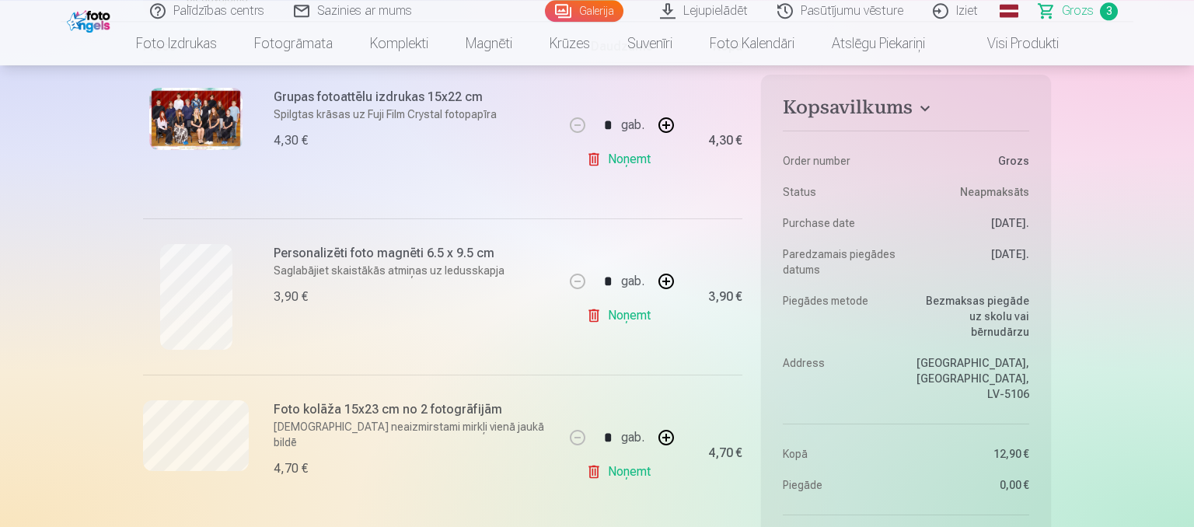
scroll to position [410, 0]
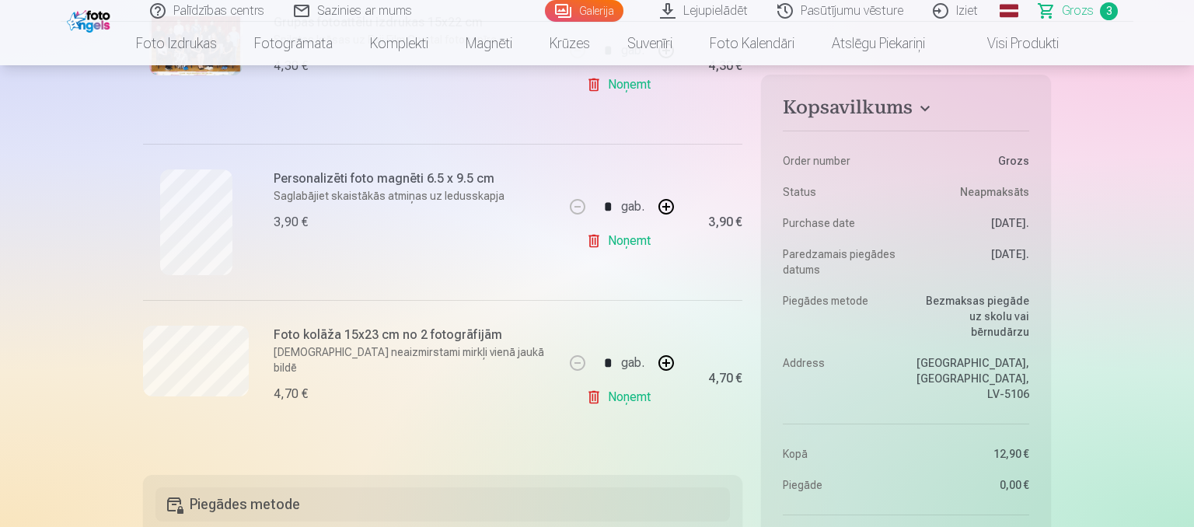
click at [606, 390] on link "Noņemt" at bounding box center [621, 397] width 71 height 31
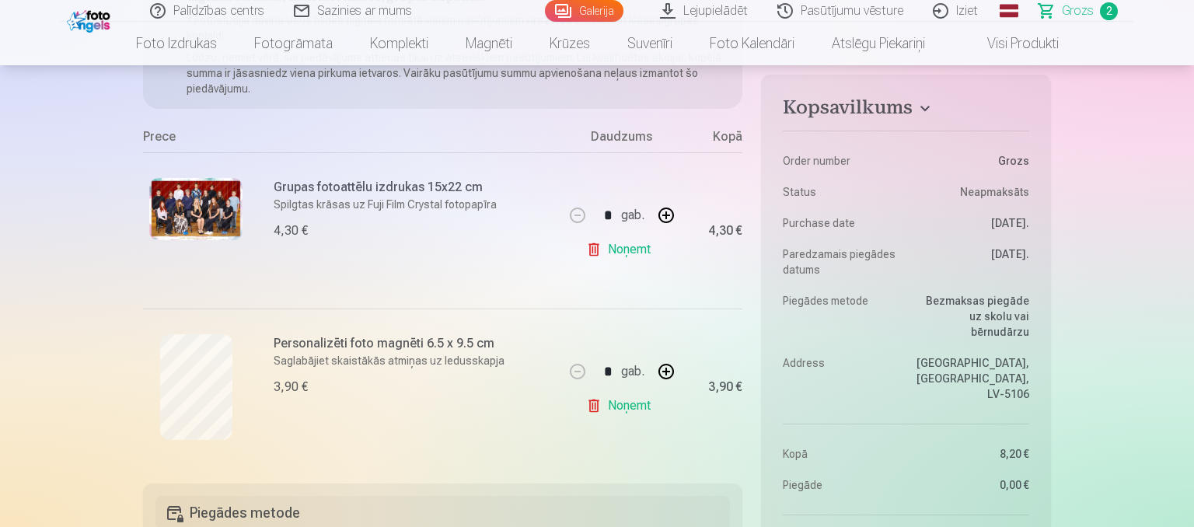
scroll to position [0, 0]
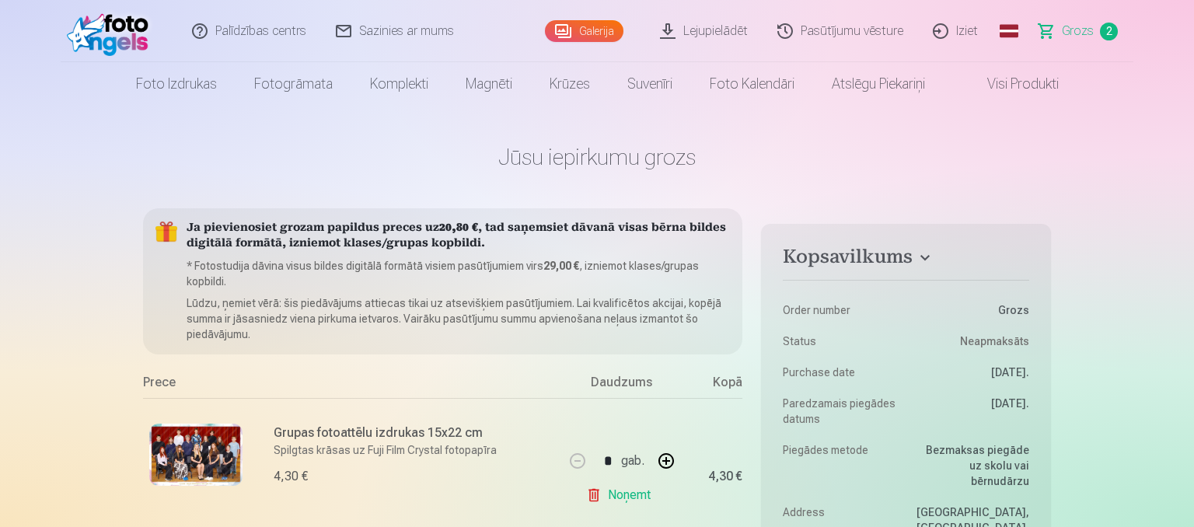
click at [600, 35] on link "Galerija" at bounding box center [584, 31] width 78 height 22
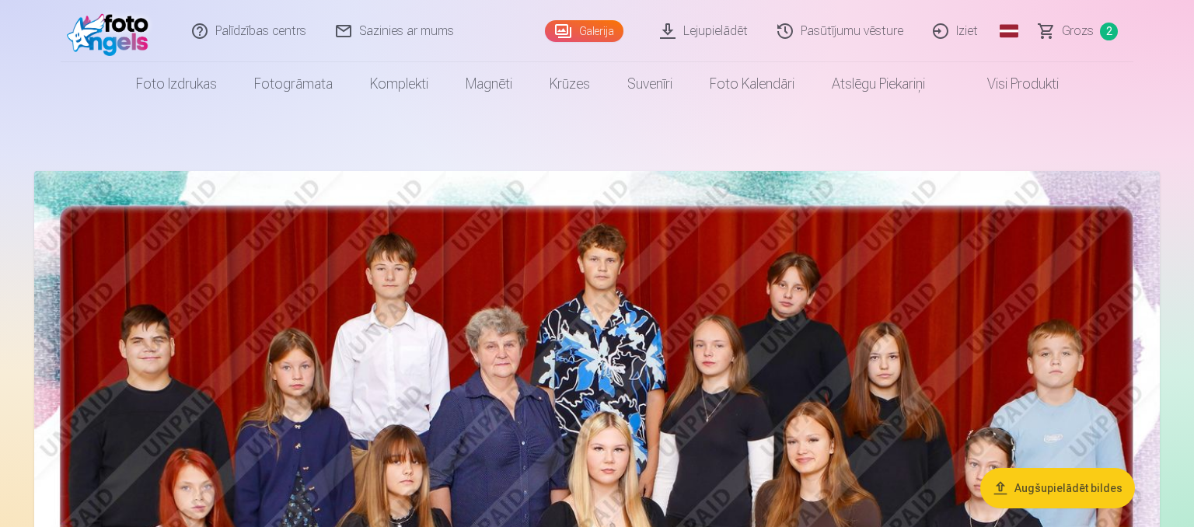
click at [998, 88] on link "Visi produkti" at bounding box center [1010, 84] width 134 height 44
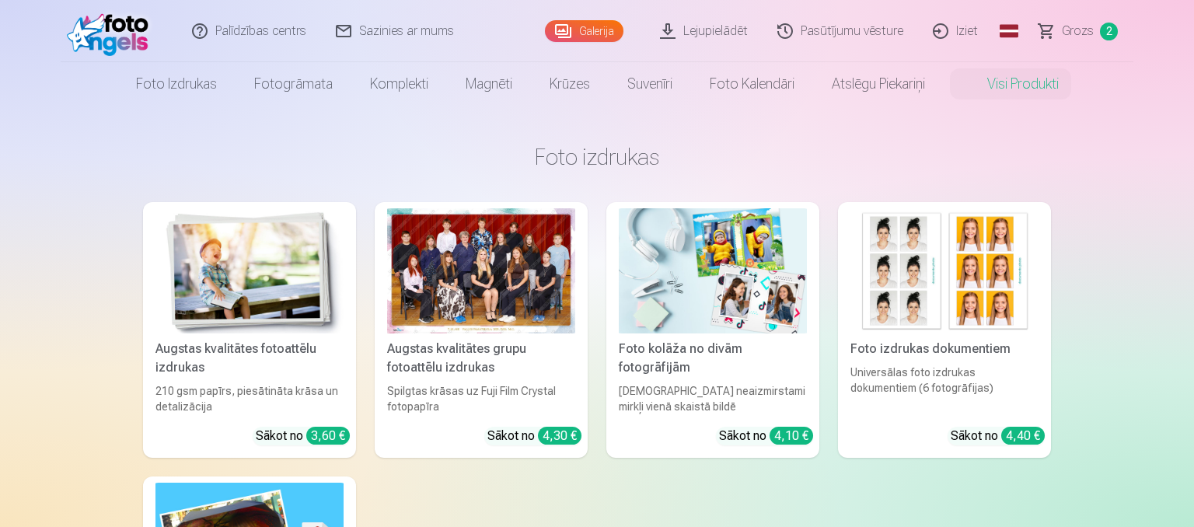
click at [298, 294] on img at bounding box center [249, 270] width 188 height 125
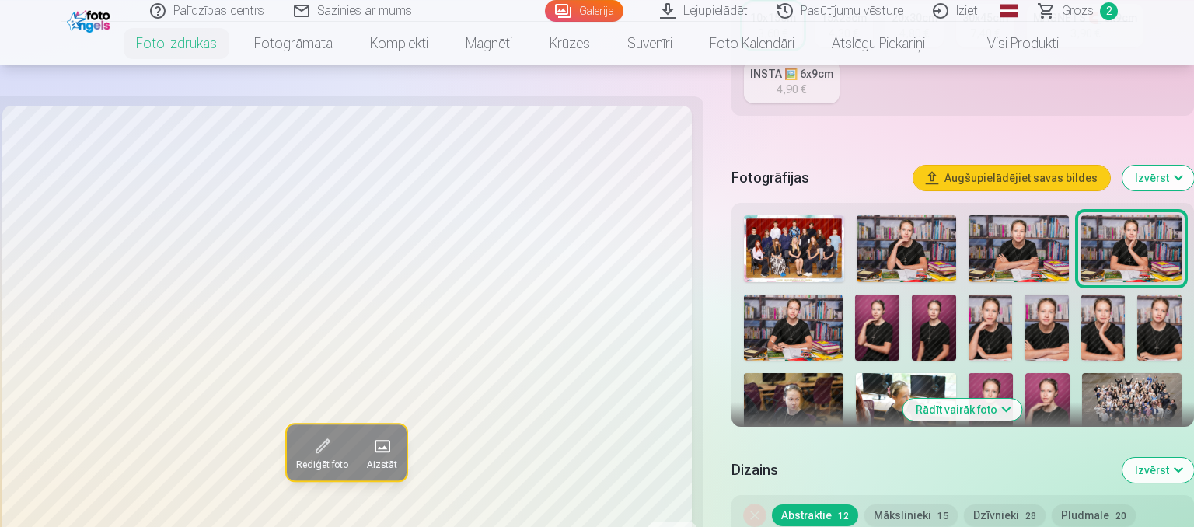
scroll to position [410, 0]
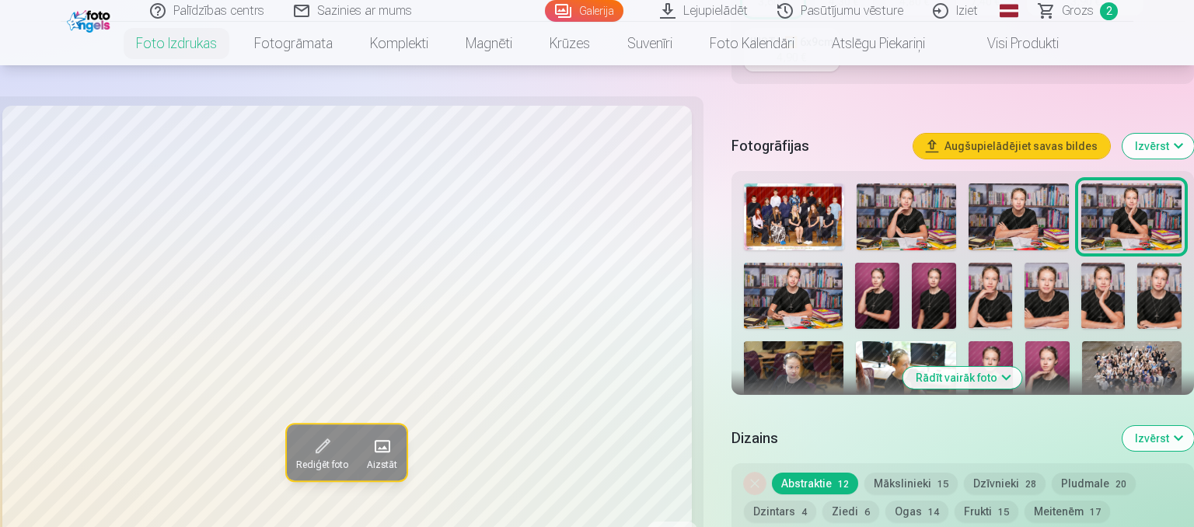
click at [803, 378] on img at bounding box center [793, 374] width 99 height 67
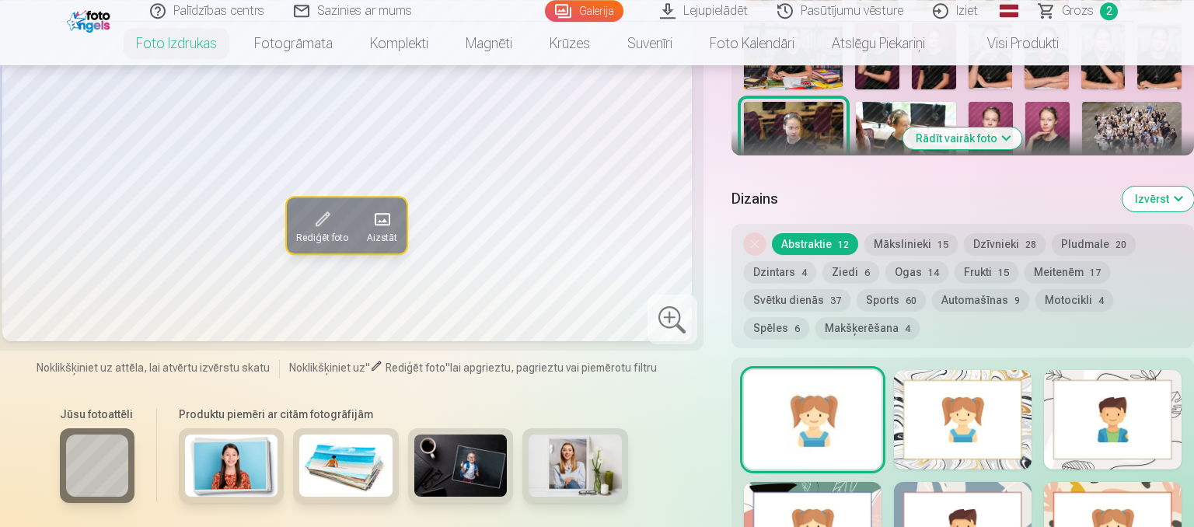
scroll to position [656, 0]
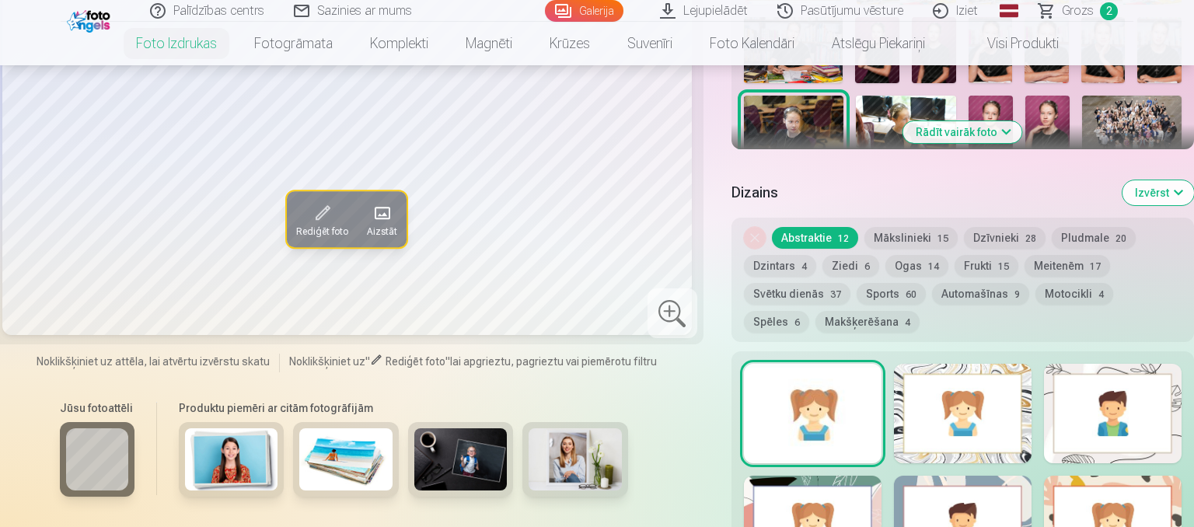
click at [825, 284] on button "Svētku dienās 37" at bounding box center [797, 294] width 106 height 22
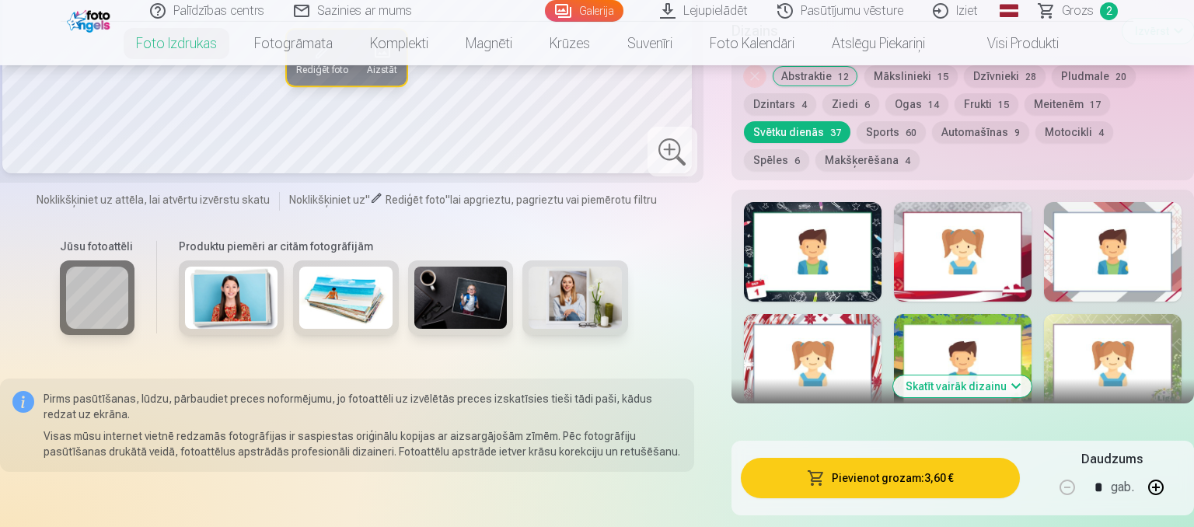
scroll to position [821, 0]
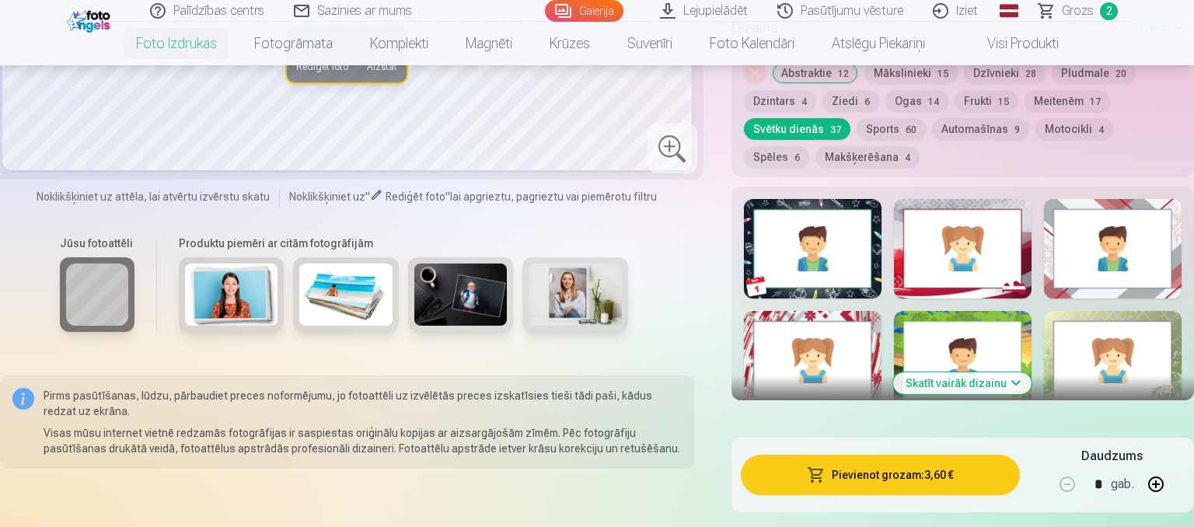
click at [962, 381] on button "Skatīt vairāk dizainu" at bounding box center [962, 383] width 138 height 22
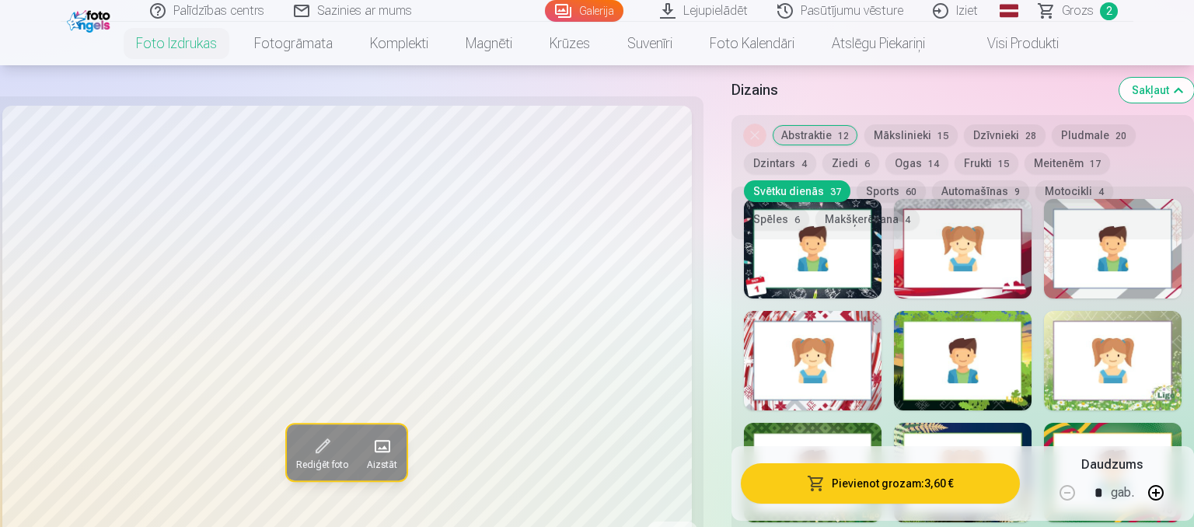
click at [1101, 386] on div at bounding box center [1113, 360] width 138 height 99
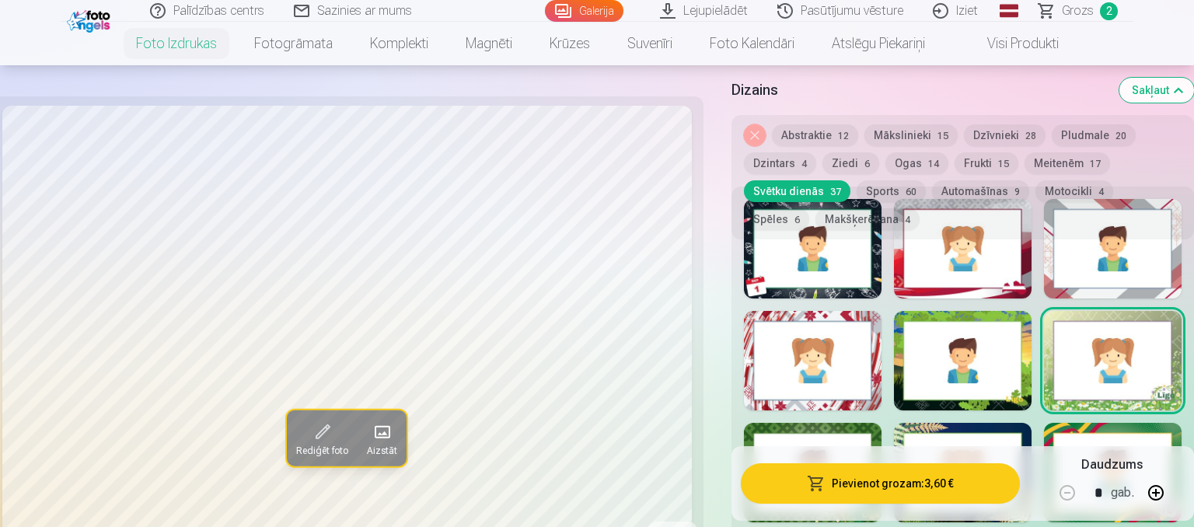
click at [1074, 283] on div at bounding box center [1113, 248] width 138 height 99
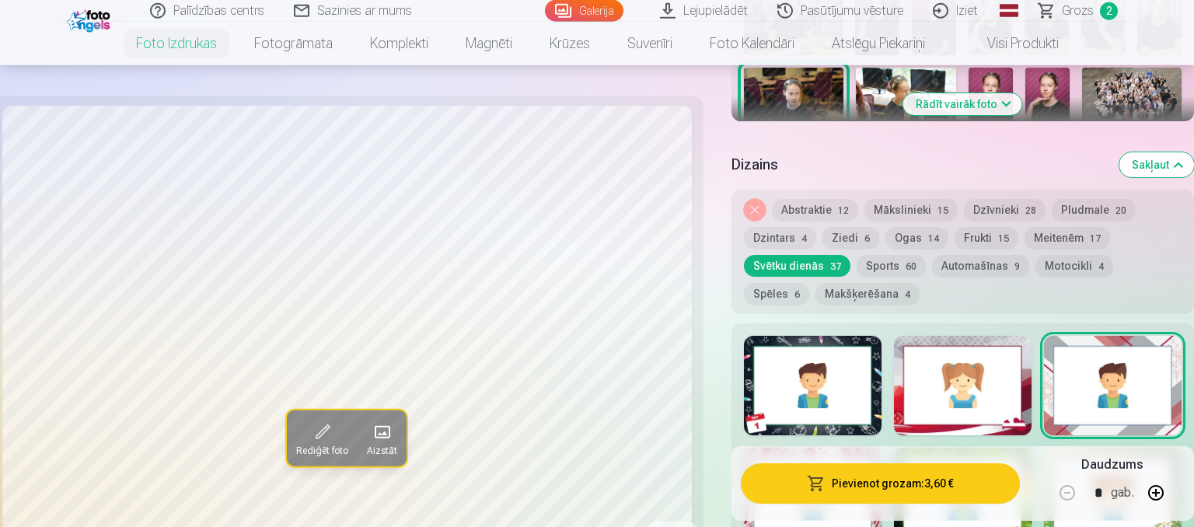
scroll to position [656, 0]
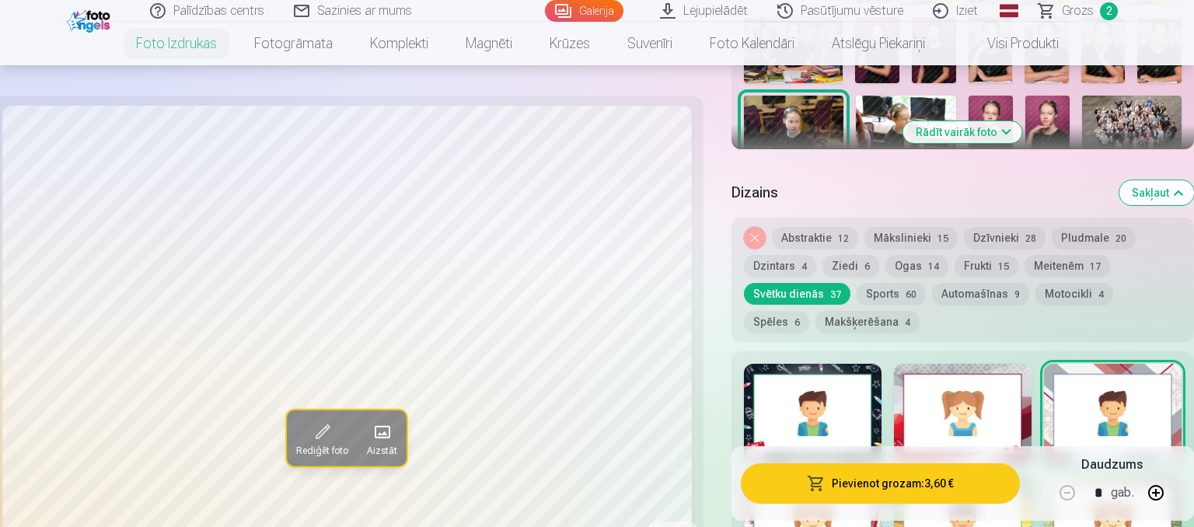
click at [918, 274] on button "Ogas 14" at bounding box center [916, 266] width 63 height 22
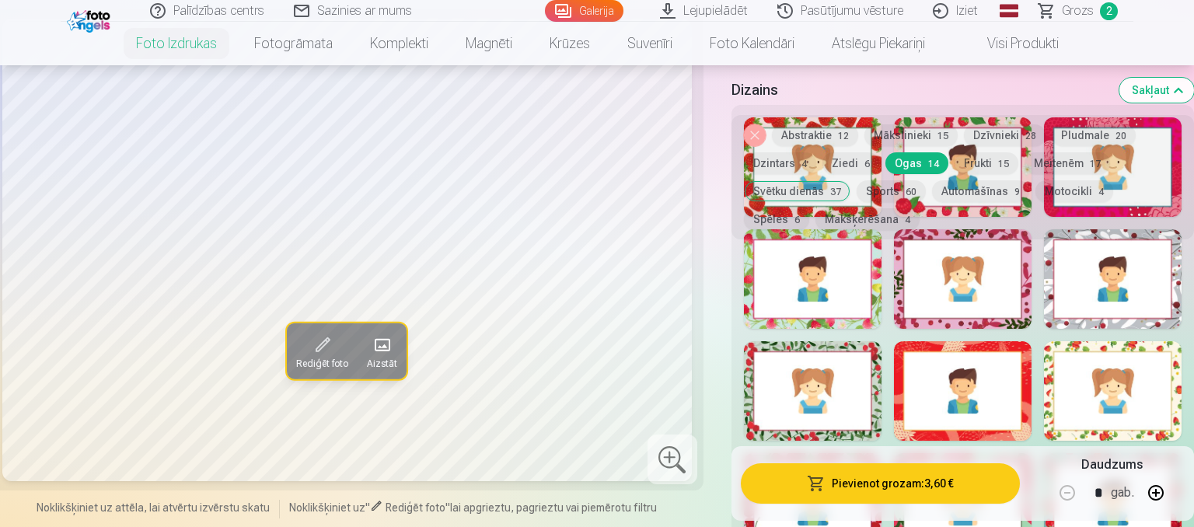
scroll to position [574, 0]
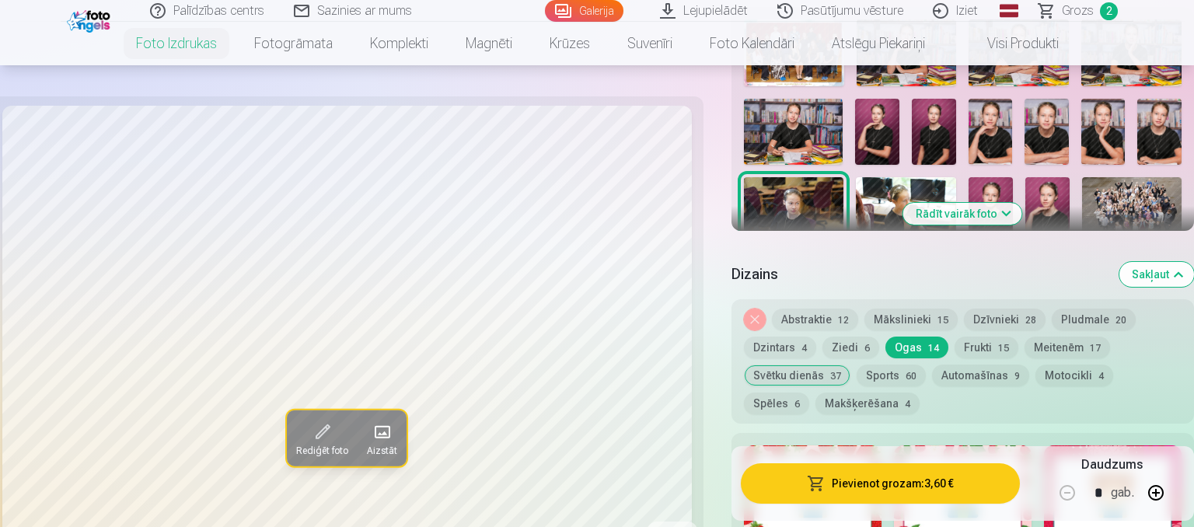
click at [1081, 326] on button "Pludmale 20" at bounding box center [1093, 319] width 84 height 22
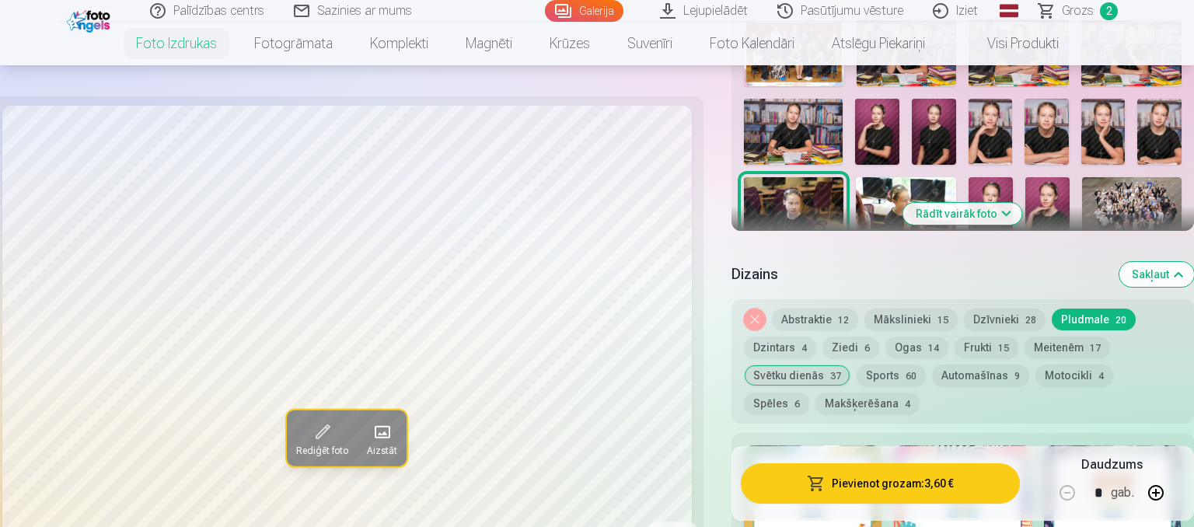
click at [929, 323] on button "Mākslinieki 15" at bounding box center [910, 319] width 93 height 22
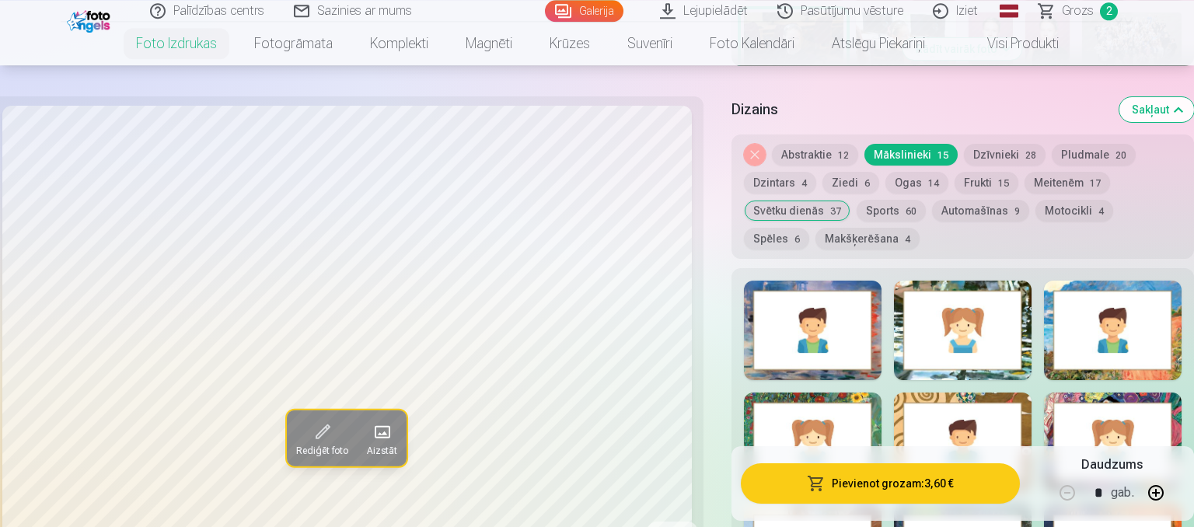
scroll to position [738, 0]
click at [856, 356] on div at bounding box center [813, 330] width 138 height 99
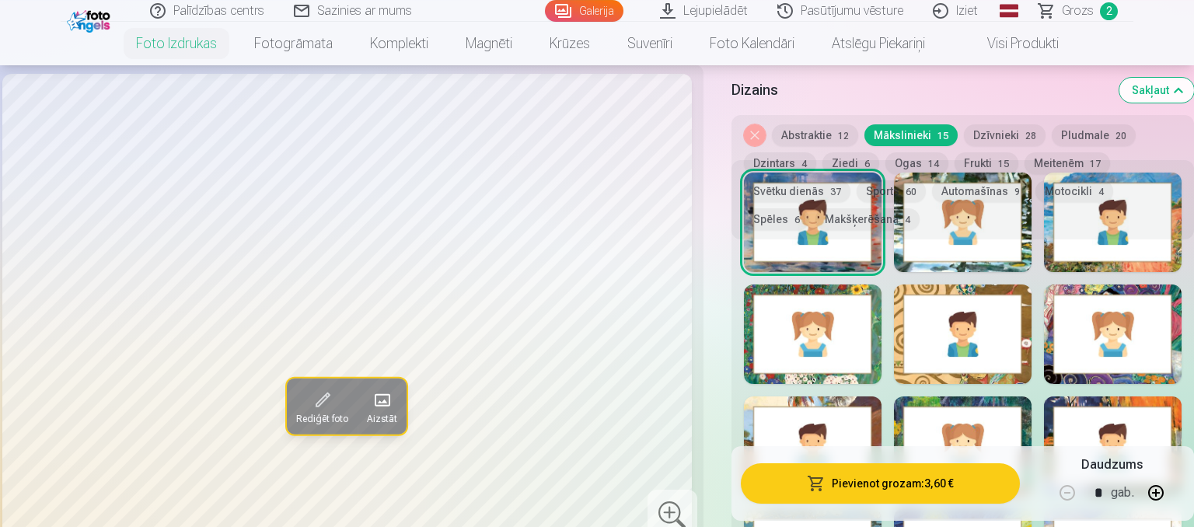
scroll to position [902, 0]
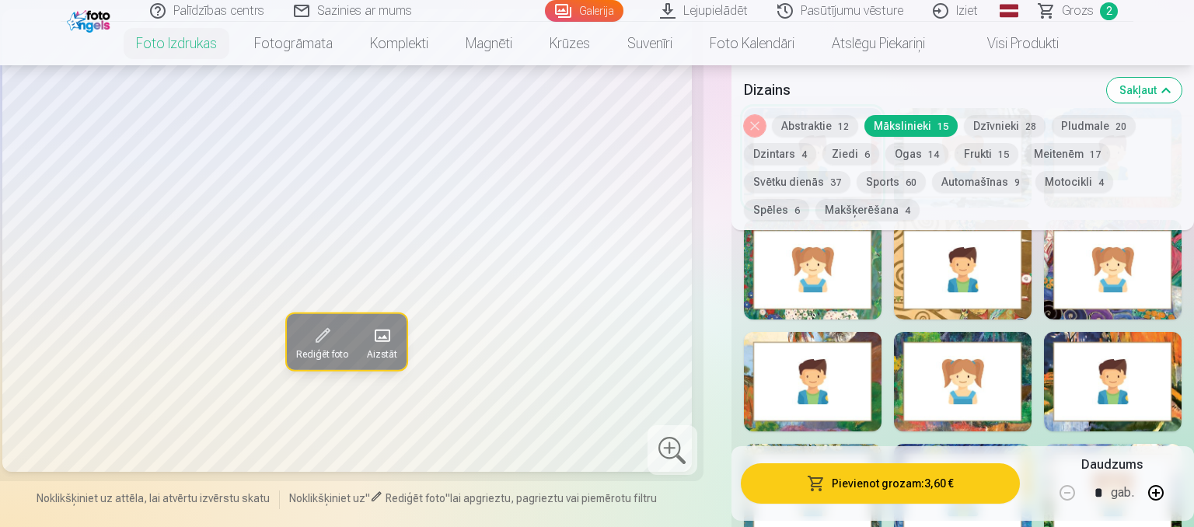
click at [1106, 413] on div at bounding box center [1113, 381] width 138 height 99
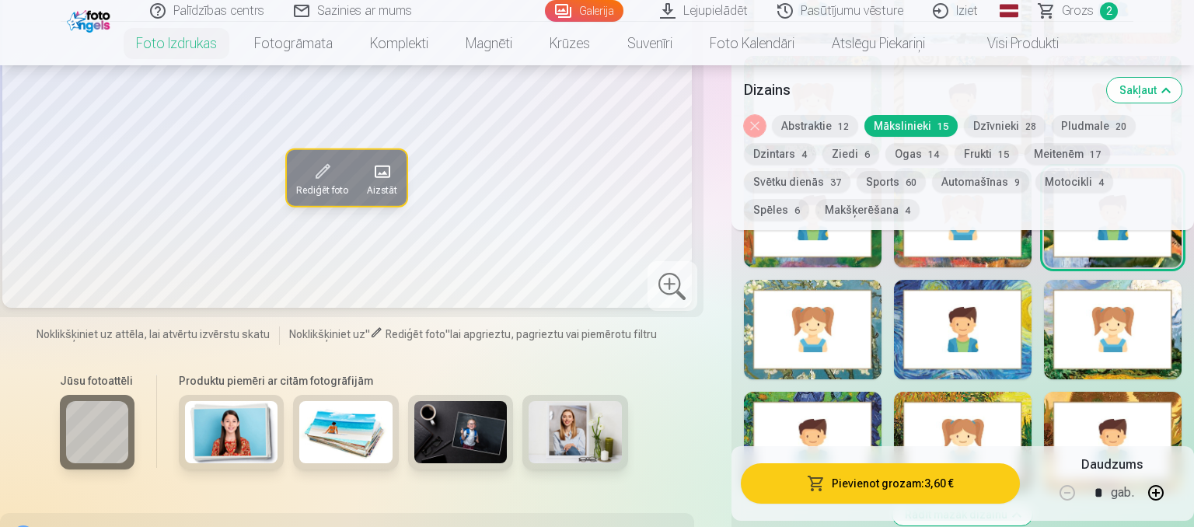
scroll to position [985, 0]
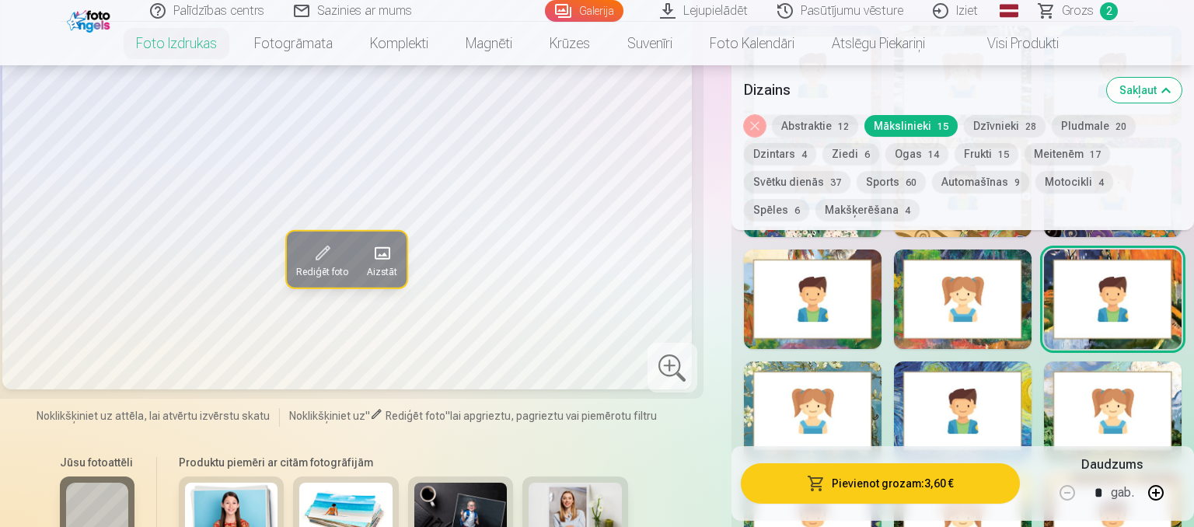
click at [825, 183] on button "Svētku dienās 37" at bounding box center [797, 182] width 106 height 22
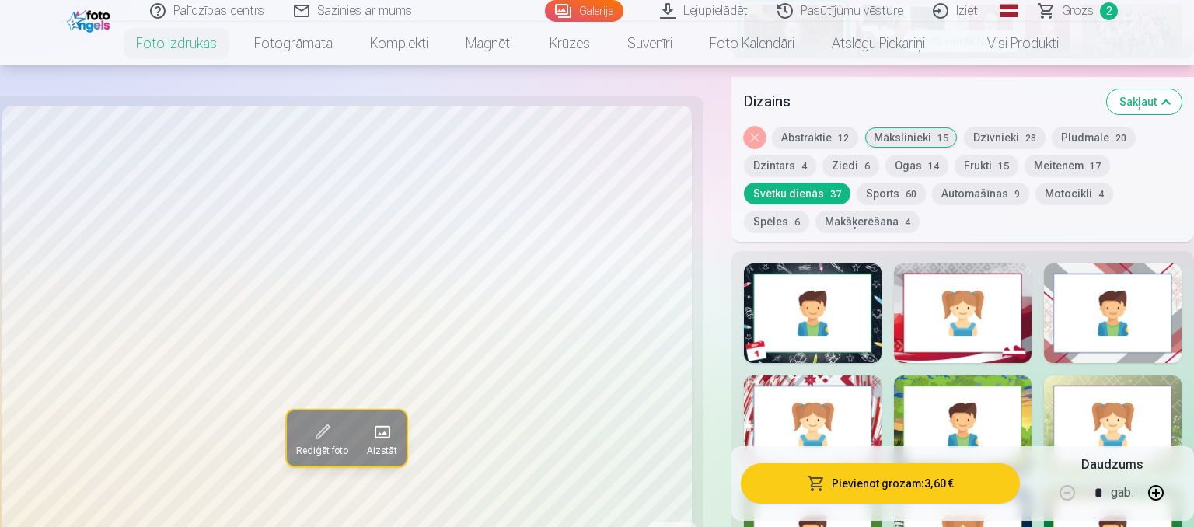
scroll to position [738, 0]
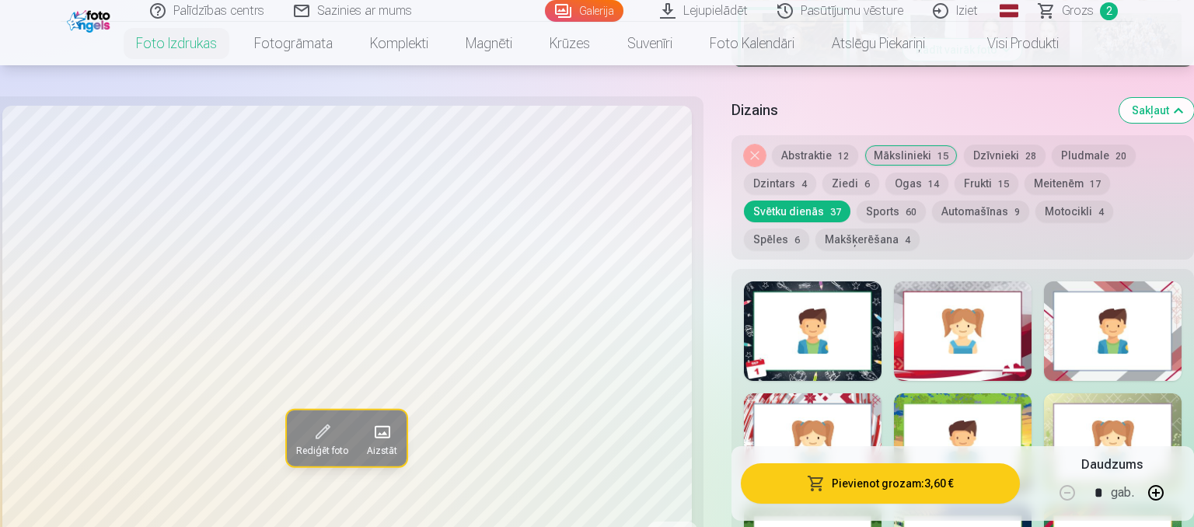
click at [978, 360] on div at bounding box center [963, 330] width 138 height 99
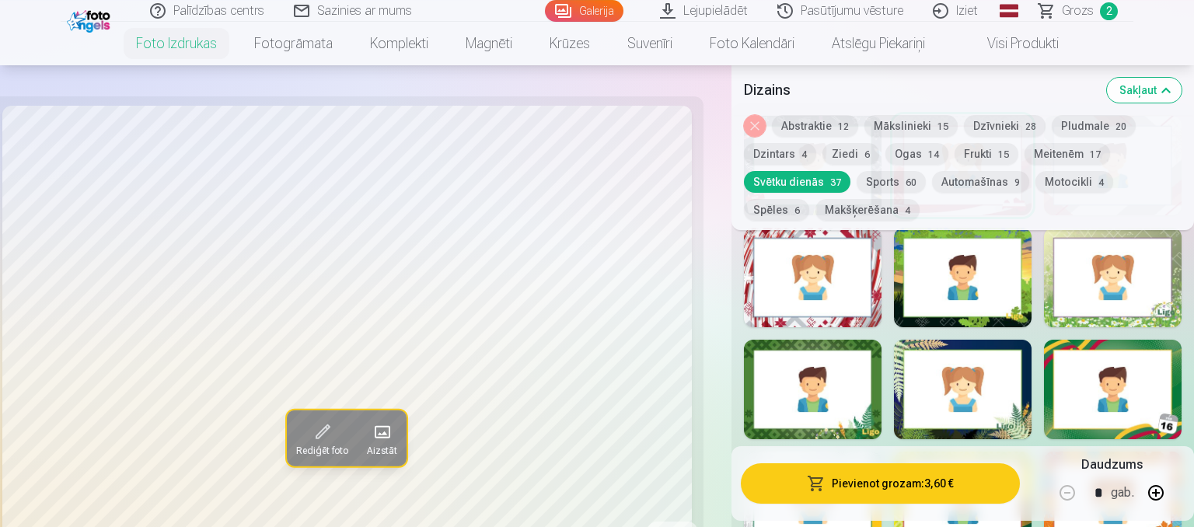
scroll to position [902, 0]
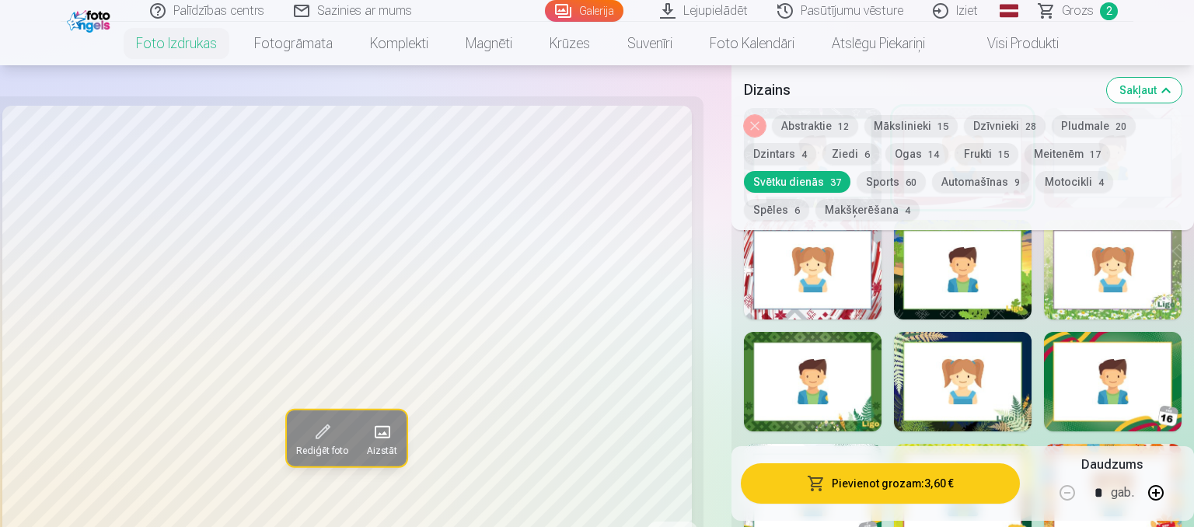
click at [859, 304] on div at bounding box center [813, 269] width 138 height 99
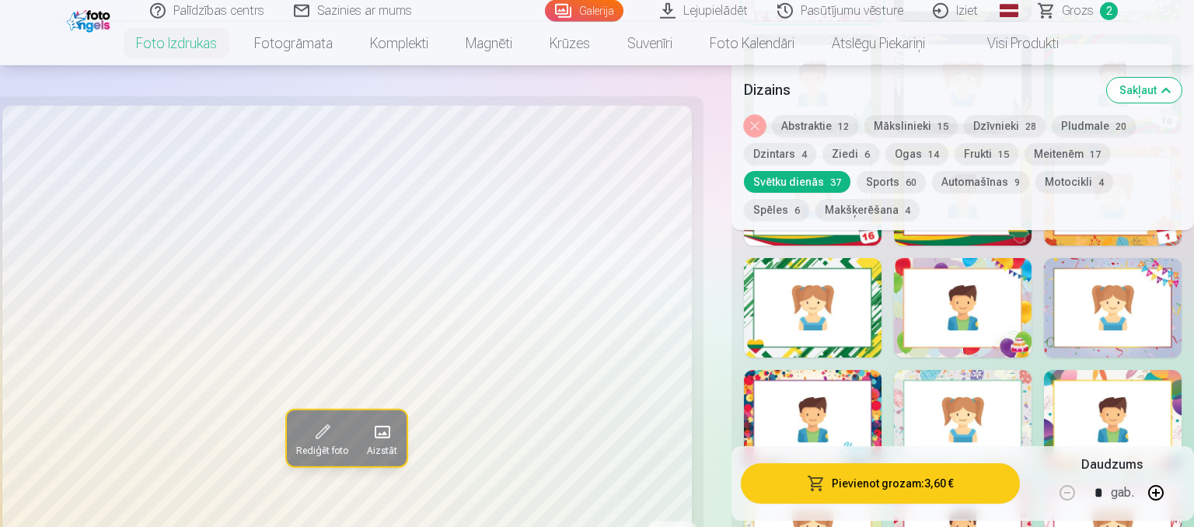
scroll to position [1231, 0]
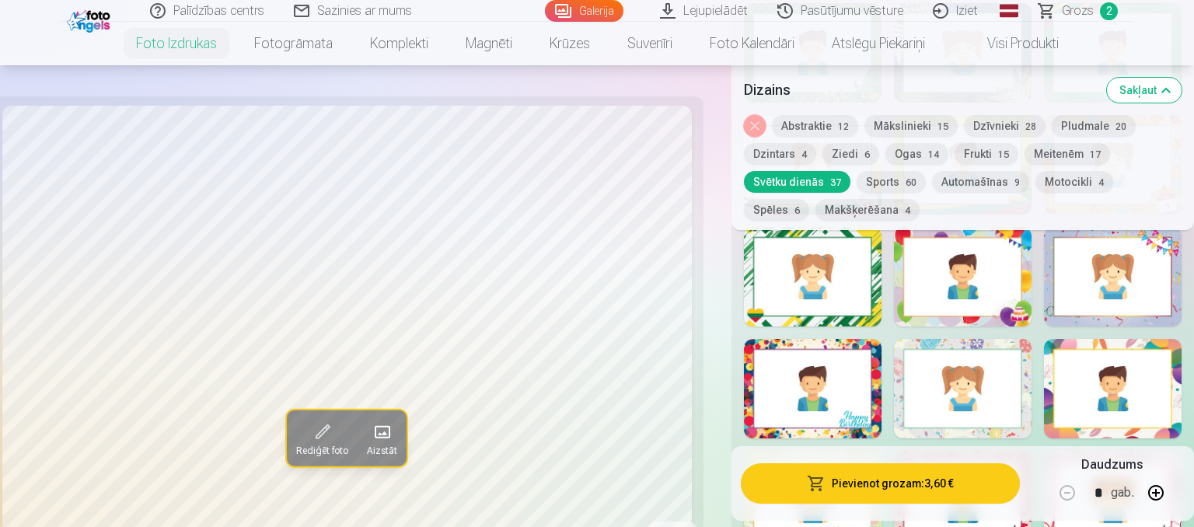
click at [1012, 371] on div at bounding box center [963, 388] width 138 height 99
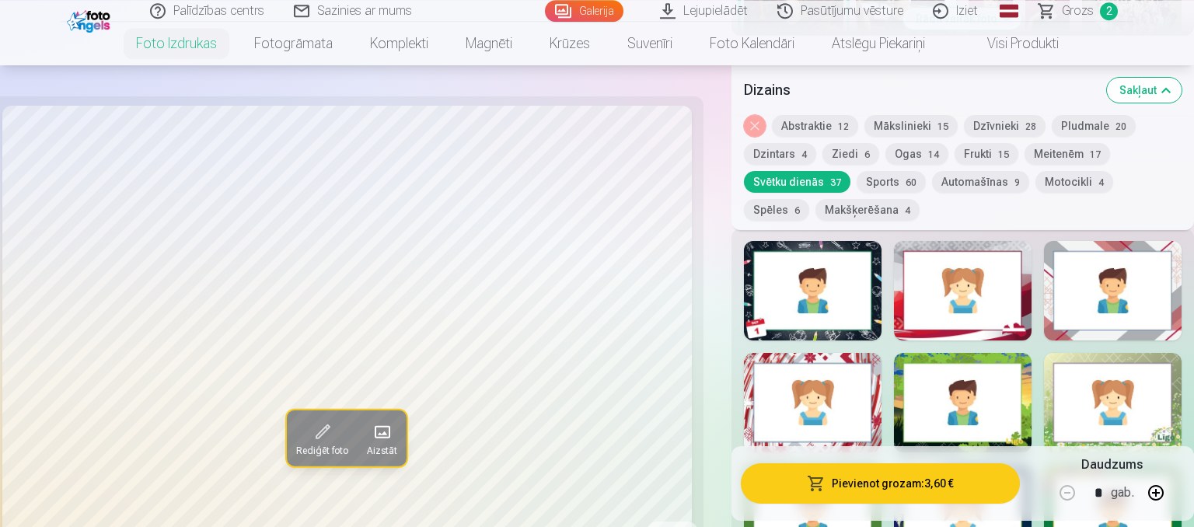
scroll to position [738, 0]
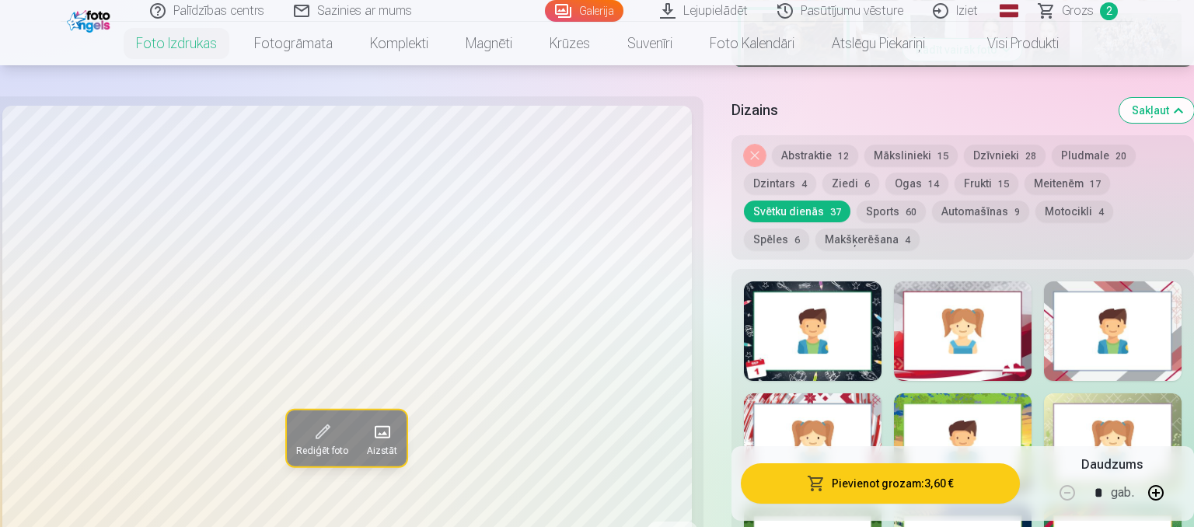
click at [1065, 365] on div at bounding box center [1113, 330] width 138 height 99
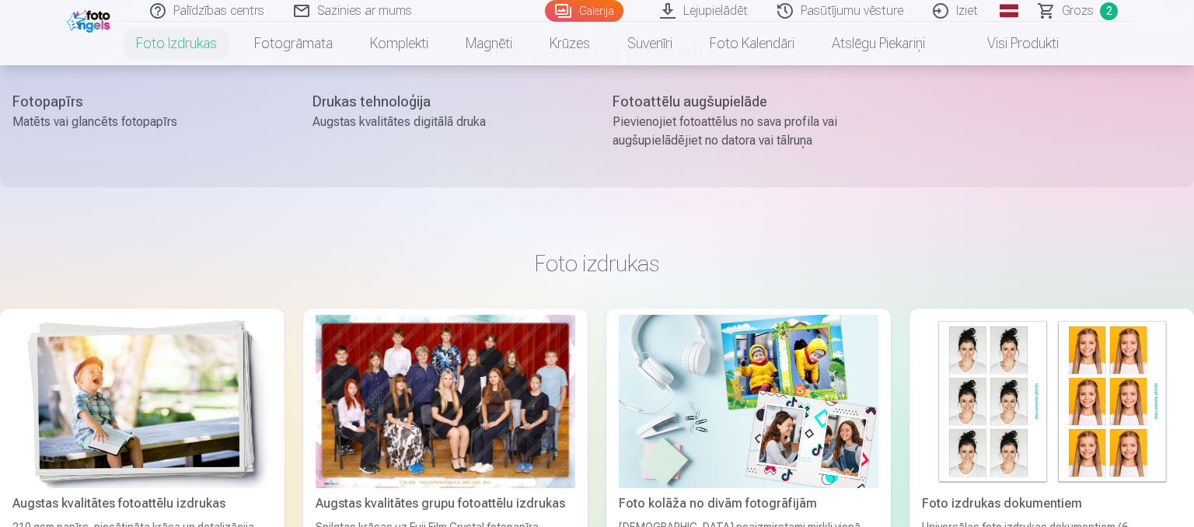
scroll to position [2297, 0]
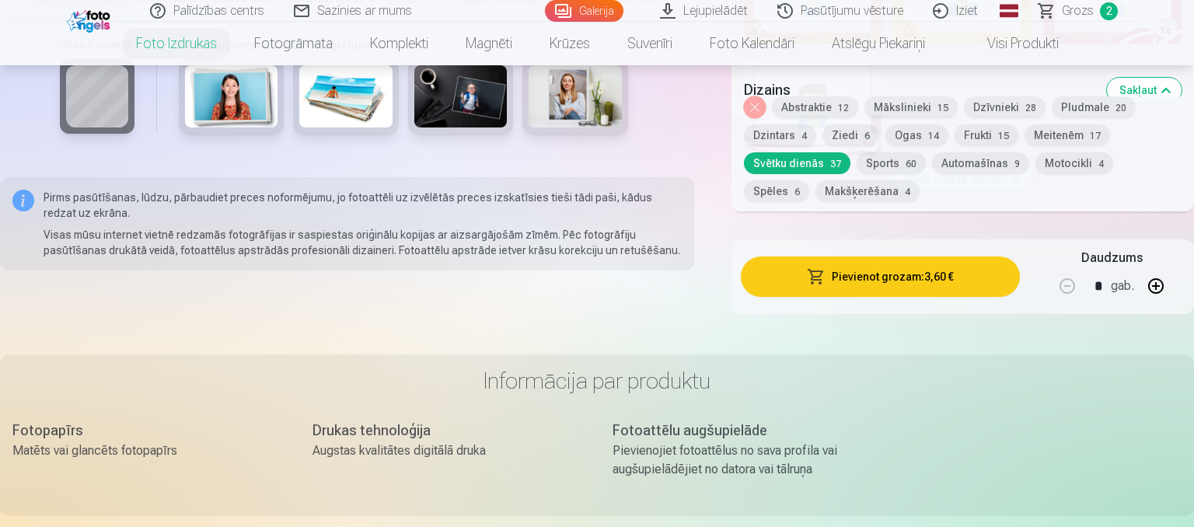
click at [903, 284] on button "Pievienot grozam : 3,60 €" at bounding box center [880, 276] width 279 height 40
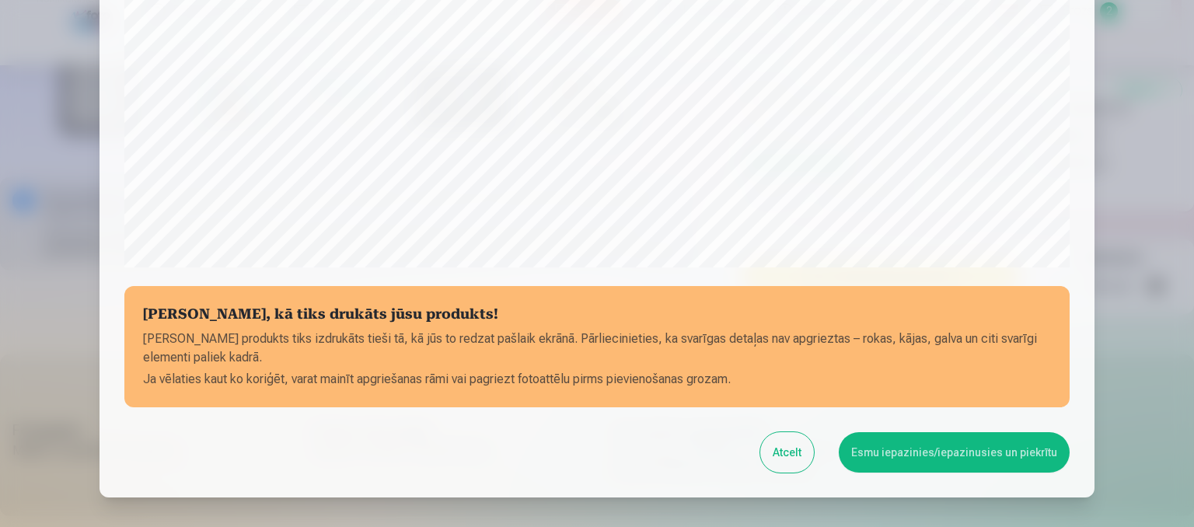
scroll to position [592, 0]
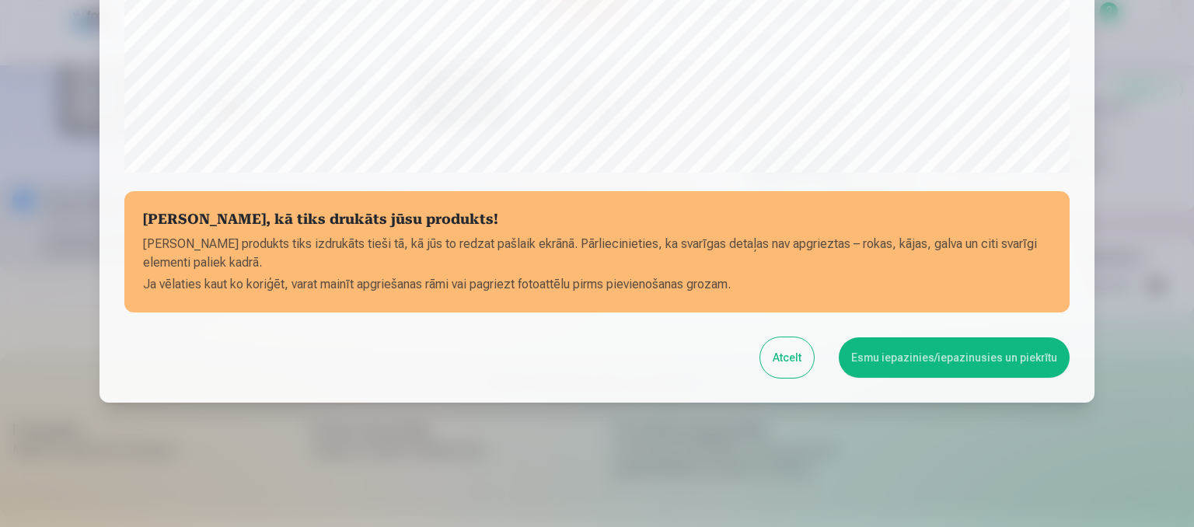
click at [915, 353] on button "Esmu iepazinies/iepazinusies un piekrītu" at bounding box center [953, 357] width 231 height 40
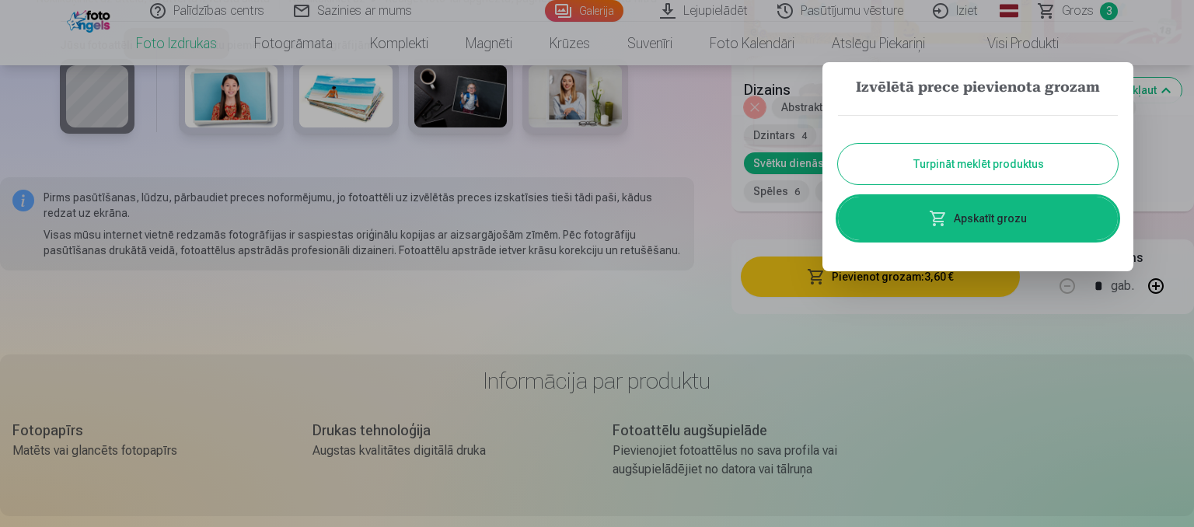
click at [954, 173] on button "Turpināt meklēt produktus" at bounding box center [978, 164] width 280 height 40
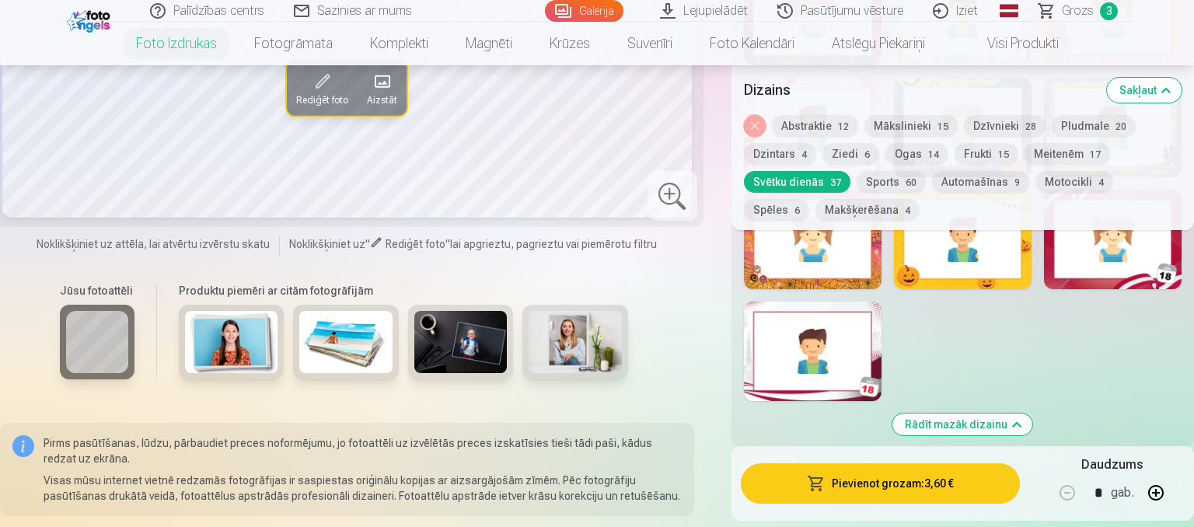
scroll to position [1723, 0]
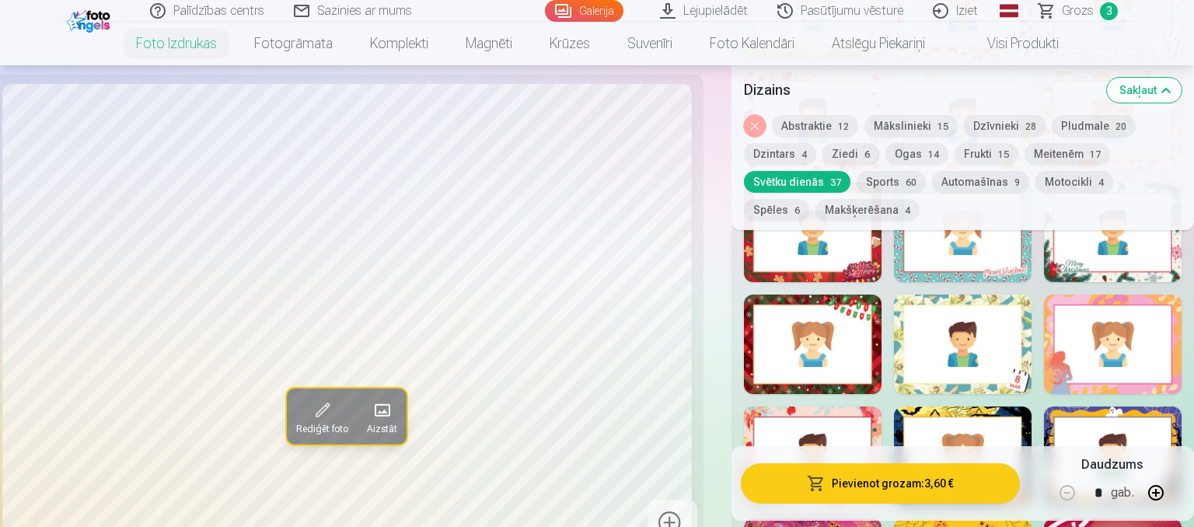
click at [381, 411] on span at bounding box center [382, 409] width 25 height 25
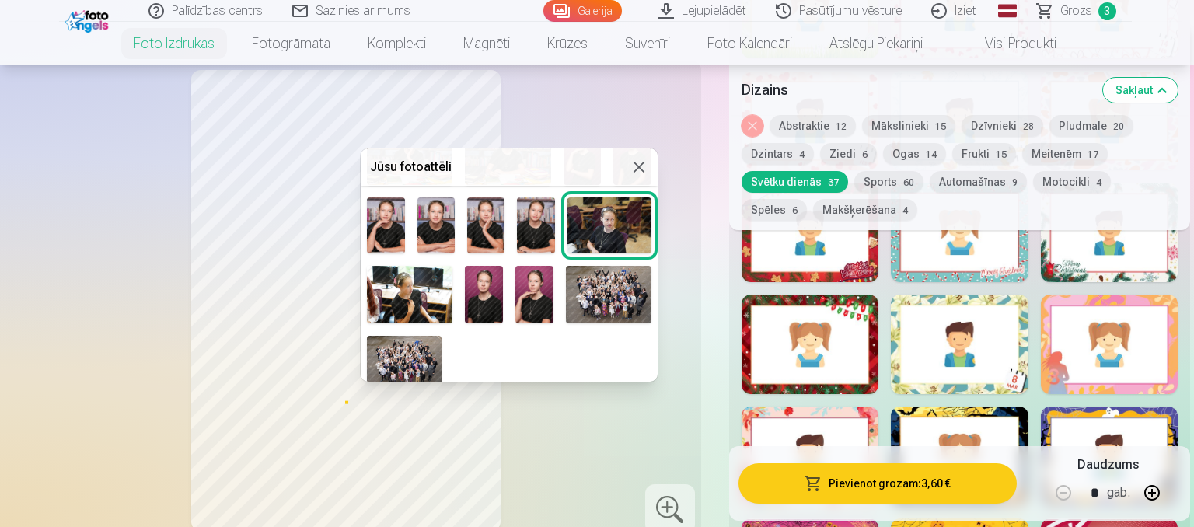
scroll to position [161, 0]
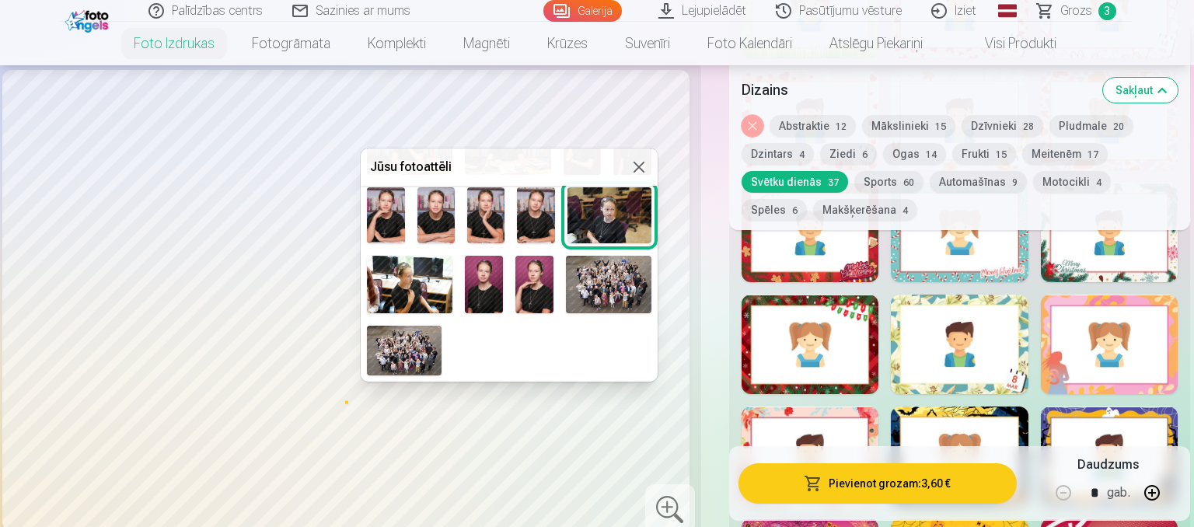
click at [399, 293] on img at bounding box center [409, 284] width 85 height 57
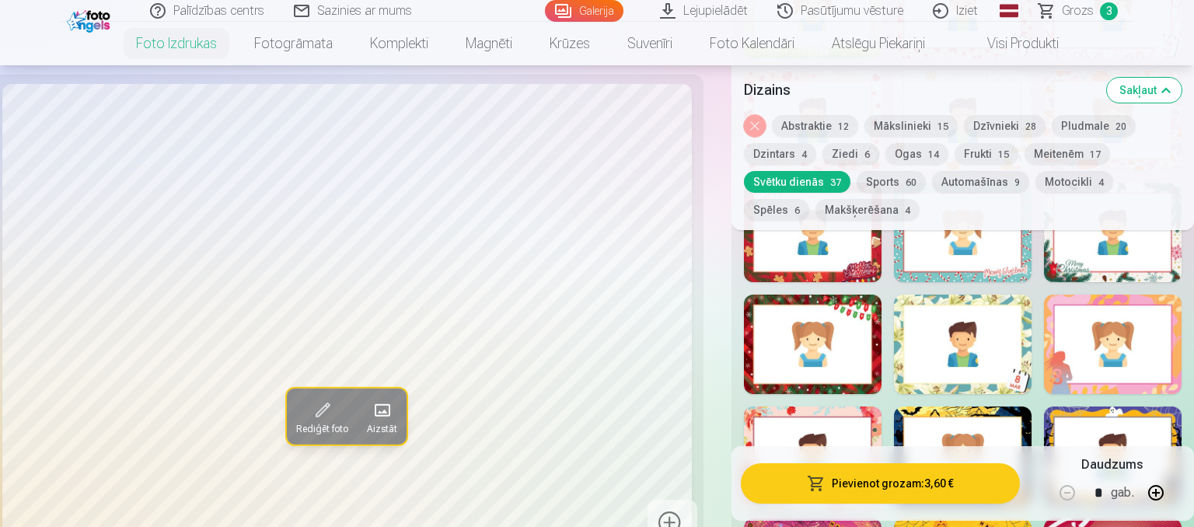
click at [319, 409] on span at bounding box center [322, 409] width 25 height 25
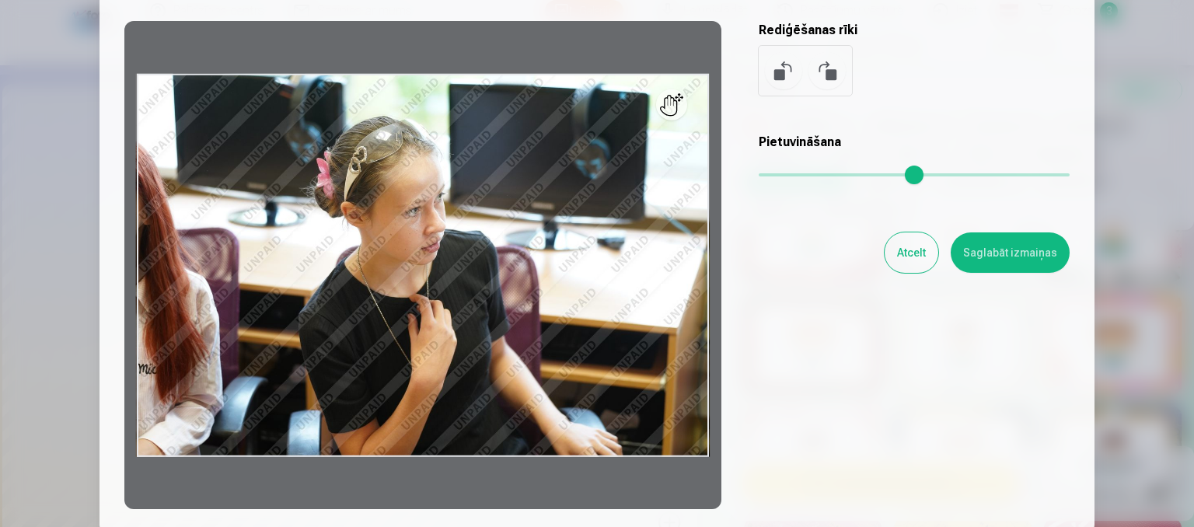
scroll to position [96, 0]
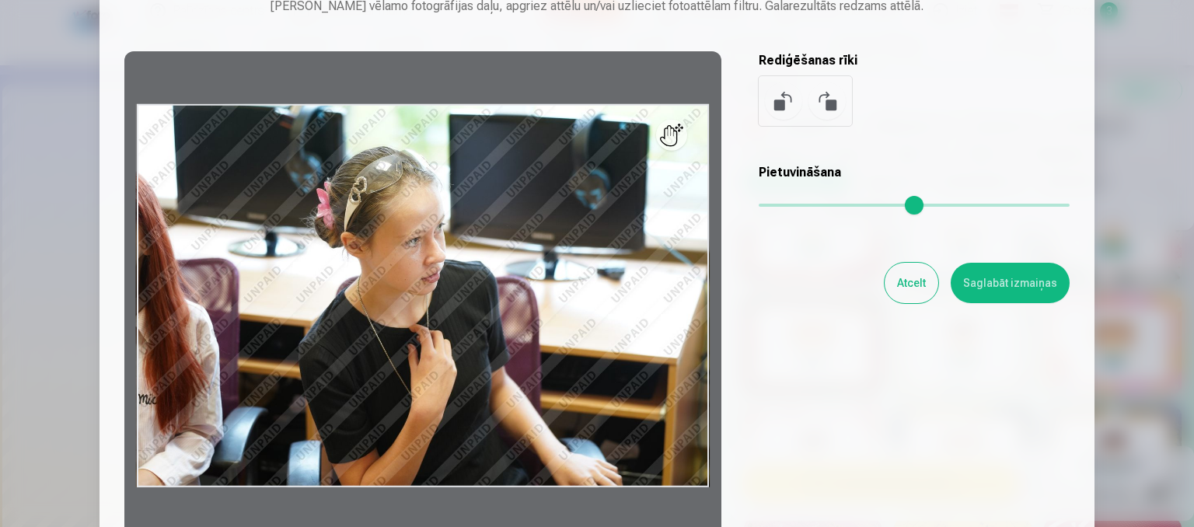
click at [166, 346] on div at bounding box center [422, 295] width 597 height 488
click at [442, 334] on div at bounding box center [422, 295] width 597 height 488
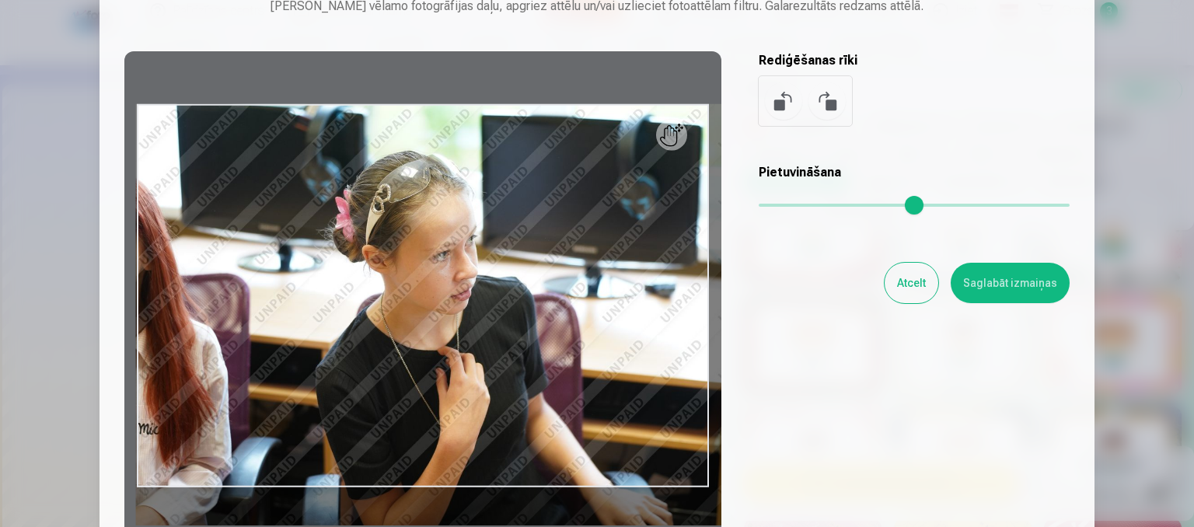
type input "*"
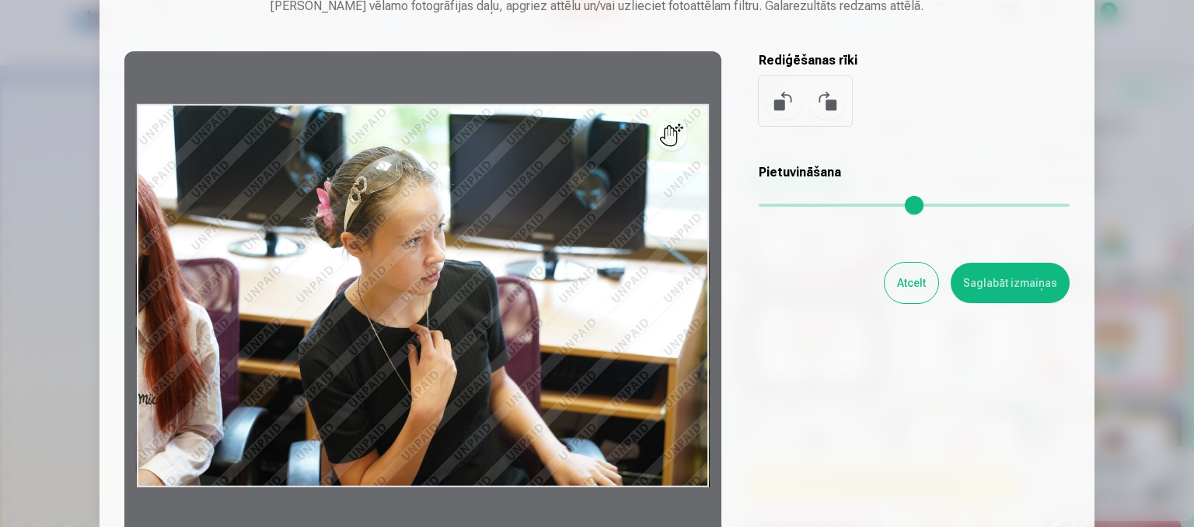
click at [767, 207] on input "range" at bounding box center [913, 205] width 311 height 3
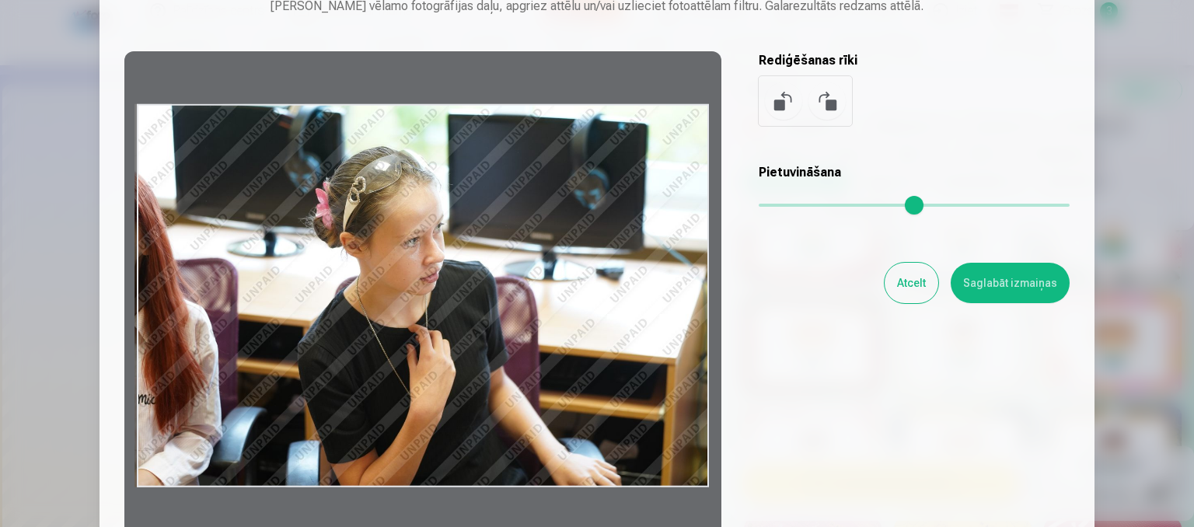
drag, startPoint x: 555, startPoint y: 264, endPoint x: 405, endPoint y: 260, distance: 150.0
click at [405, 260] on div at bounding box center [422, 295] width 597 height 488
click at [778, 109] on button at bounding box center [783, 100] width 37 height 37
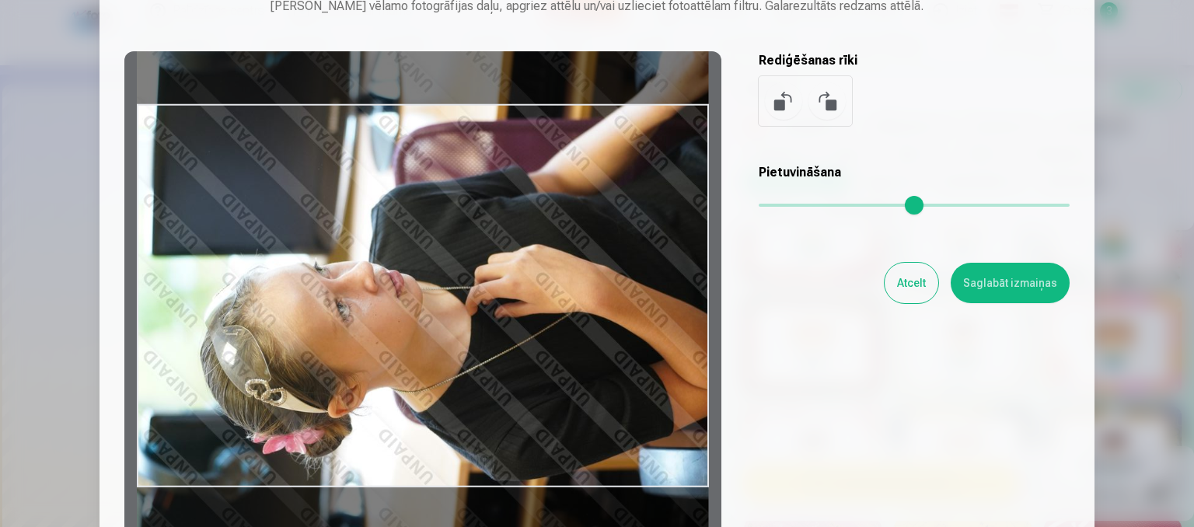
click at [778, 109] on button at bounding box center [783, 100] width 37 height 37
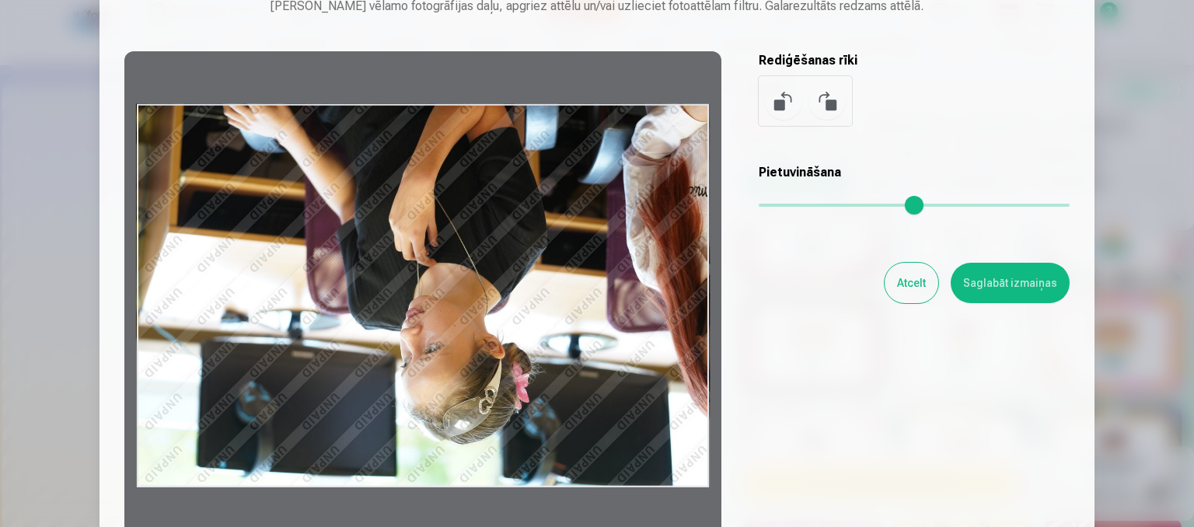
click at [778, 109] on button at bounding box center [783, 100] width 37 height 37
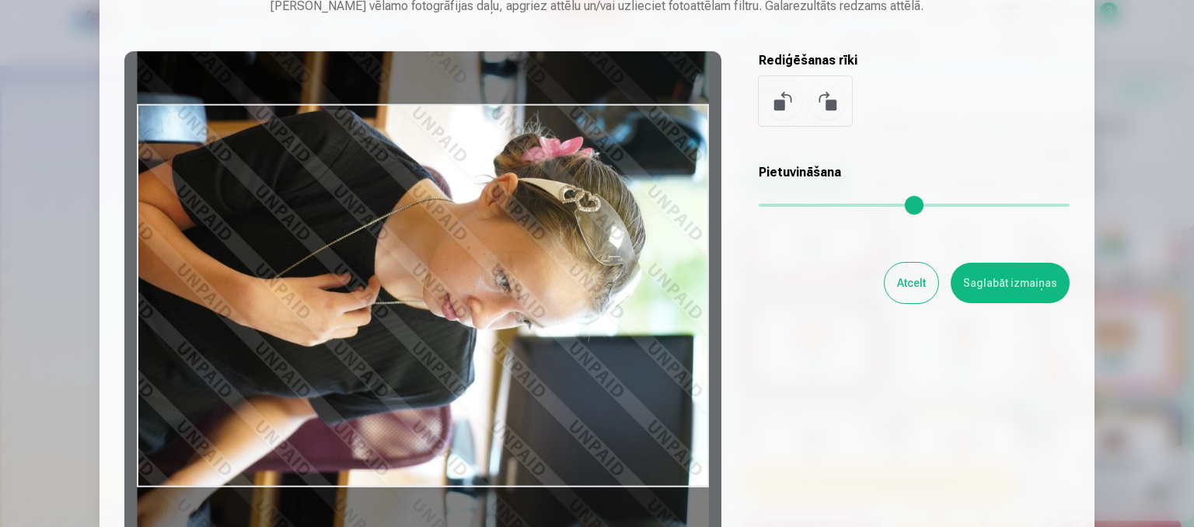
click at [778, 109] on button at bounding box center [783, 100] width 37 height 37
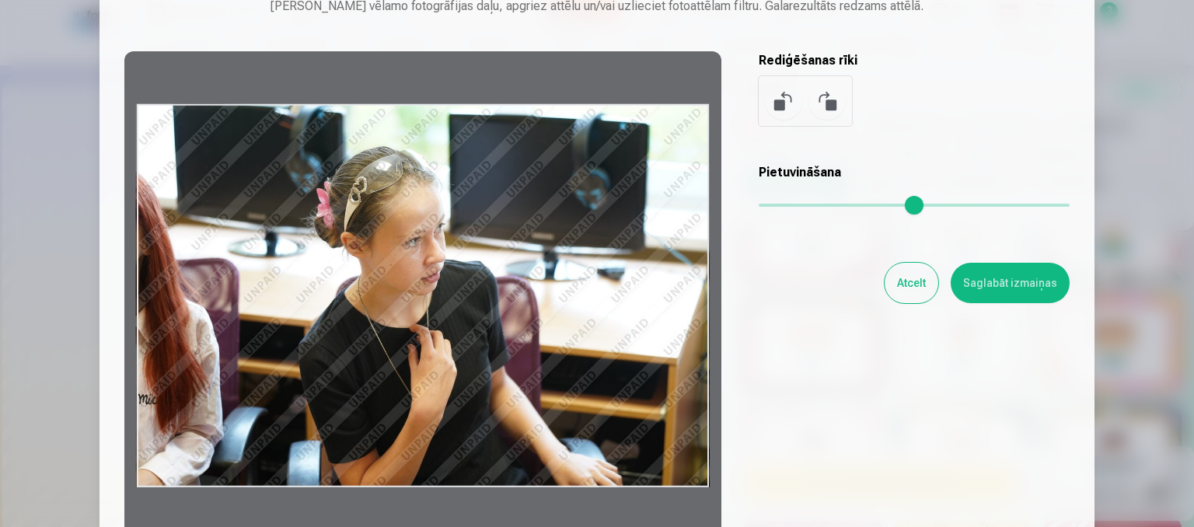
click at [837, 104] on button at bounding box center [826, 100] width 37 height 37
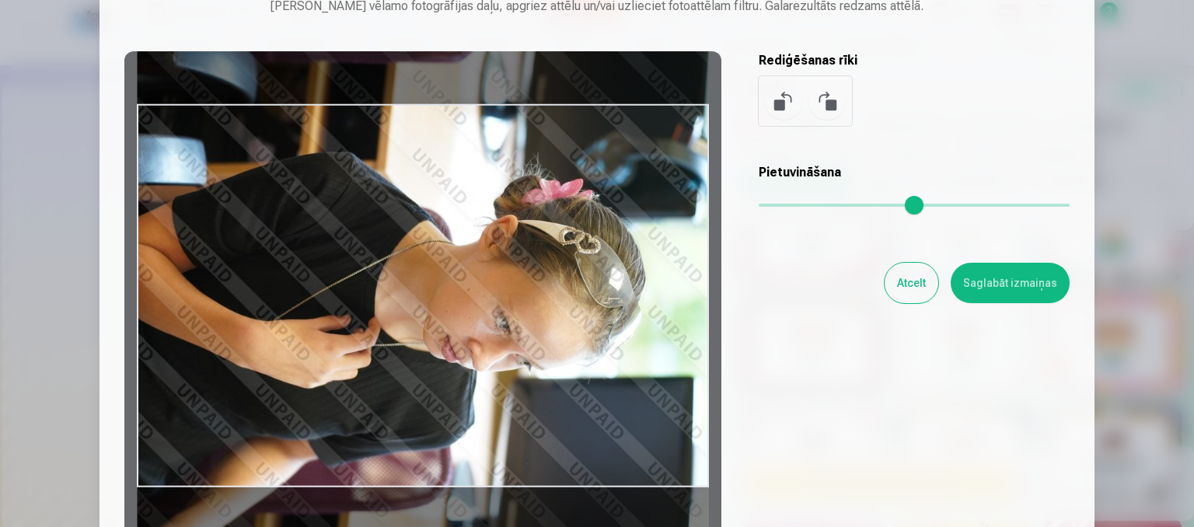
drag, startPoint x: 526, startPoint y: 309, endPoint x: 565, endPoint y: 352, distance: 57.8
click at [565, 352] on div at bounding box center [422, 295] width 597 height 488
click at [993, 292] on button "Saglabāt izmaiņas" at bounding box center [1009, 283] width 119 height 40
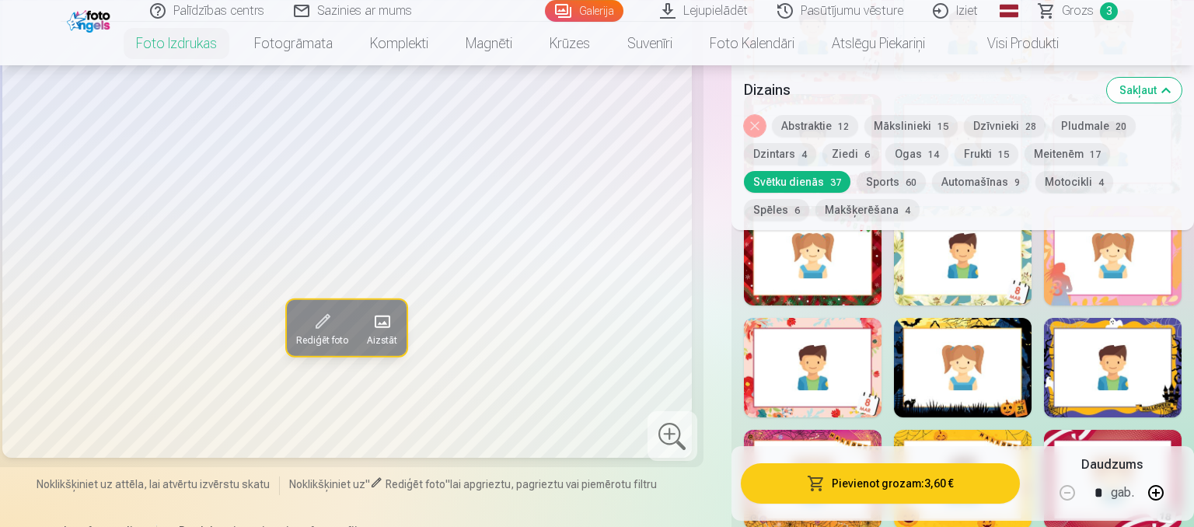
scroll to position [1805, 0]
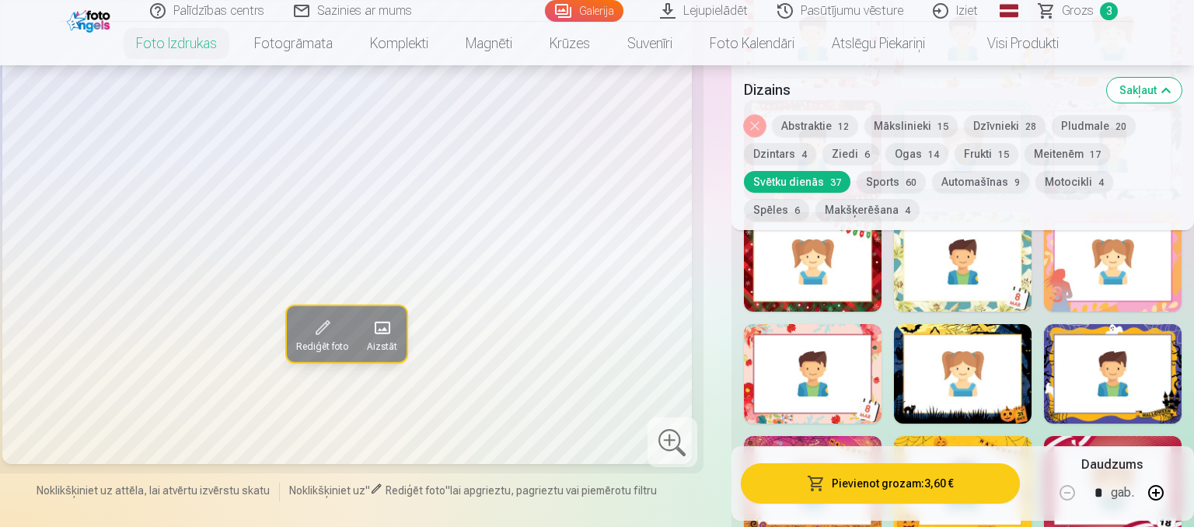
click at [326, 337] on span at bounding box center [322, 327] width 25 height 25
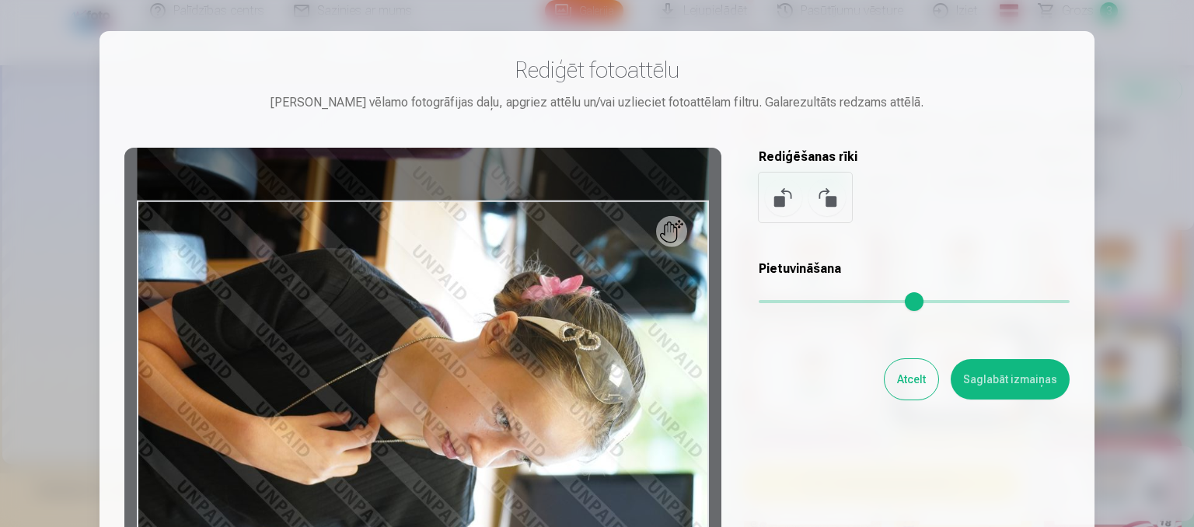
click at [775, 197] on button at bounding box center [783, 197] width 37 height 37
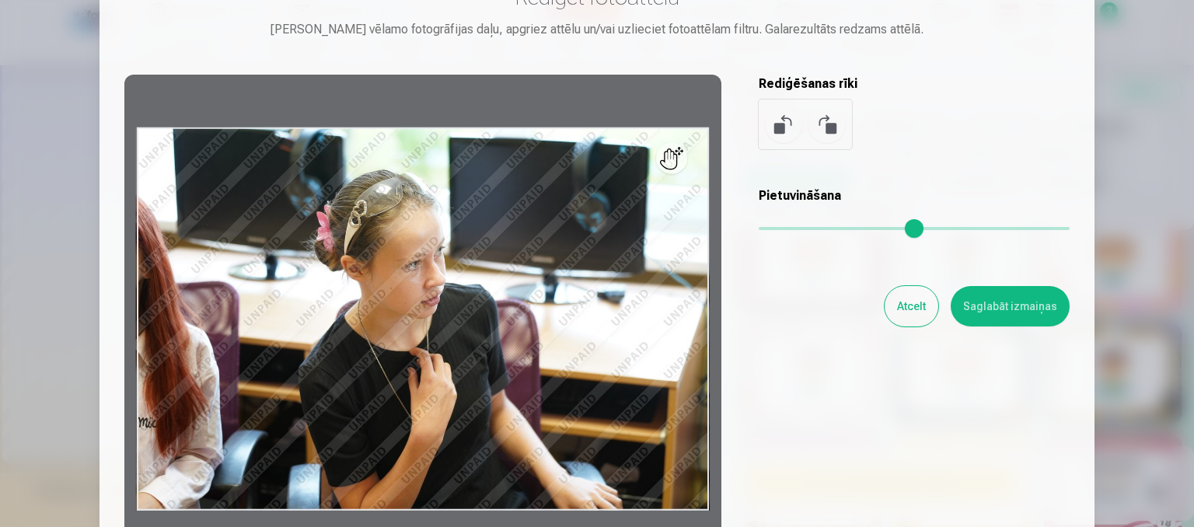
scroll to position [64, 0]
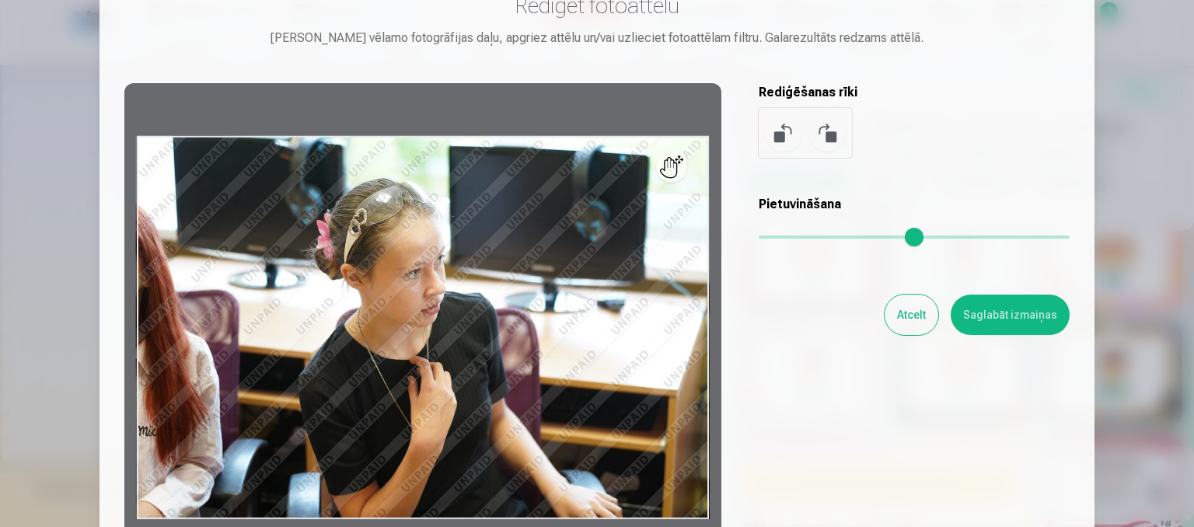
click at [686, 167] on div at bounding box center [422, 327] width 597 height 488
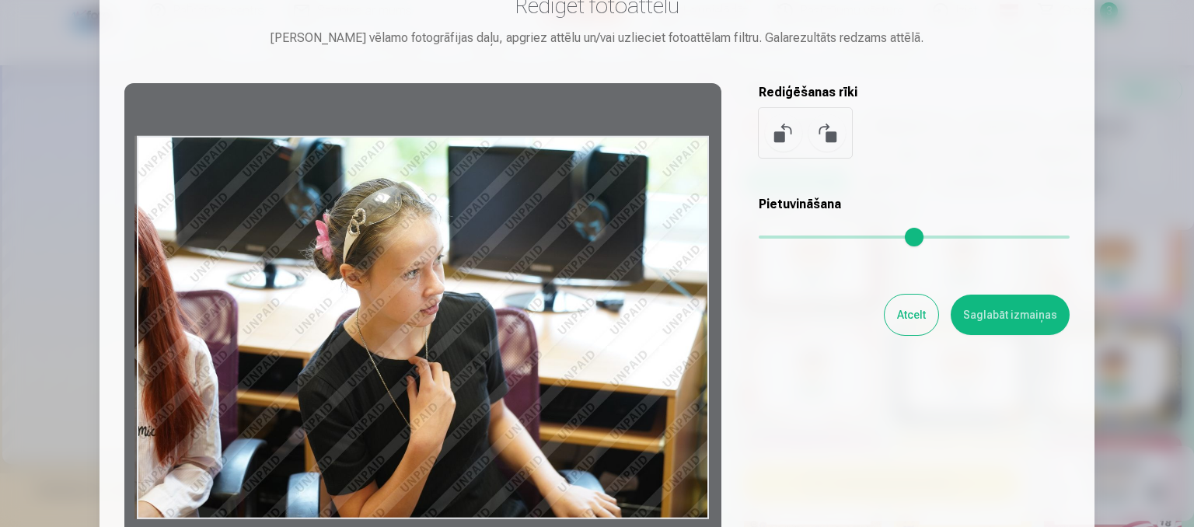
drag, startPoint x: 513, startPoint y: 293, endPoint x: 364, endPoint y: 235, distance: 159.9
click at [364, 235] on div at bounding box center [422, 327] width 597 height 488
drag, startPoint x: 409, startPoint y: 406, endPoint x: 398, endPoint y: 336, distance: 70.8
click at [398, 336] on div at bounding box center [422, 327] width 597 height 488
click at [828, 129] on button at bounding box center [826, 132] width 37 height 37
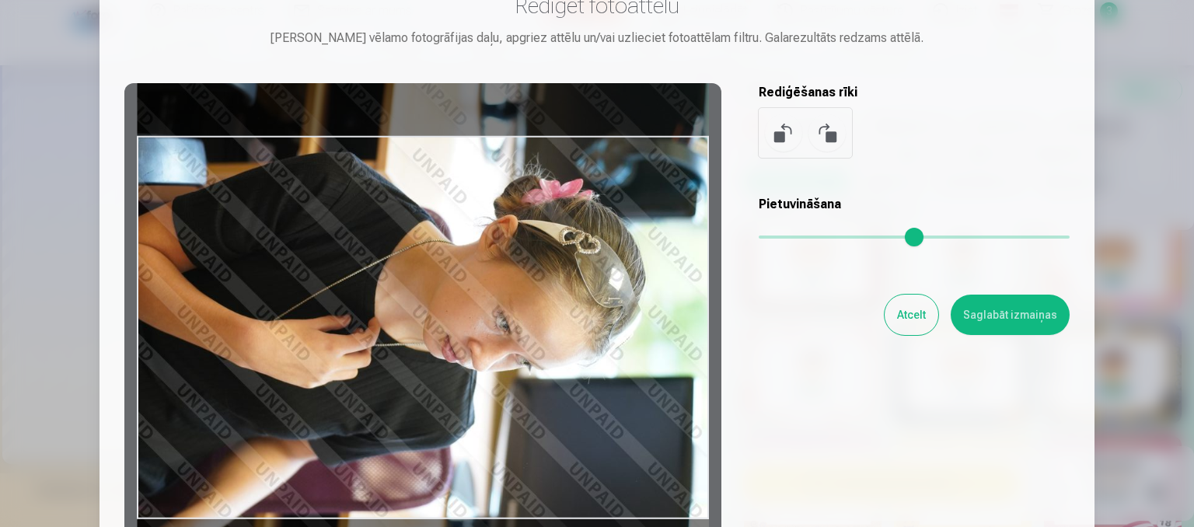
drag, startPoint x: 556, startPoint y: 284, endPoint x: 574, endPoint y: 295, distance: 20.9
click at [574, 295] on div at bounding box center [422, 327] width 597 height 488
click at [985, 315] on button "Saglabāt izmaiņas" at bounding box center [1009, 314] width 119 height 40
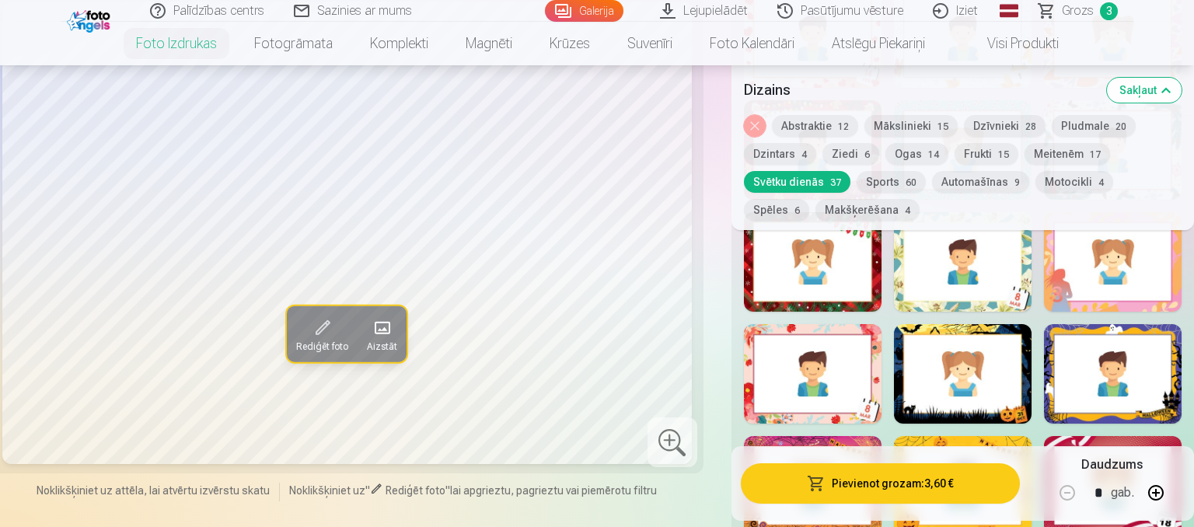
drag, startPoint x: 837, startPoint y: 152, endPoint x: 866, endPoint y: 241, distance: 93.1
click at [837, 152] on button "Ziedi 6" at bounding box center [850, 154] width 57 height 22
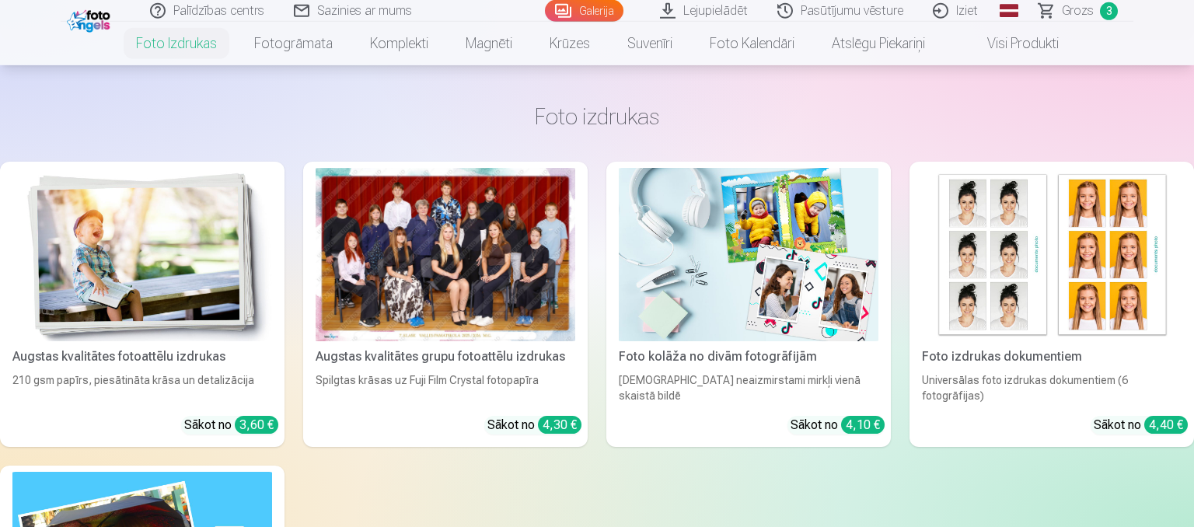
scroll to position [1395, 0]
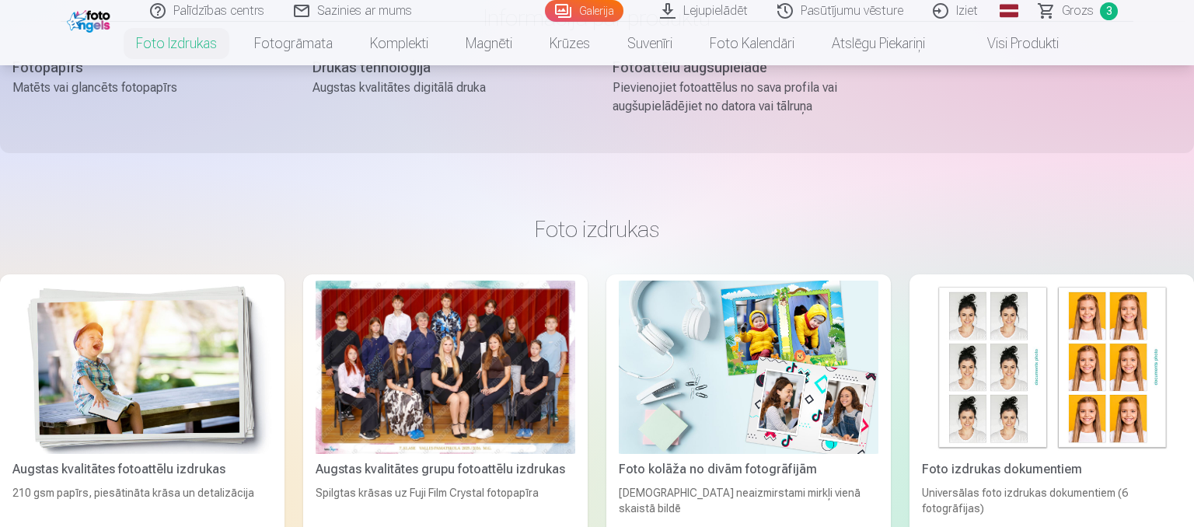
click at [220, 371] on img at bounding box center [142, 367] width 260 height 173
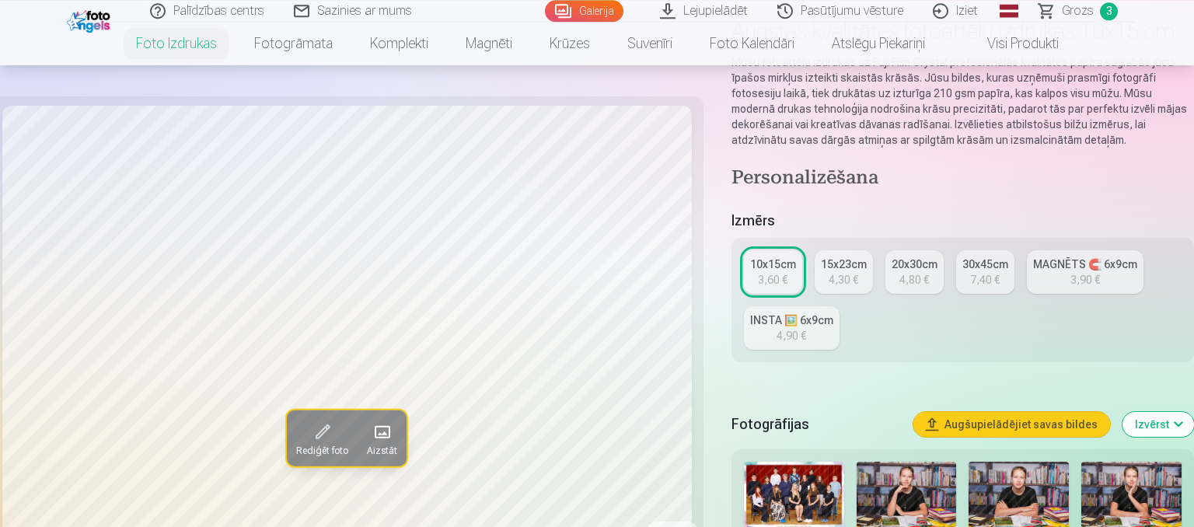
scroll to position [164, 0]
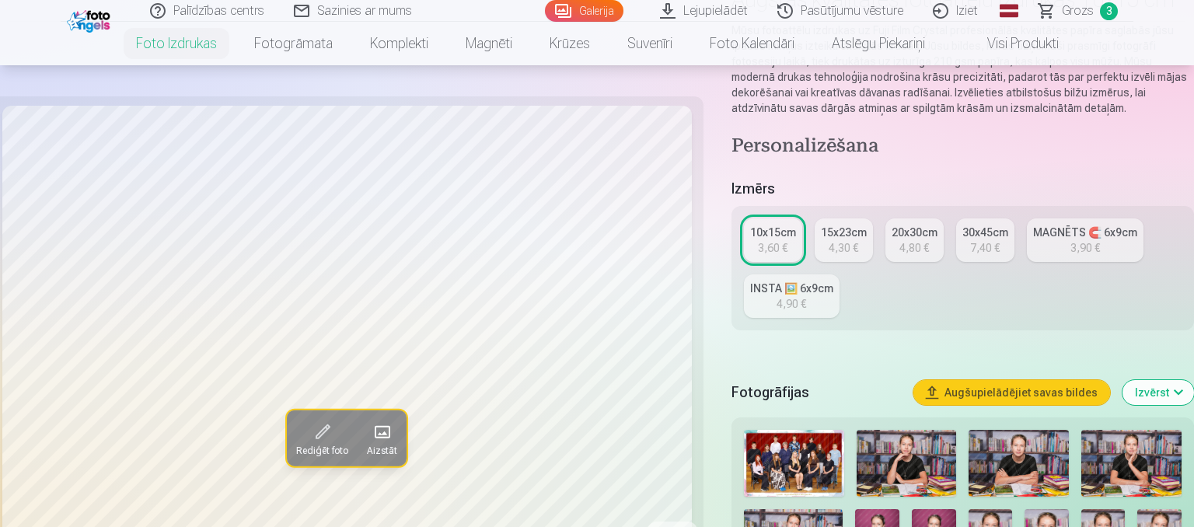
click at [319, 435] on span at bounding box center [322, 431] width 25 height 25
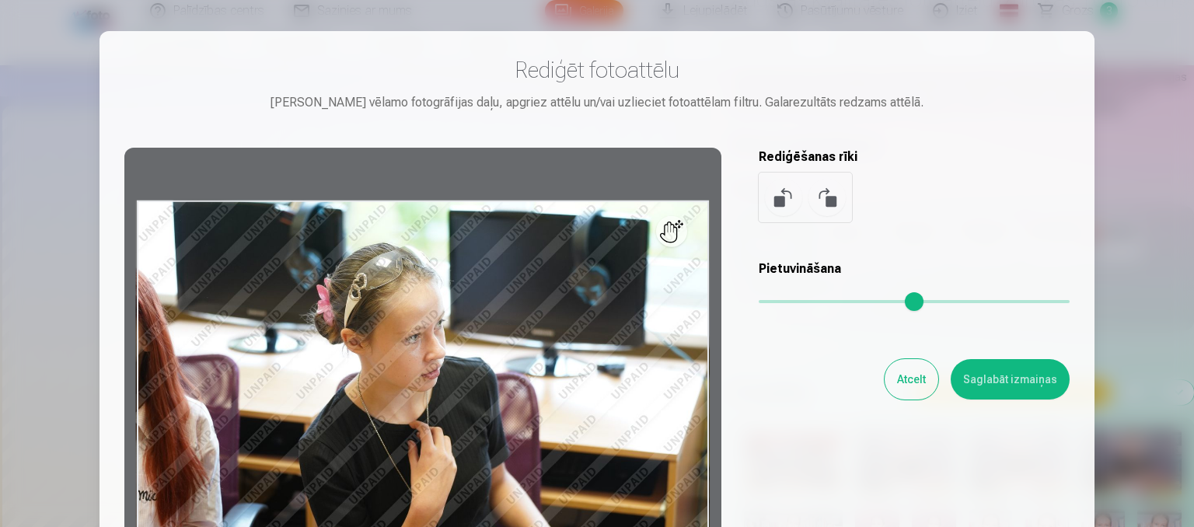
click at [822, 203] on button at bounding box center [826, 197] width 37 height 37
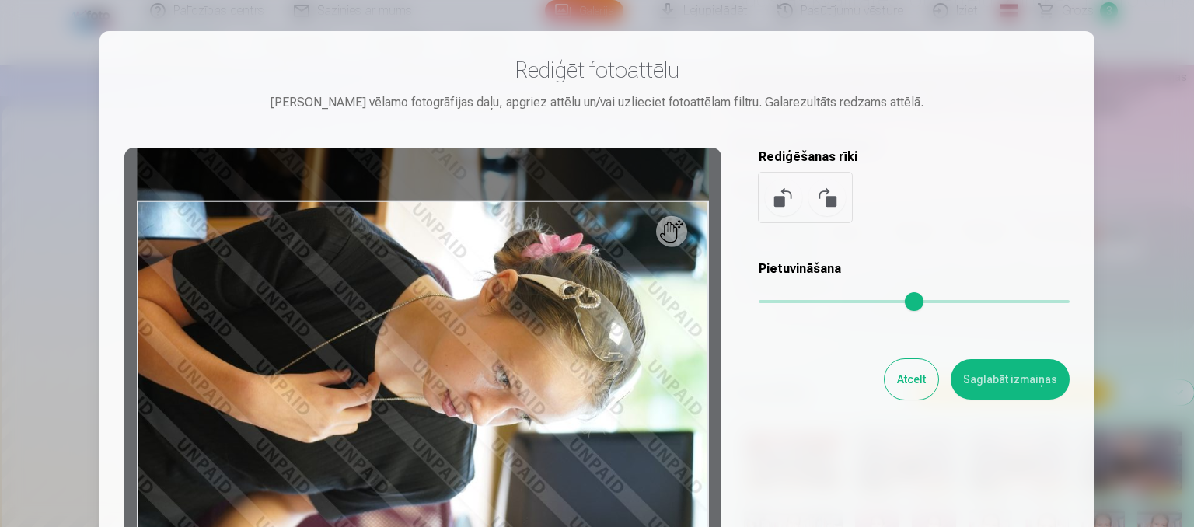
click at [1028, 382] on button "Saglabāt izmaiņas" at bounding box center [1009, 379] width 119 height 40
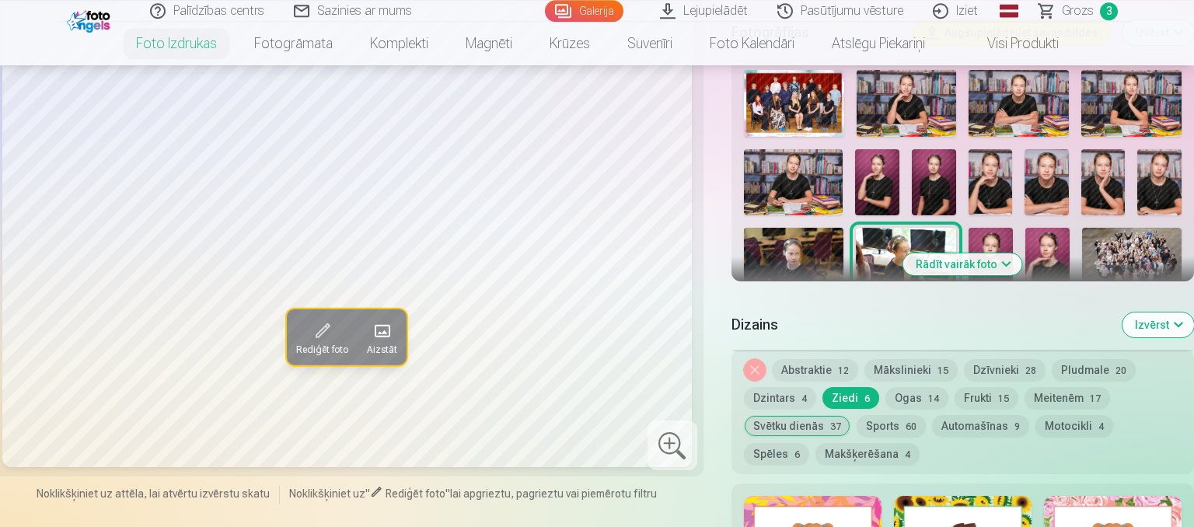
scroll to position [656, 0]
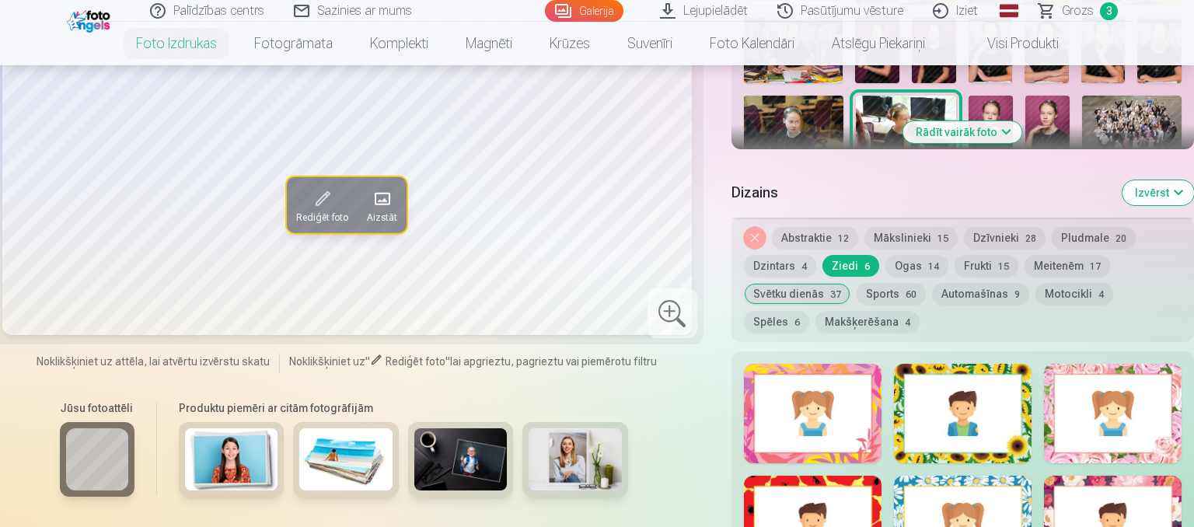
click at [1108, 424] on div at bounding box center [1113, 413] width 138 height 99
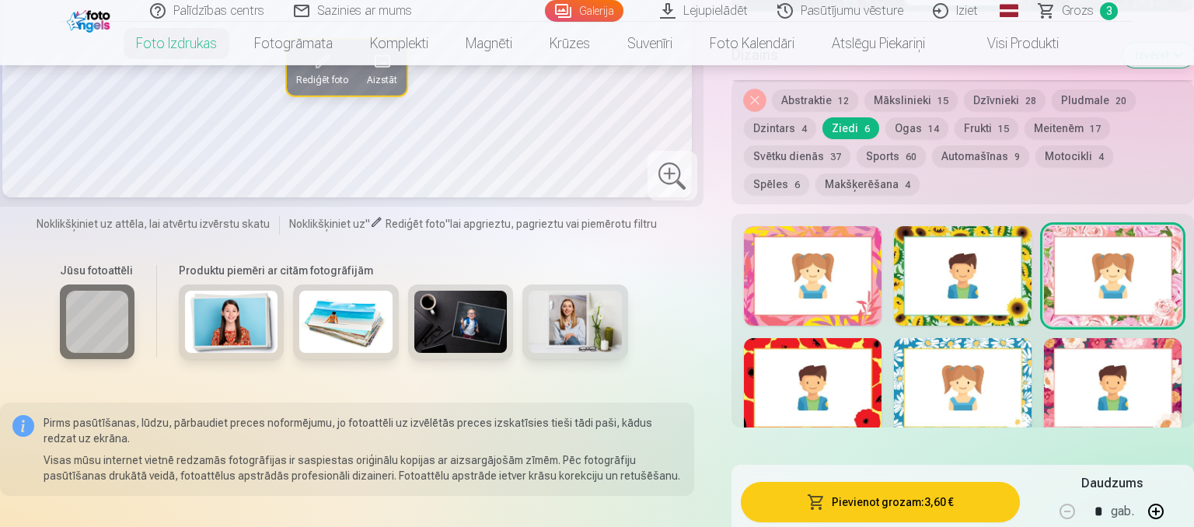
scroll to position [821, 0]
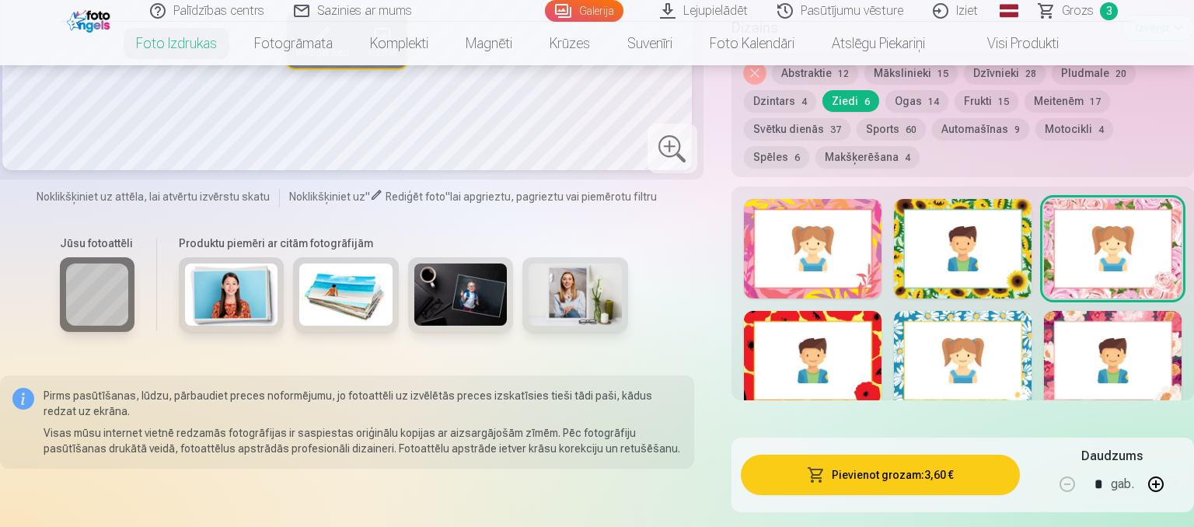
click at [1097, 367] on div at bounding box center [1113, 360] width 138 height 99
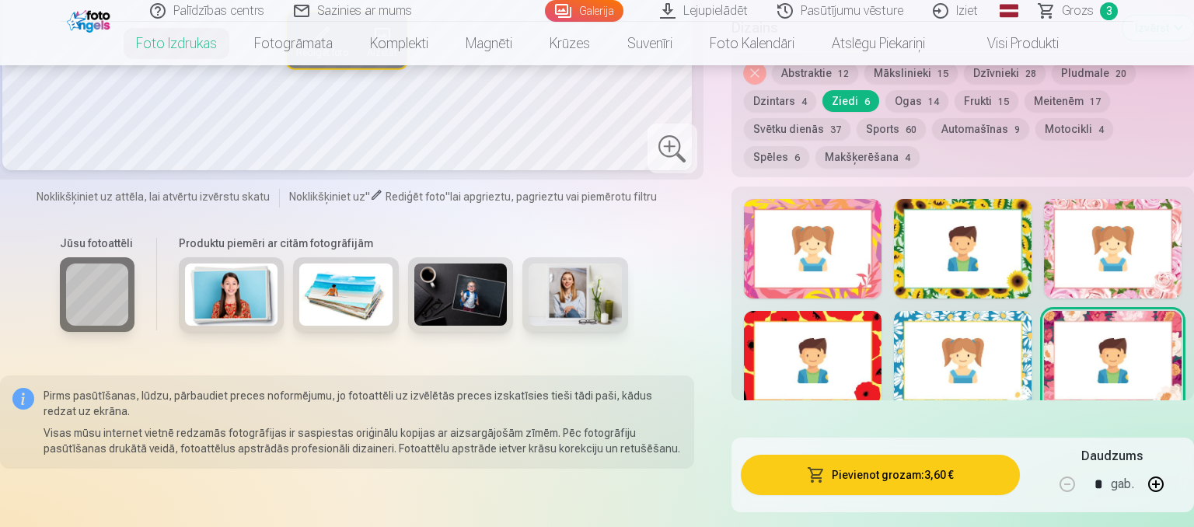
click at [989, 243] on div at bounding box center [963, 248] width 138 height 99
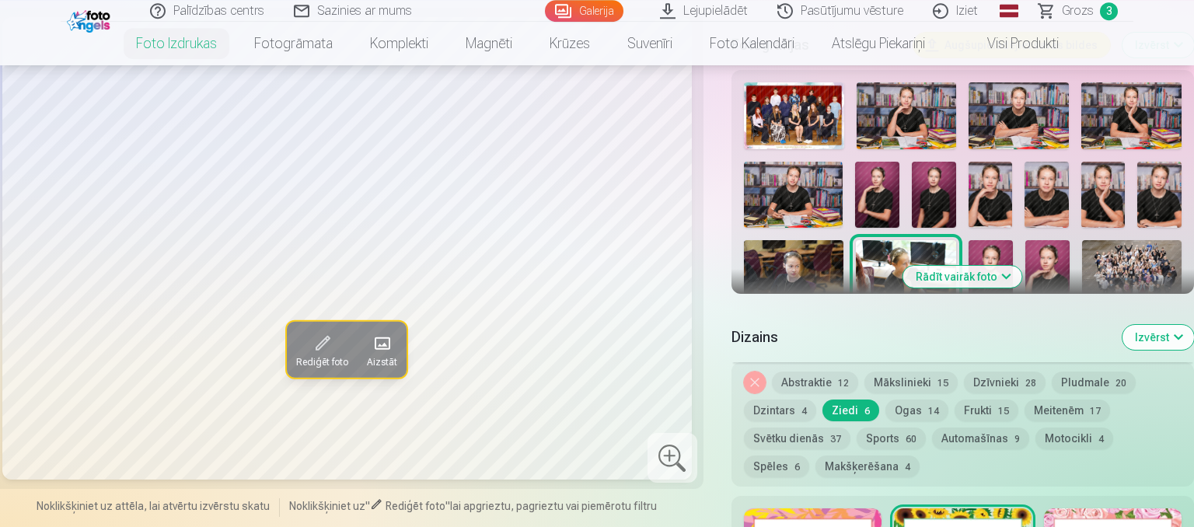
scroll to position [574, 0]
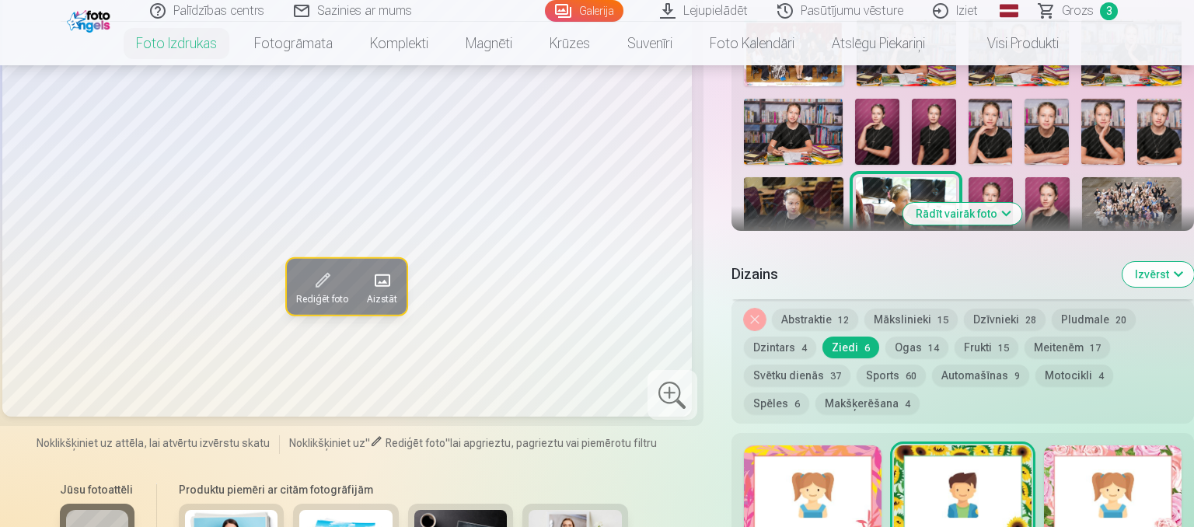
click at [847, 493] on div at bounding box center [813, 494] width 138 height 99
click at [1117, 507] on div at bounding box center [1113, 494] width 138 height 99
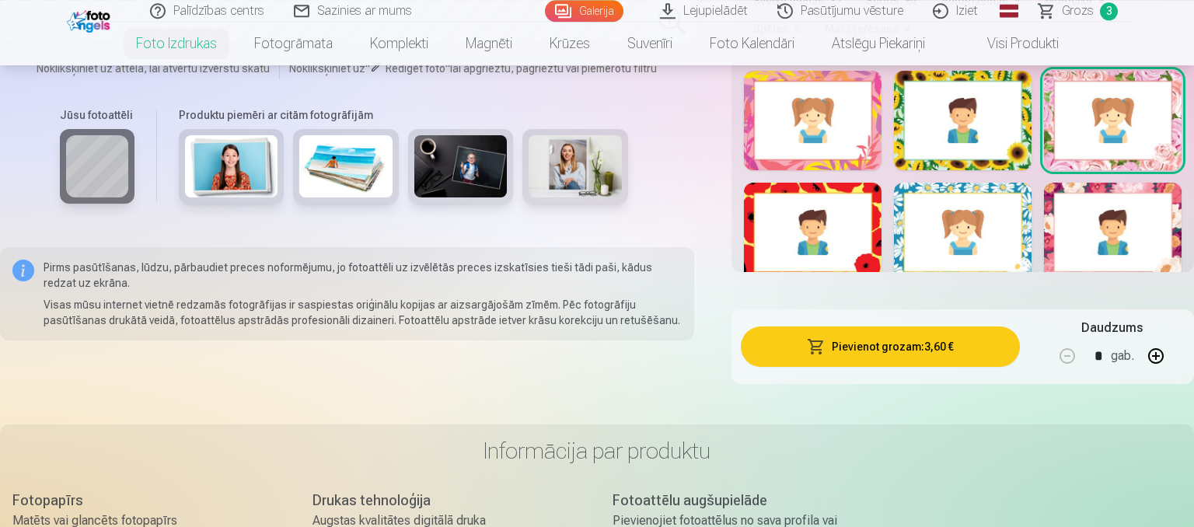
scroll to position [985, 0]
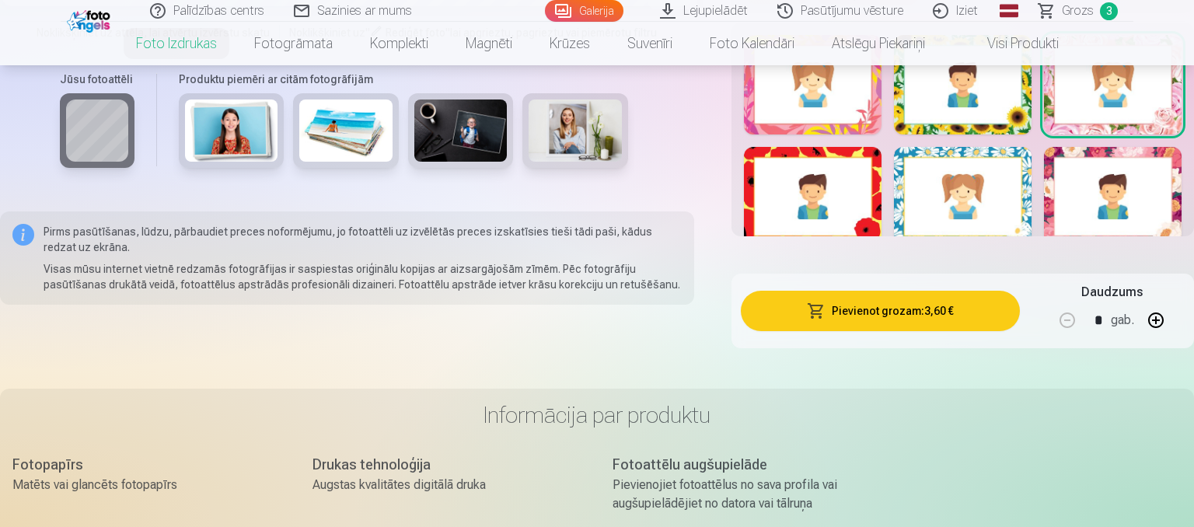
click at [909, 315] on button "Pievienot grozam : 3,60 €" at bounding box center [880, 311] width 279 height 40
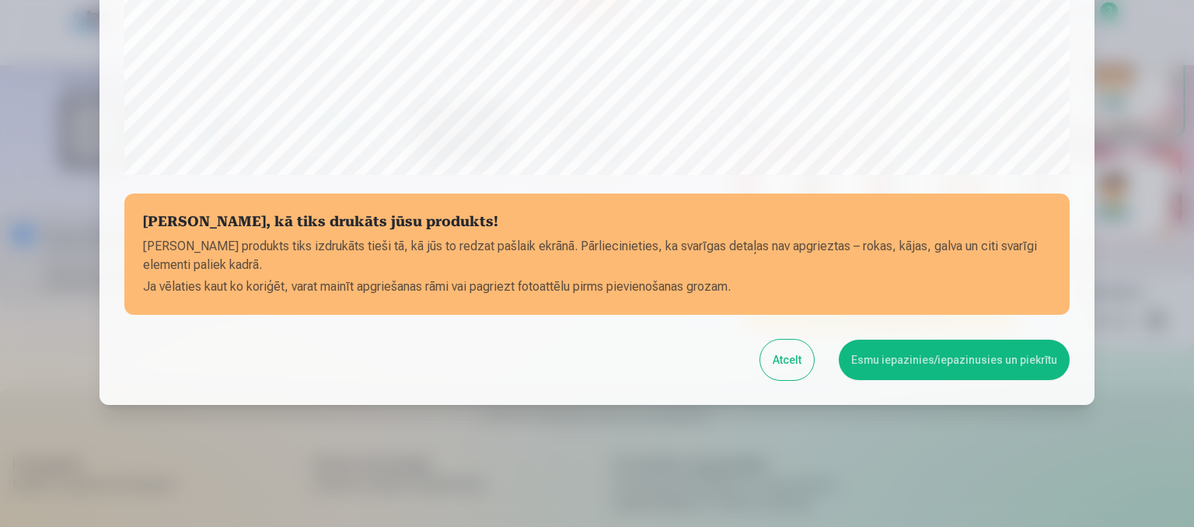
scroll to position [592, 0]
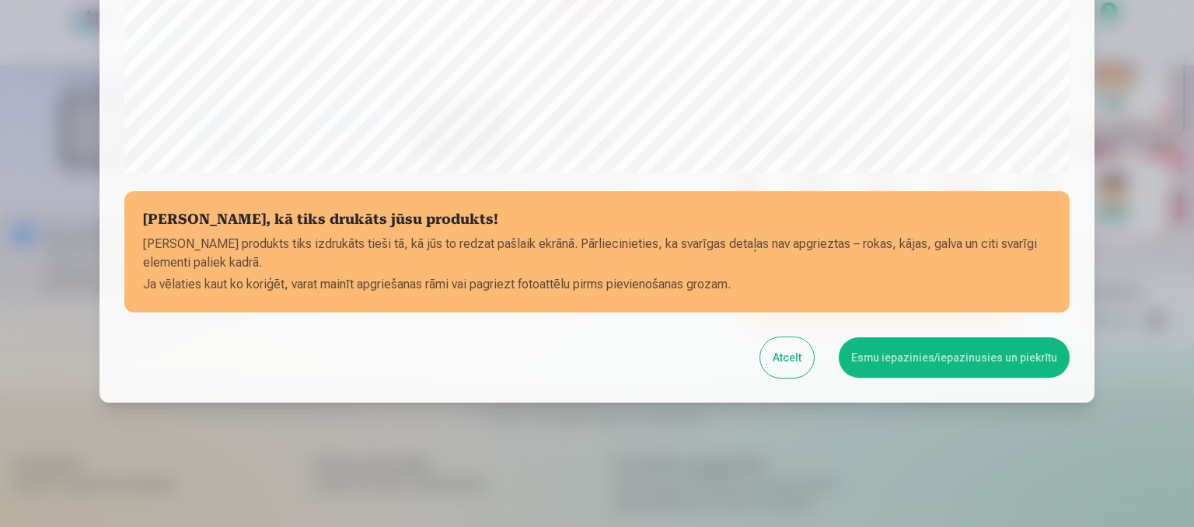
click at [928, 352] on button "Esmu iepazinies/iepazinusies un piekrītu" at bounding box center [953, 357] width 231 height 40
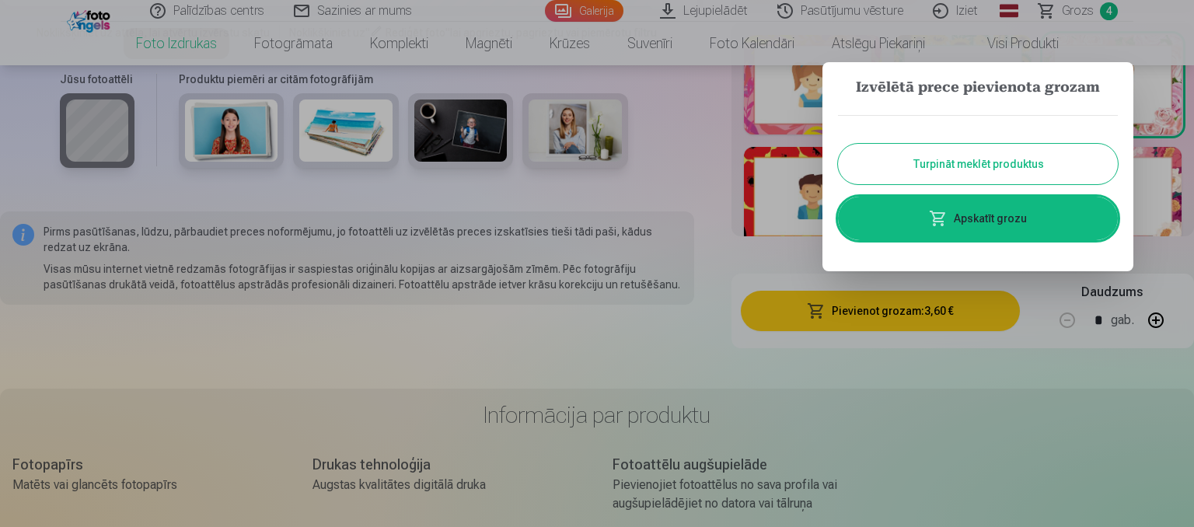
click at [990, 229] on link "Apskatīt grozu" at bounding box center [978, 219] width 280 height 44
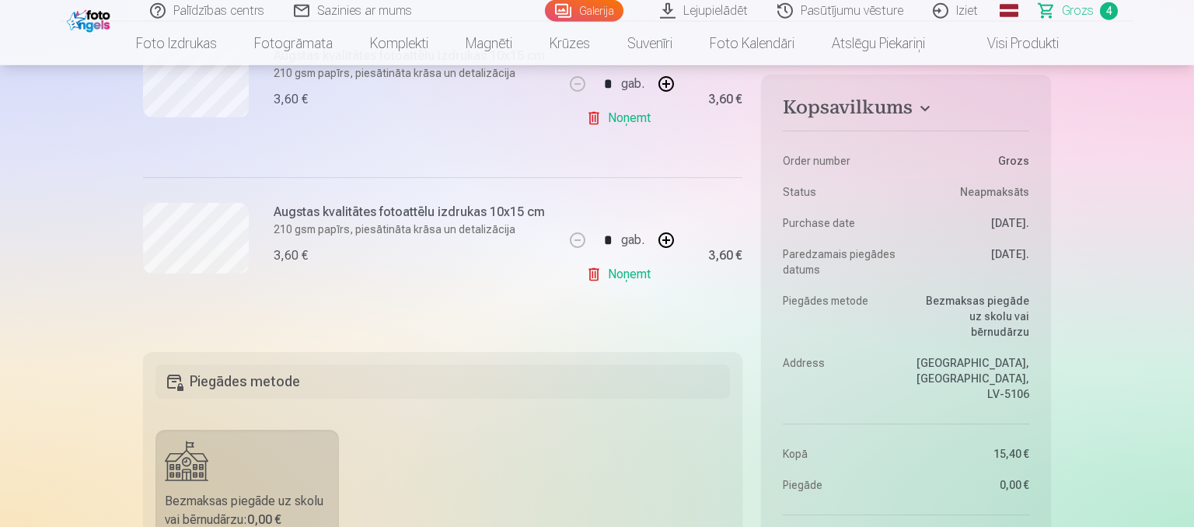
scroll to position [656, 0]
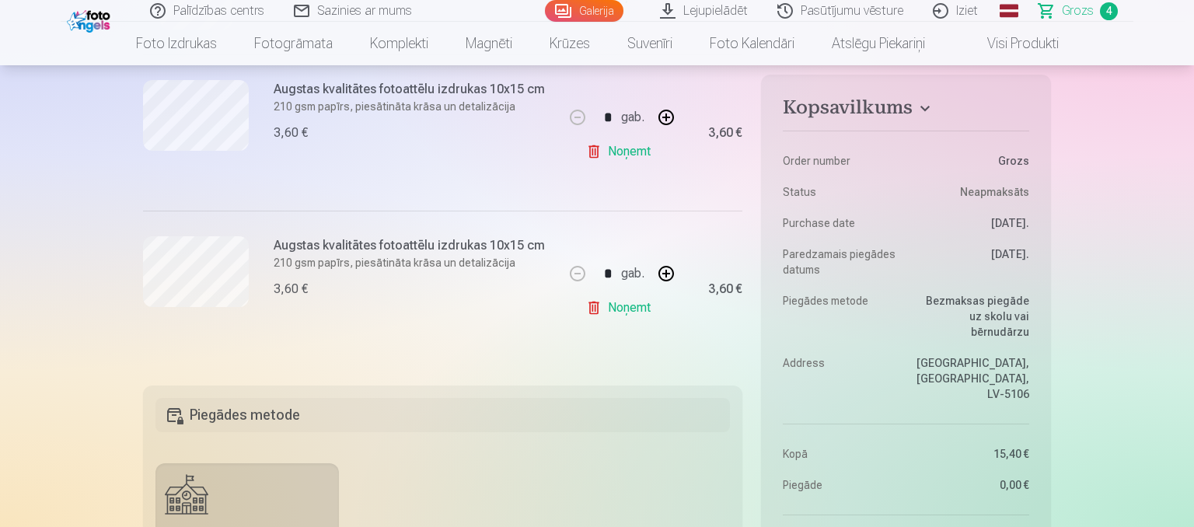
click at [623, 309] on link "Noņemt" at bounding box center [621, 307] width 71 height 31
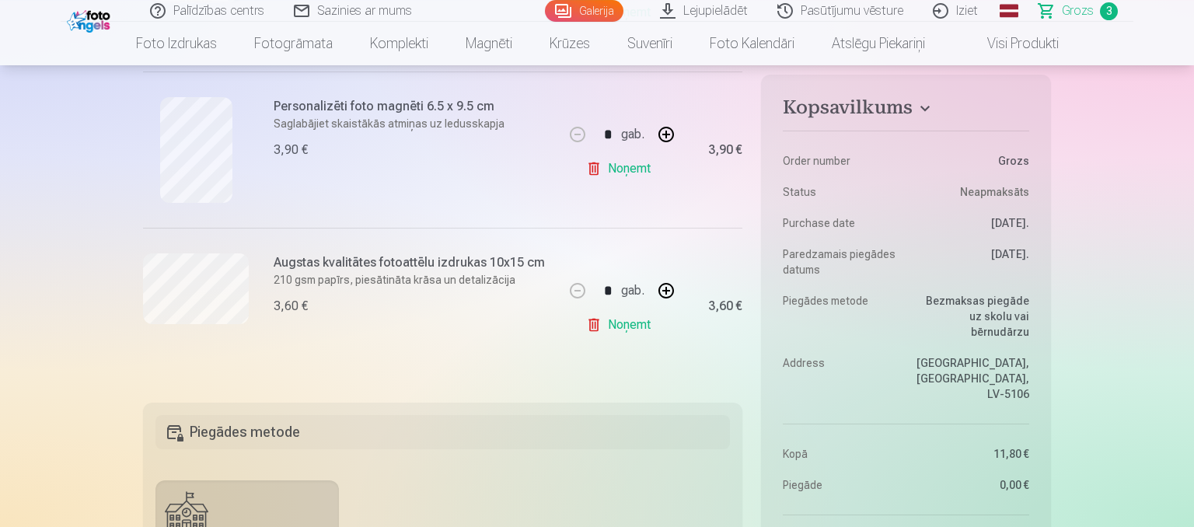
scroll to position [410, 0]
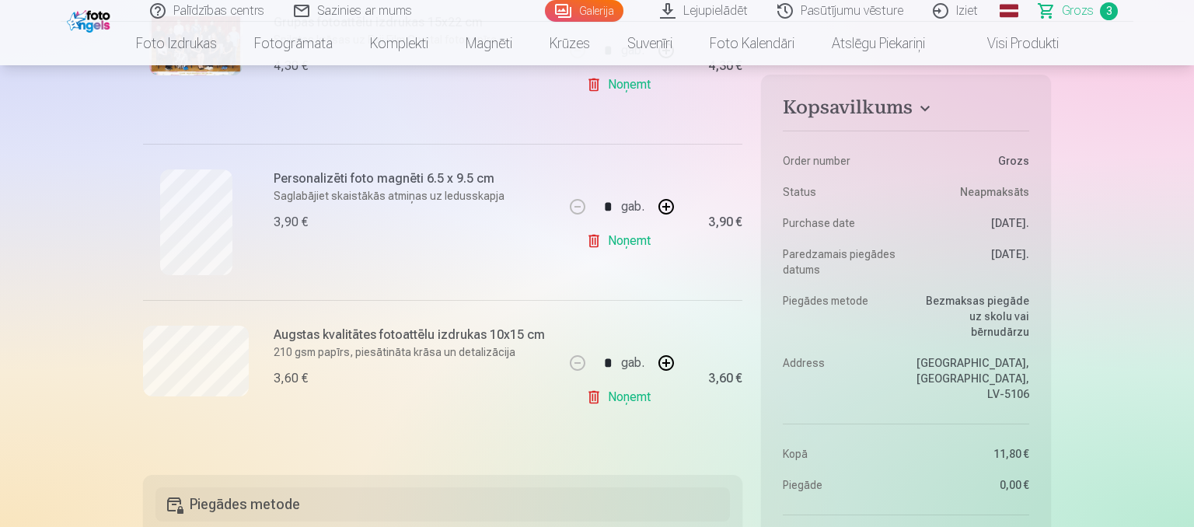
click at [628, 404] on link "Noņemt" at bounding box center [621, 397] width 71 height 31
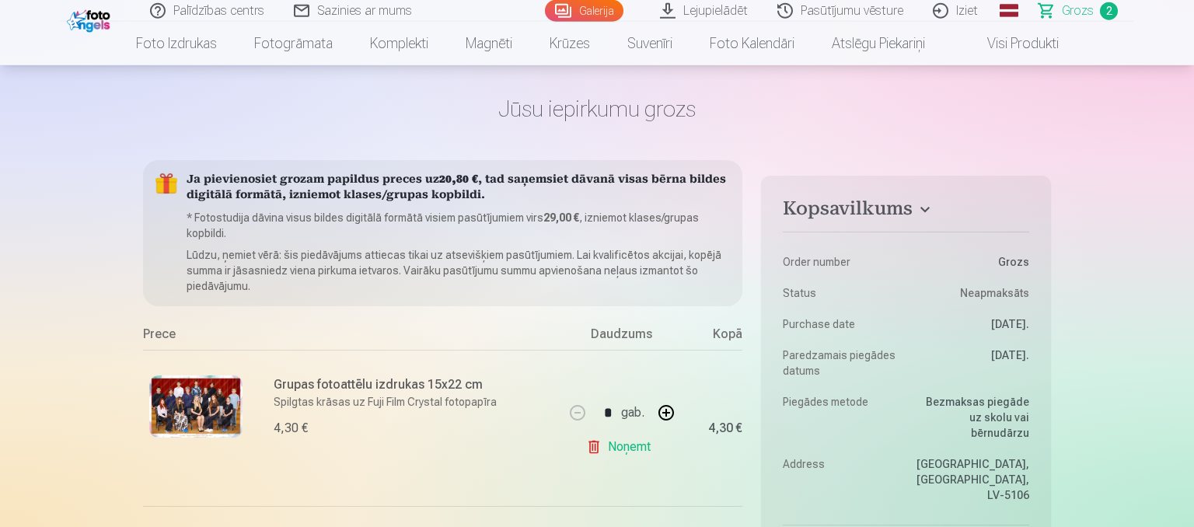
scroll to position [0, 0]
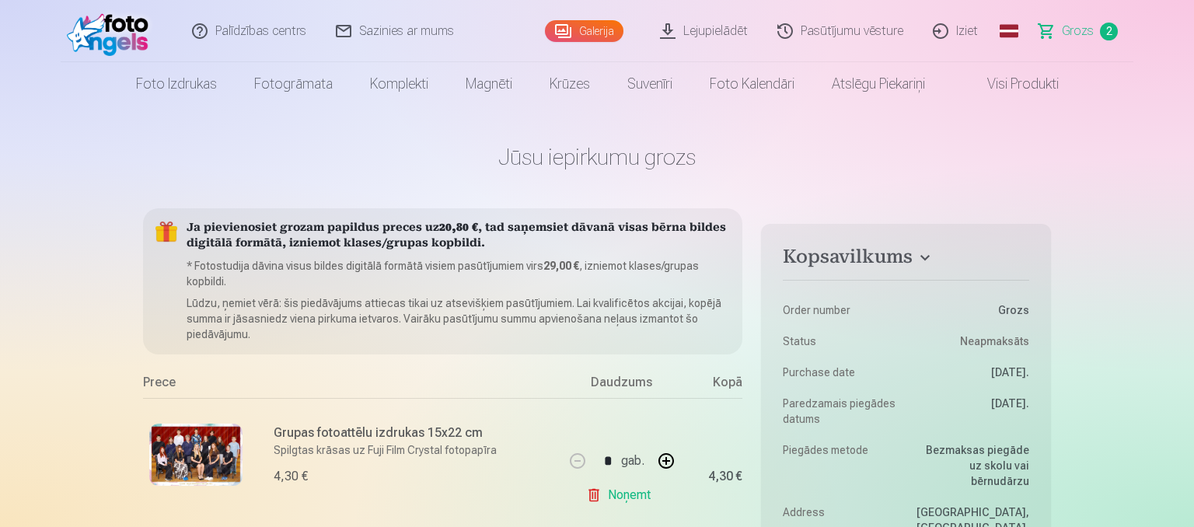
click at [1002, 80] on link "Visi produkti" at bounding box center [1010, 84] width 134 height 44
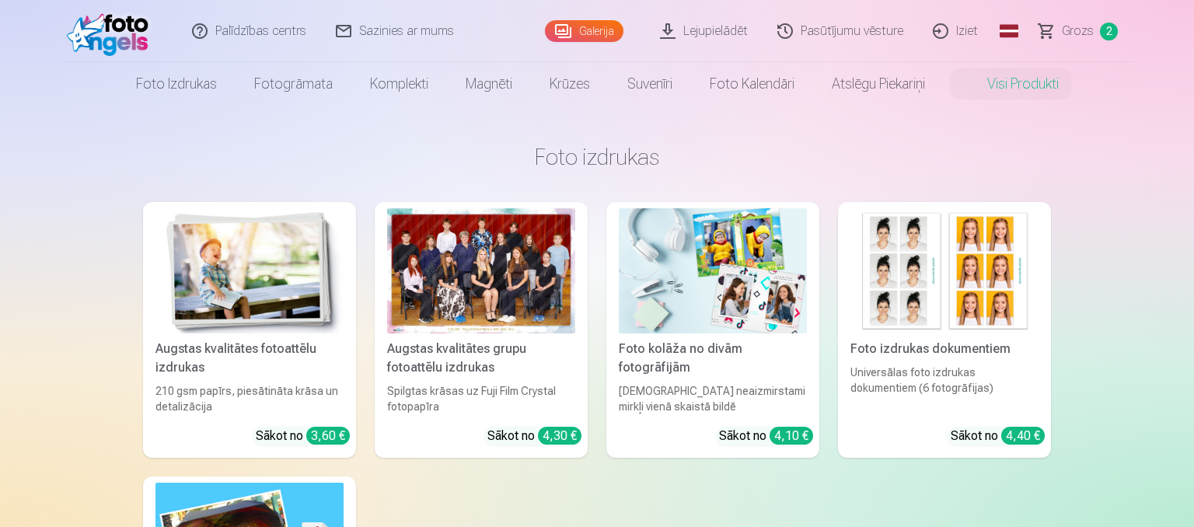
click at [757, 287] on img at bounding box center [713, 270] width 188 height 125
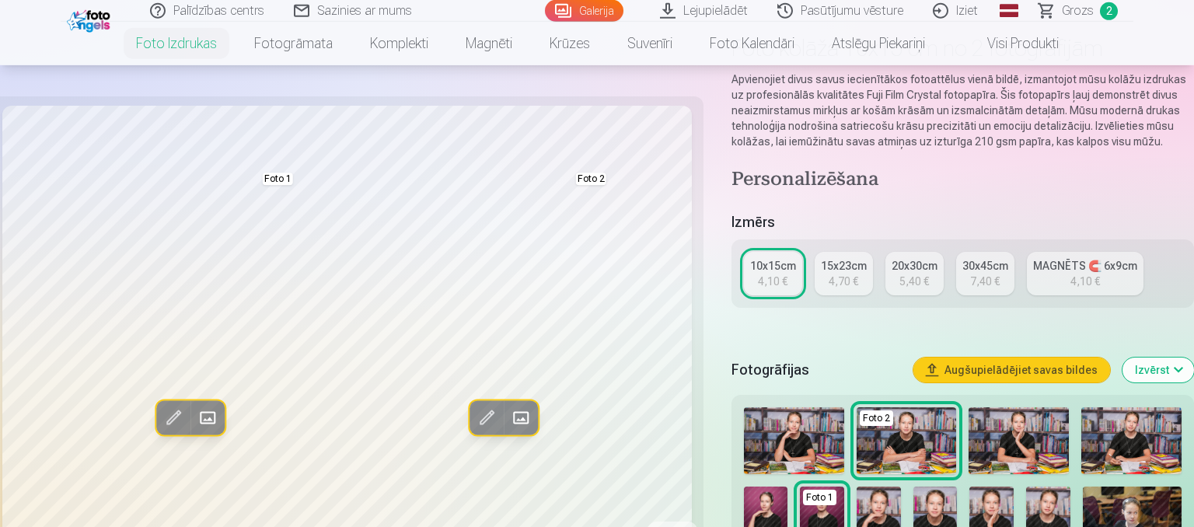
scroll to position [164, 0]
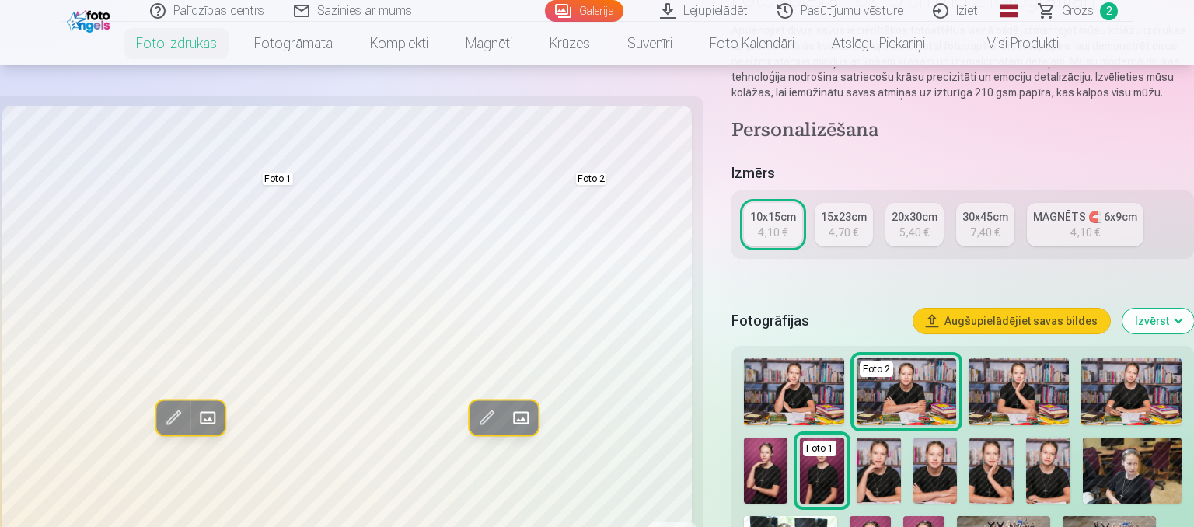
click at [211, 417] on span at bounding box center [207, 417] width 25 height 25
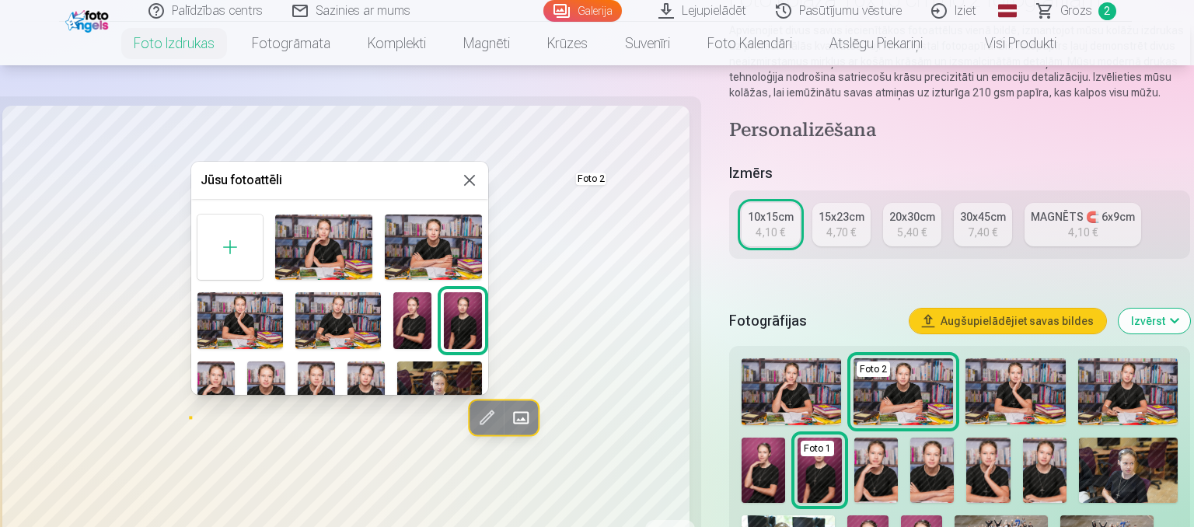
scroll to position [96, 0]
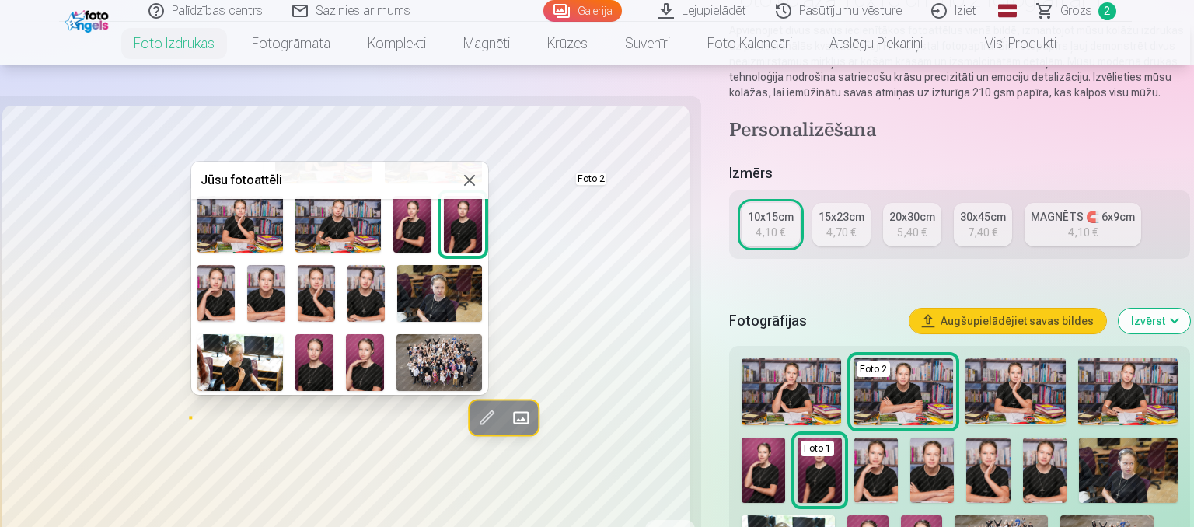
click at [458, 299] on img at bounding box center [439, 293] width 85 height 56
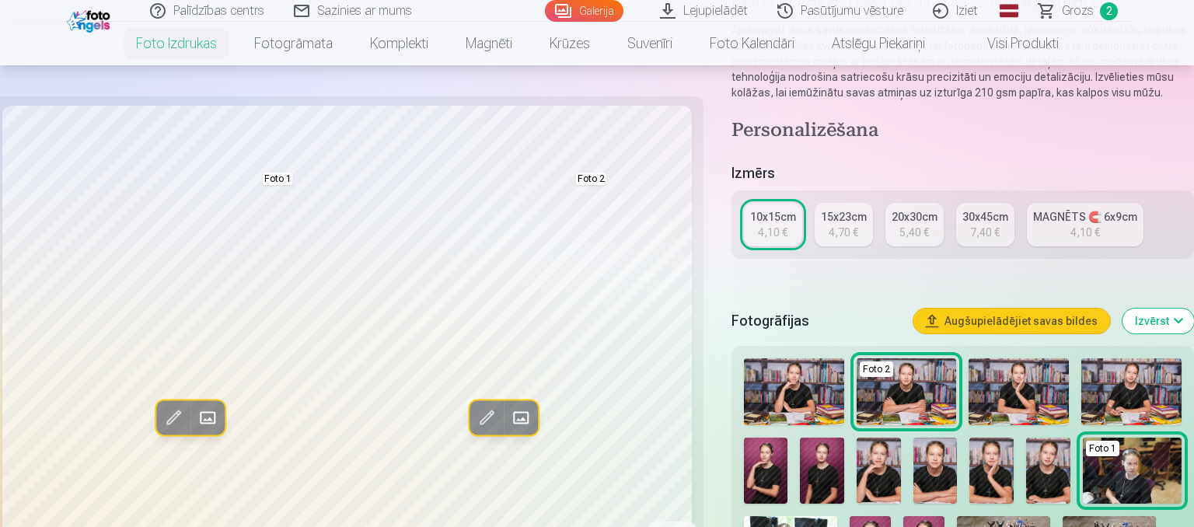
click at [518, 413] on span at bounding box center [520, 417] width 25 height 25
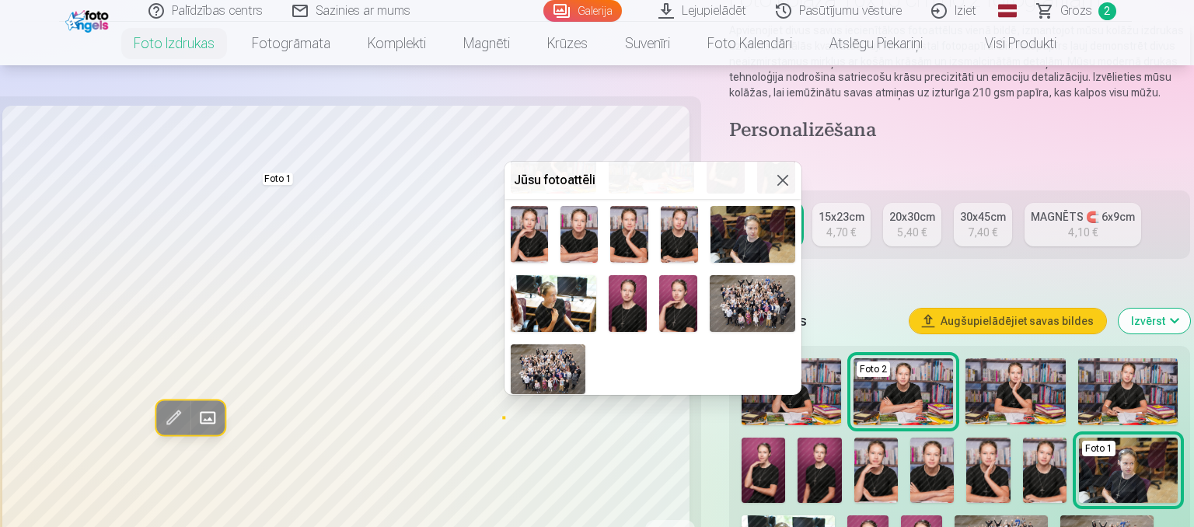
scroll to position [161, 0]
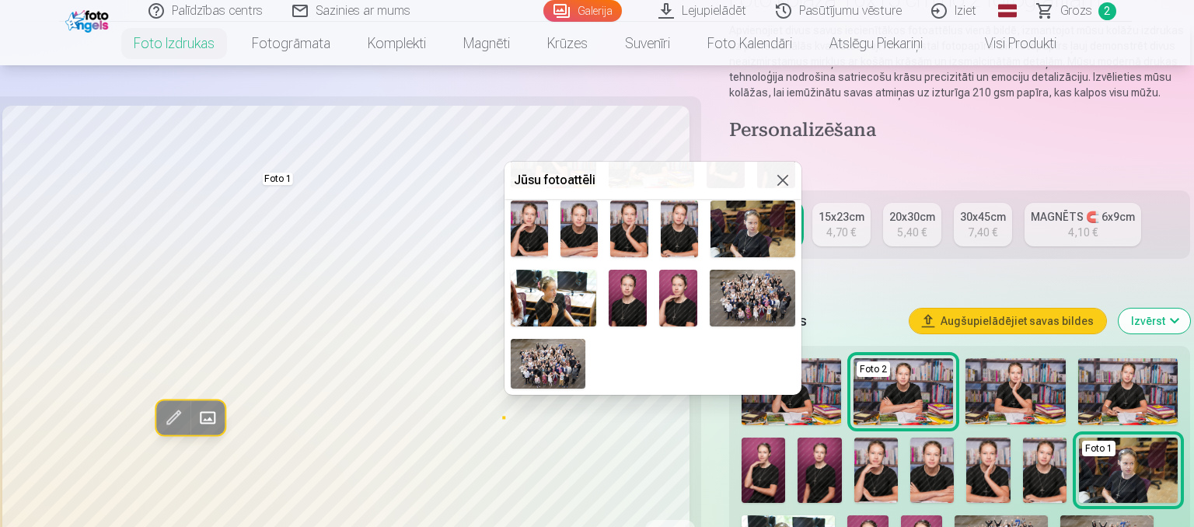
click at [558, 308] on img at bounding box center [553, 298] width 85 height 57
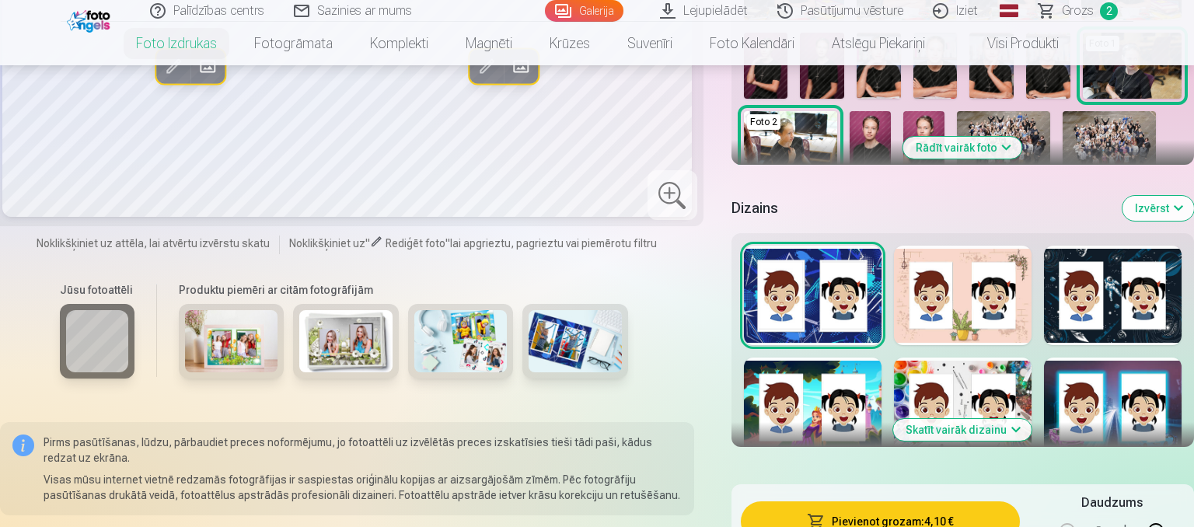
scroll to position [574, 0]
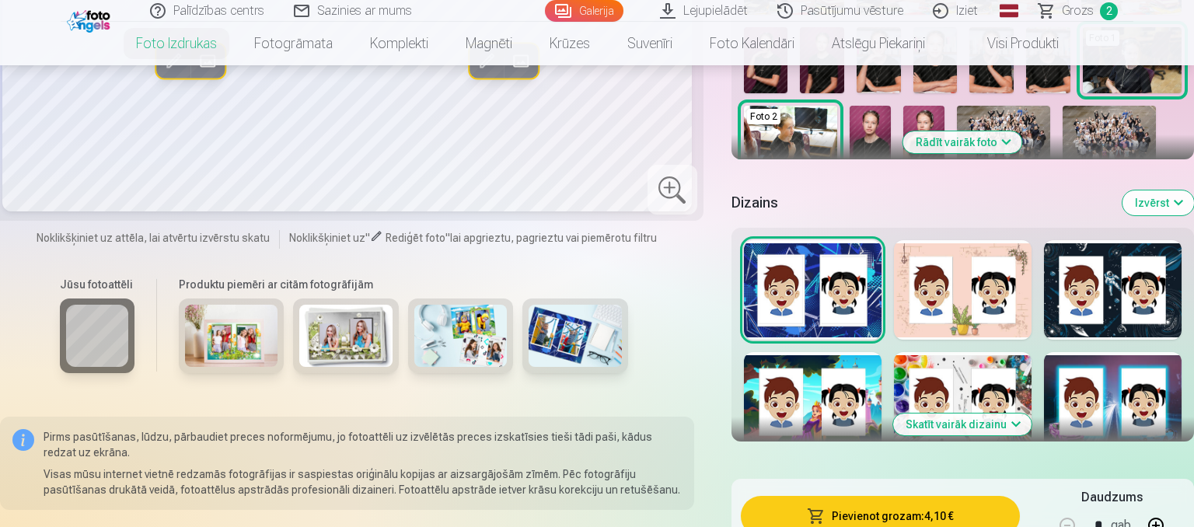
click at [984, 427] on button "Skatīt vairāk dizainu" at bounding box center [962, 424] width 138 height 22
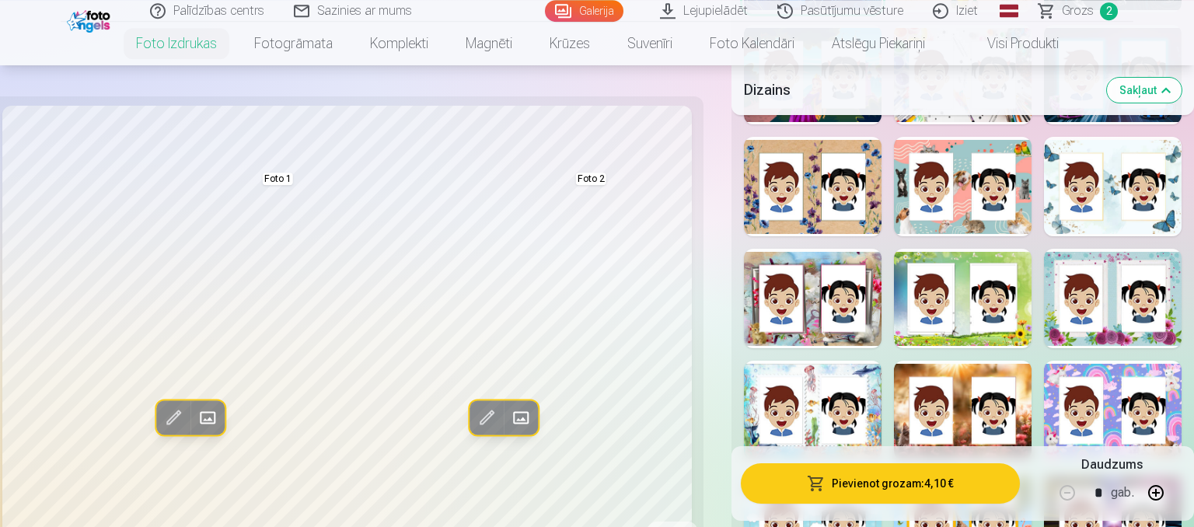
scroll to position [902, 0]
click at [1109, 232] on div at bounding box center [1113, 185] width 138 height 99
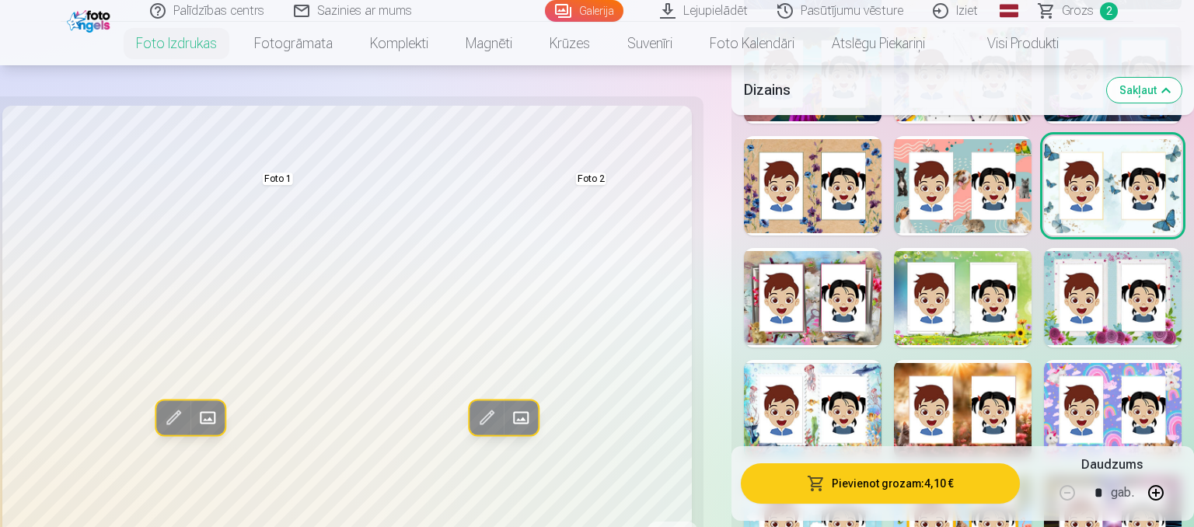
click at [1080, 336] on div at bounding box center [1113, 297] width 138 height 99
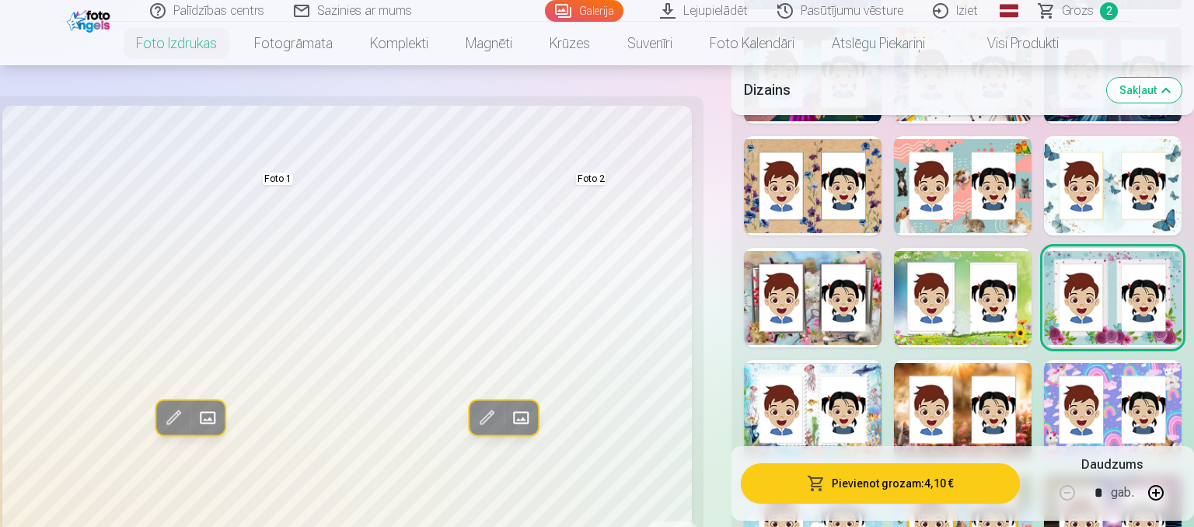
click at [1009, 343] on div at bounding box center [963, 297] width 138 height 99
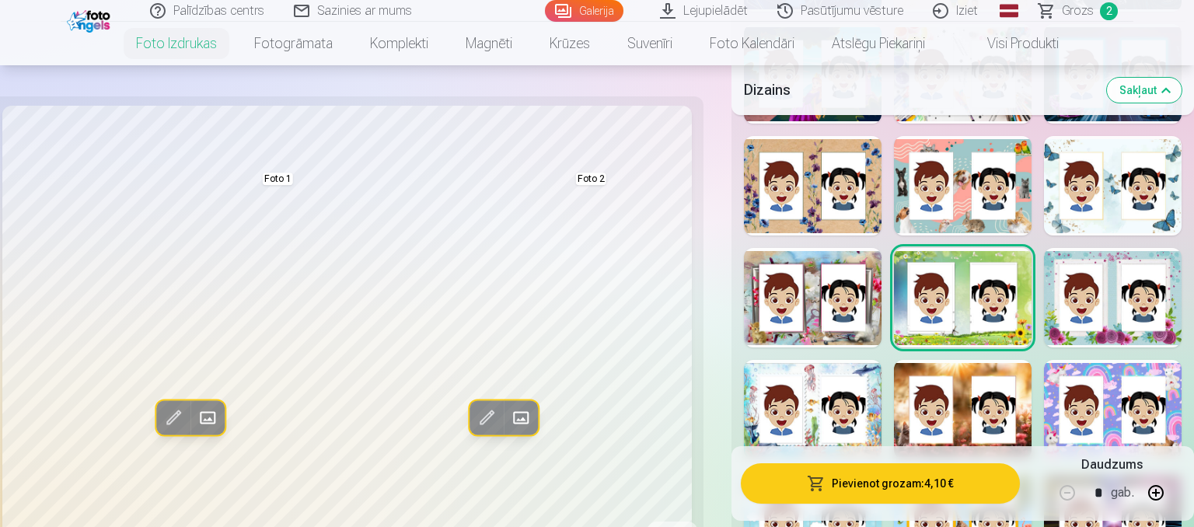
click at [873, 329] on div at bounding box center [813, 297] width 138 height 99
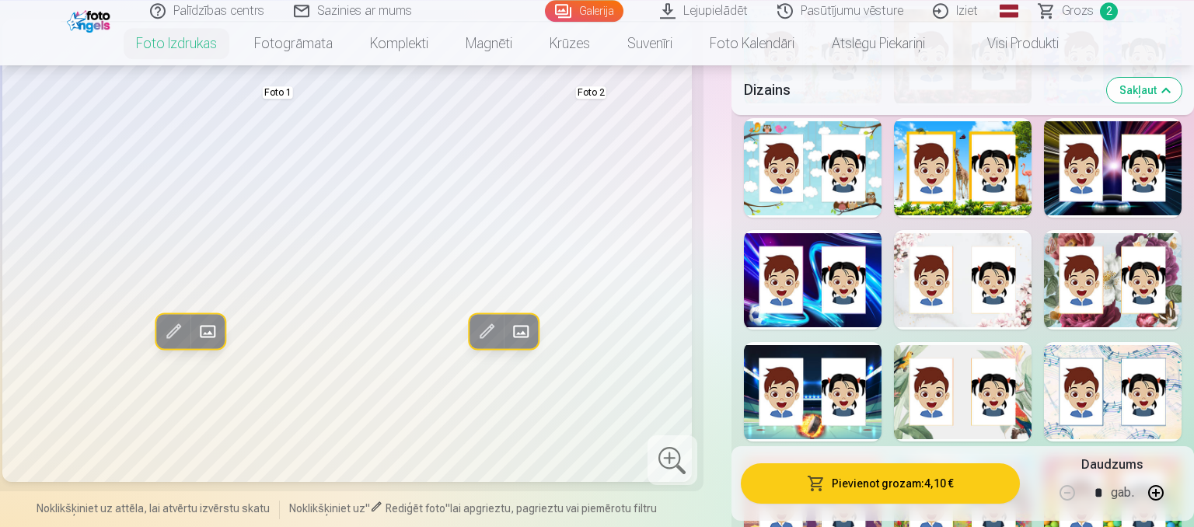
scroll to position [1395, 0]
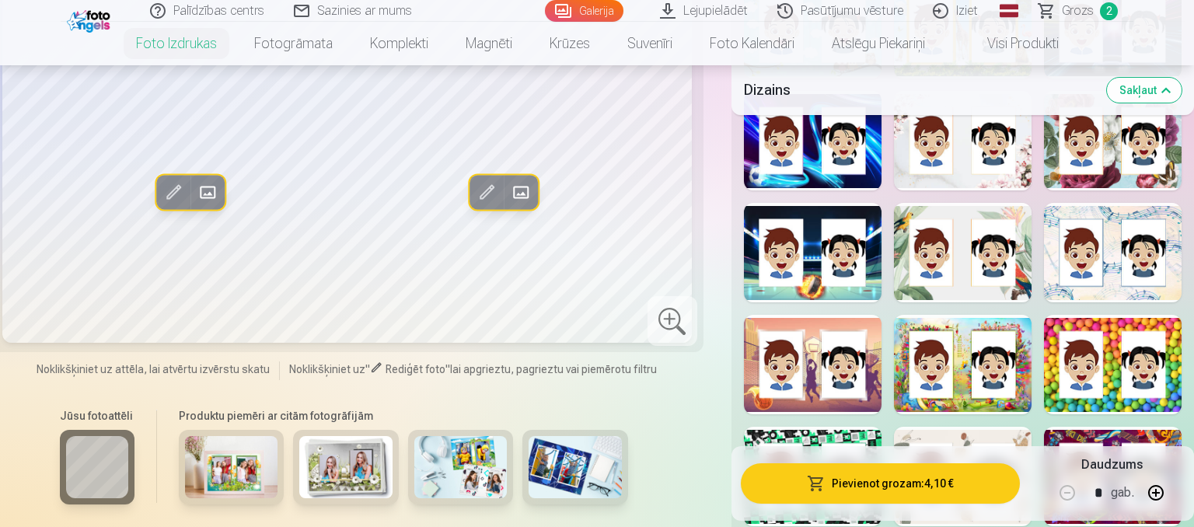
click at [859, 484] on button "Pievienot grozam : 4,10 €" at bounding box center [880, 483] width 279 height 40
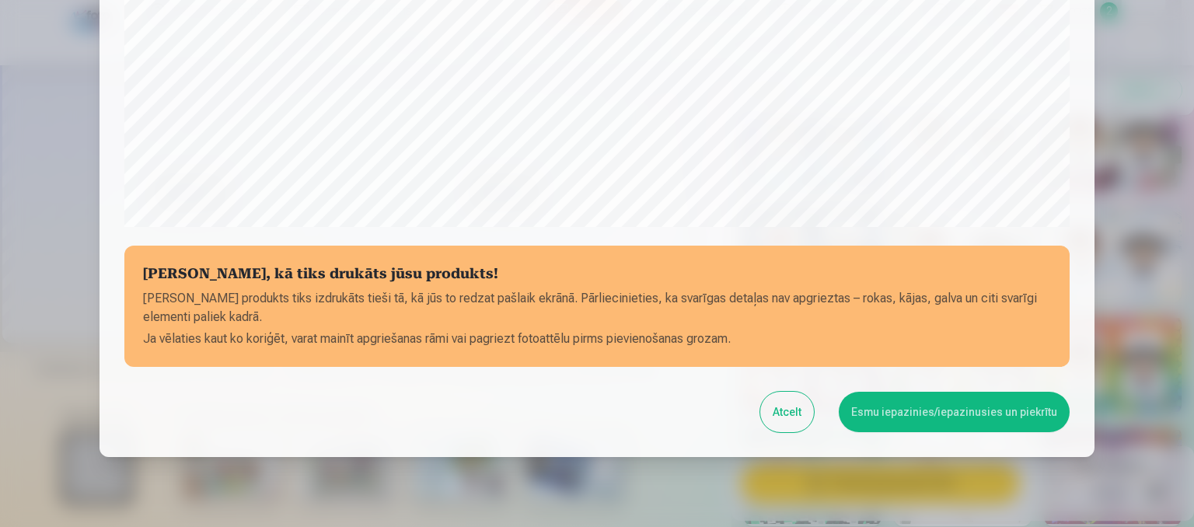
scroll to position [592, 0]
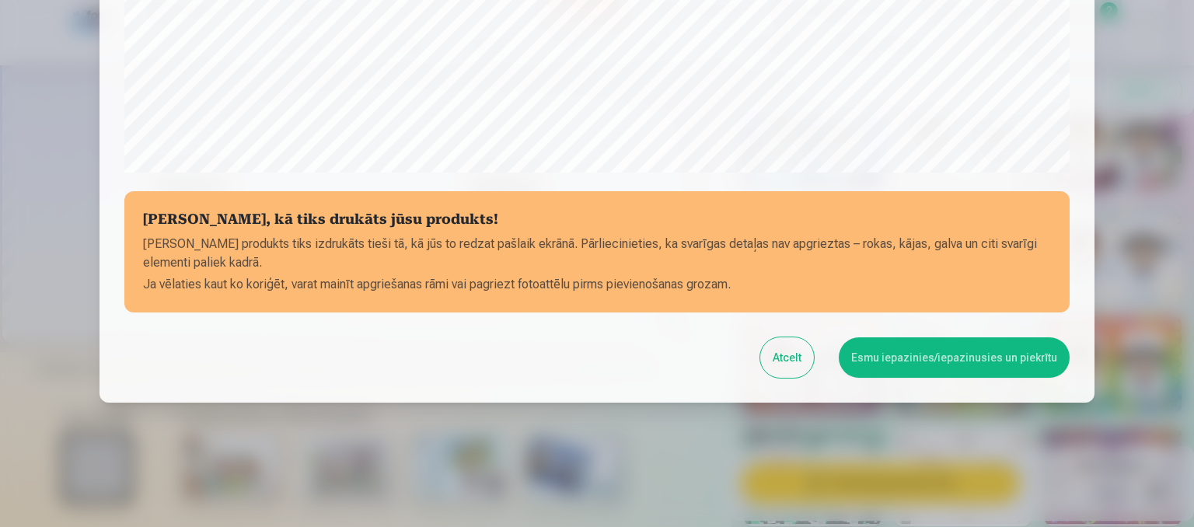
click at [916, 361] on button "Esmu iepazinies/iepazinusies un piekrītu" at bounding box center [953, 357] width 231 height 40
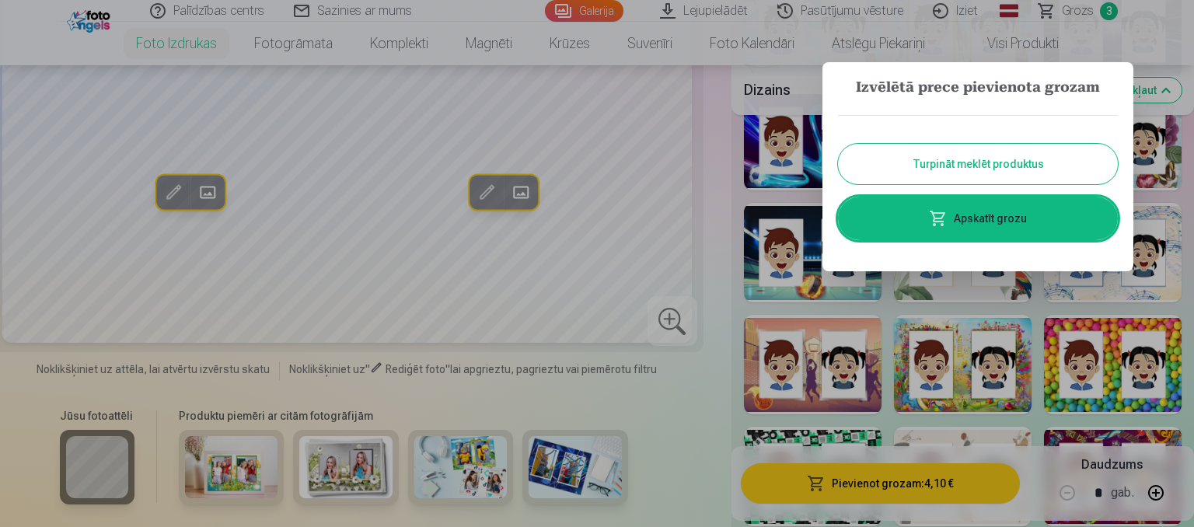
click at [969, 204] on link "Apskatīt grozu" at bounding box center [978, 219] width 280 height 44
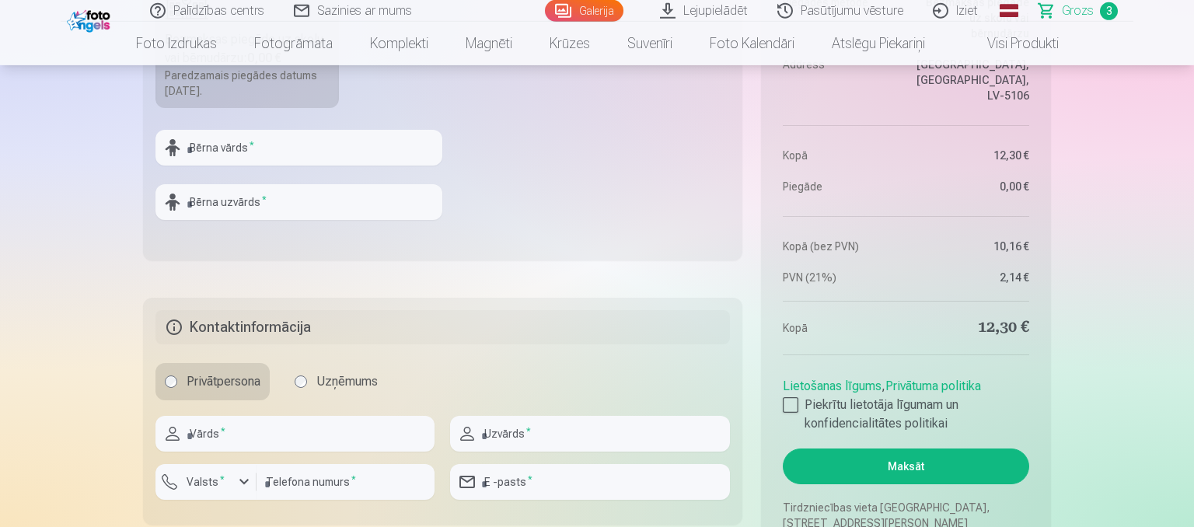
scroll to position [902, 0]
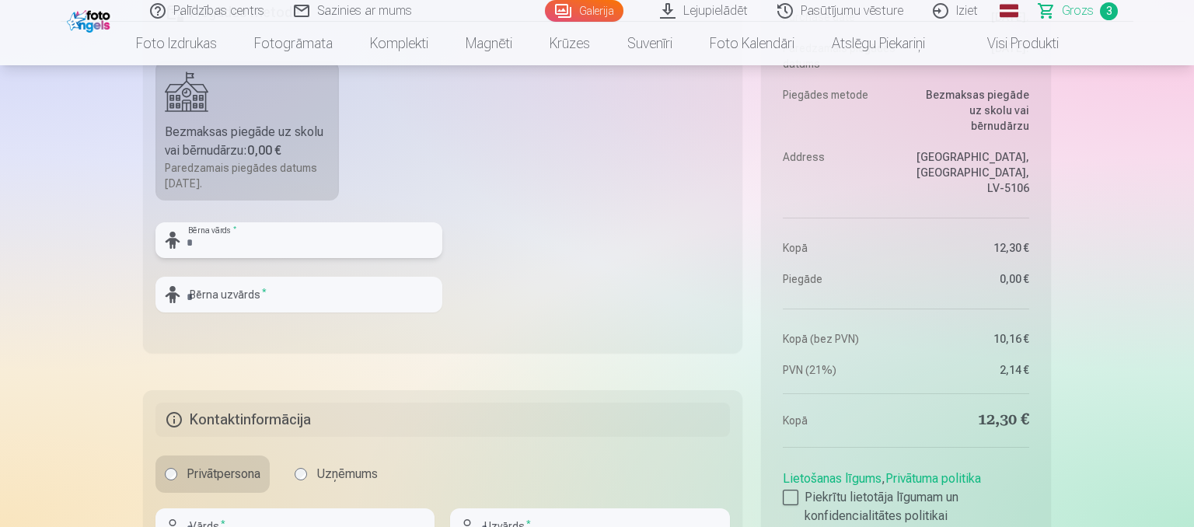
click at [383, 243] on input "text" at bounding box center [298, 240] width 287 height 36
type input "****"
click at [387, 288] on input "text" at bounding box center [298, 295] width 287 height 36
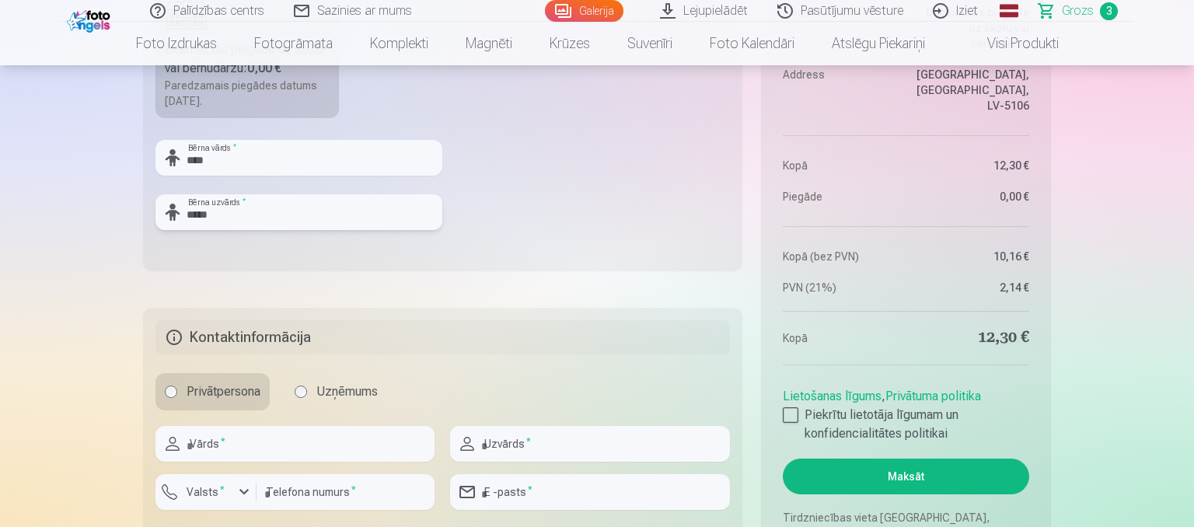
scroll to position [1148, 0]
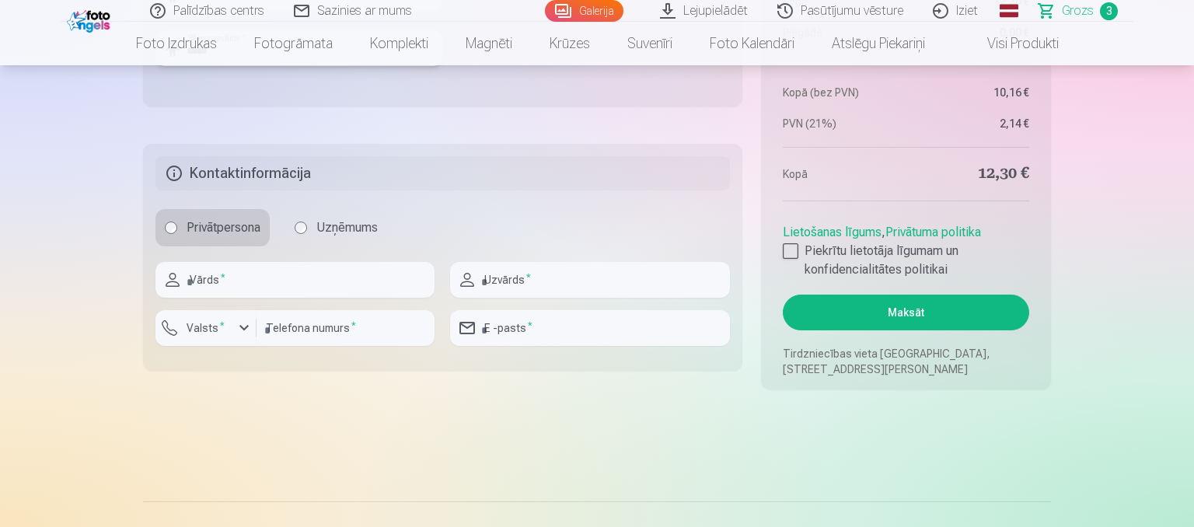
type input "*****"
click at [263, 284] on input "text" at bounding box center [294, 280] width 279 height 36
type input "*****"
click at [503, 291] on input "text" at bounding box center [589, 280] width 279 height 36
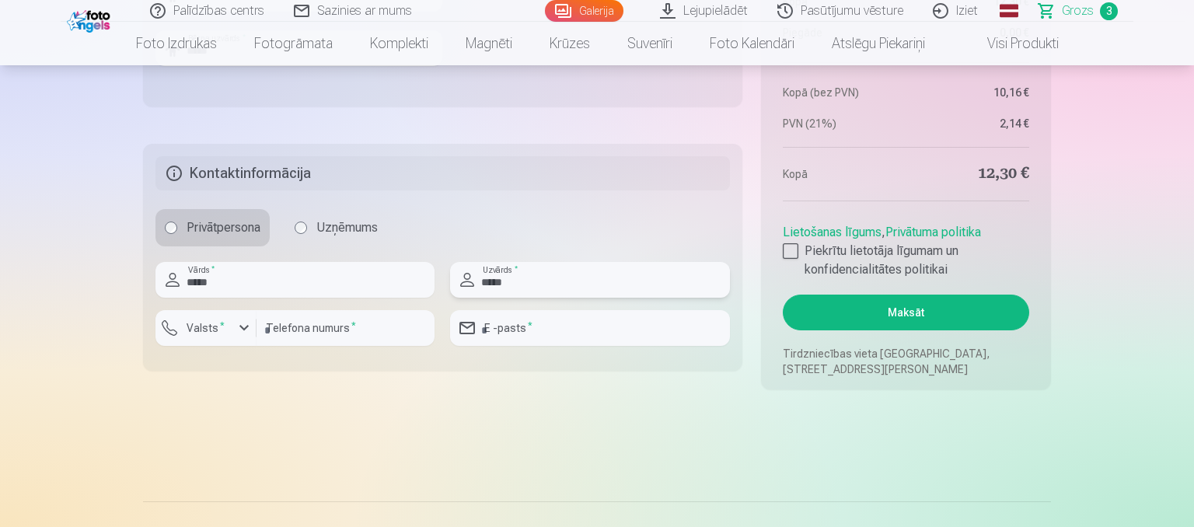
type input "*****"
click at [375, 329] on input "number" at bounding box center [345, 328] width 178 height 36
type input "********"
click at [535, 327] on input "email" at bounding box center [589, 328] width 279 height 36
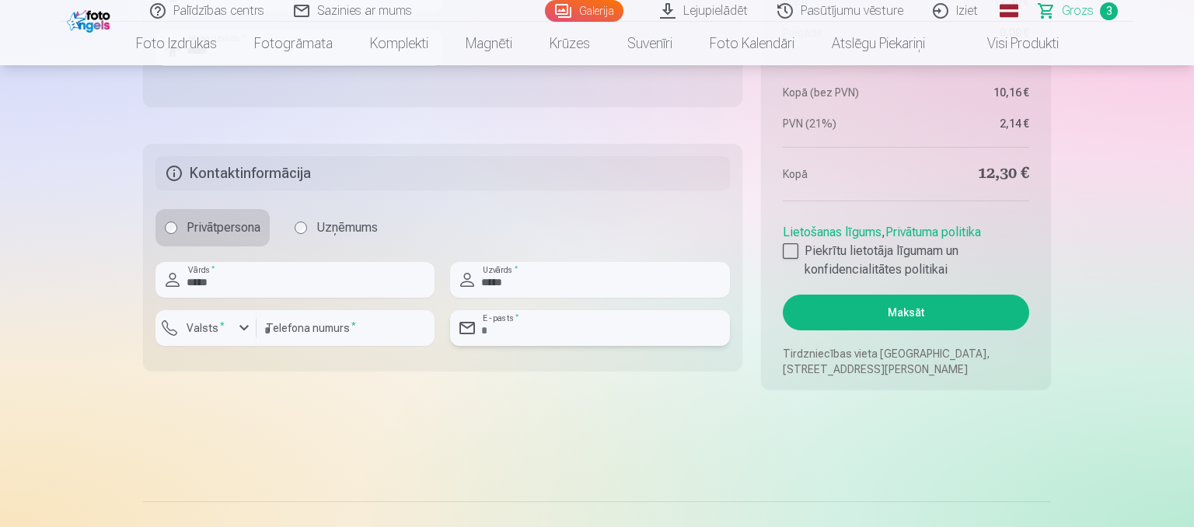
click at [535, 327] on input "email" at bounding box center [589, 328] width 279 height 36
type input "**********"
click at [246, 325] on div "button" at bounding box center [244, 328] width 19 height 19
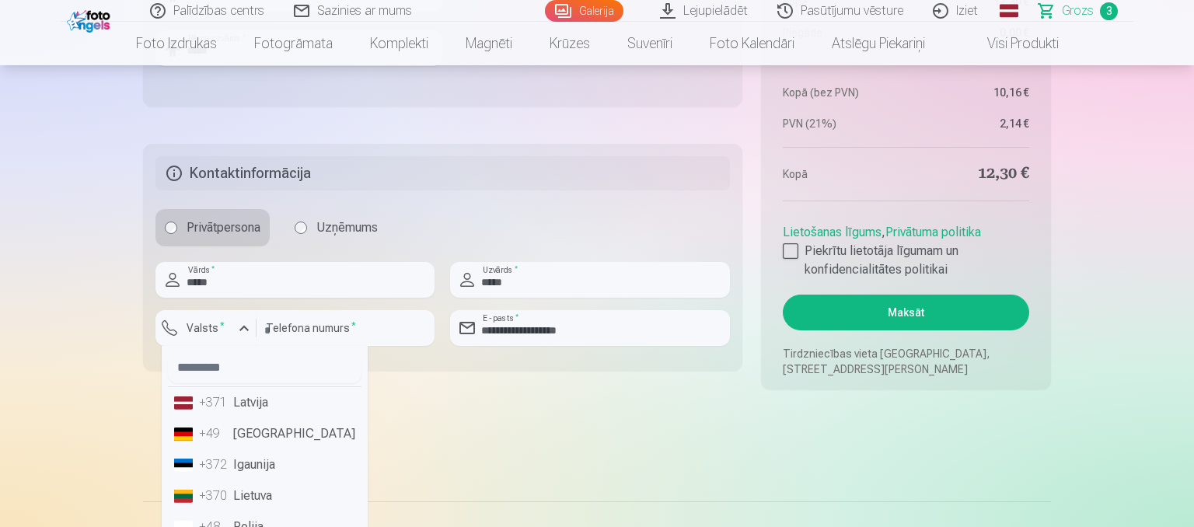
click at [256, 399] on li "+371 Latvija" at bounding box center [264, 402] width 193 height 31
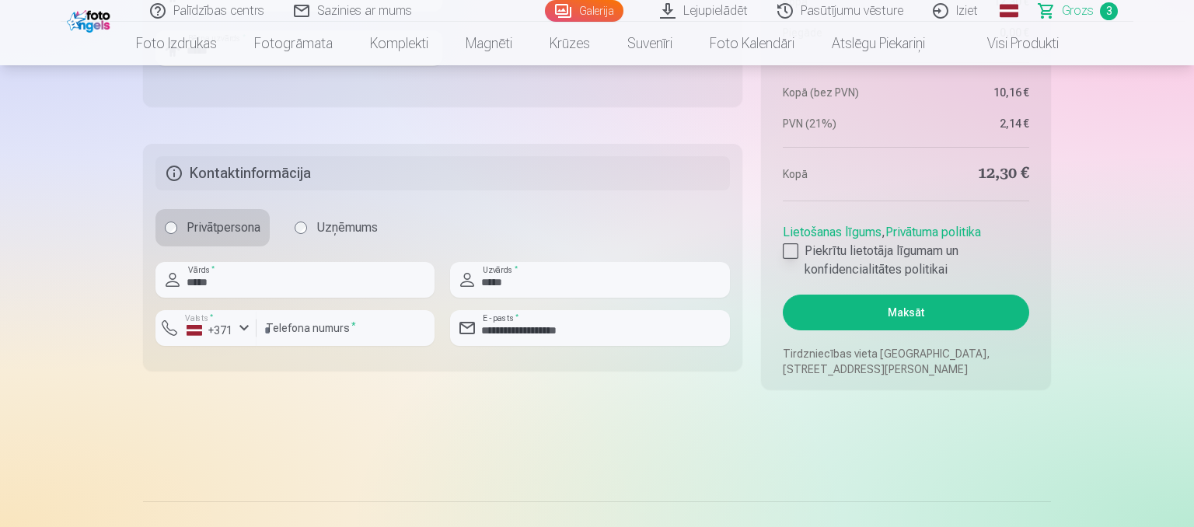
click at [798, 253] on label "Piekrītu lietotāja līgumam un konfidencialitātes politikai" at bounding box center [905, 260] width 246 height 37
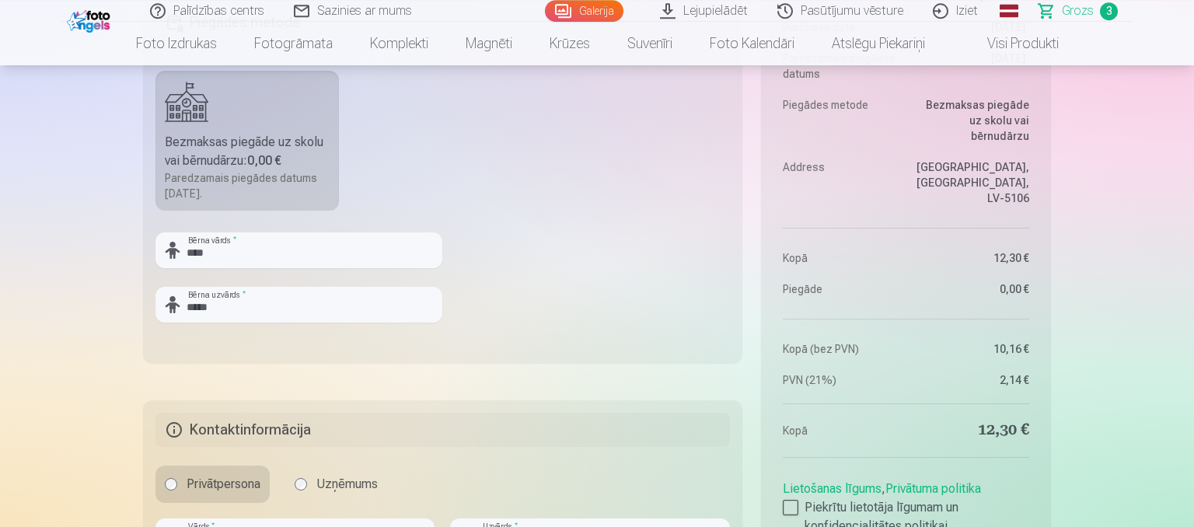
scroll to position [985, 0]
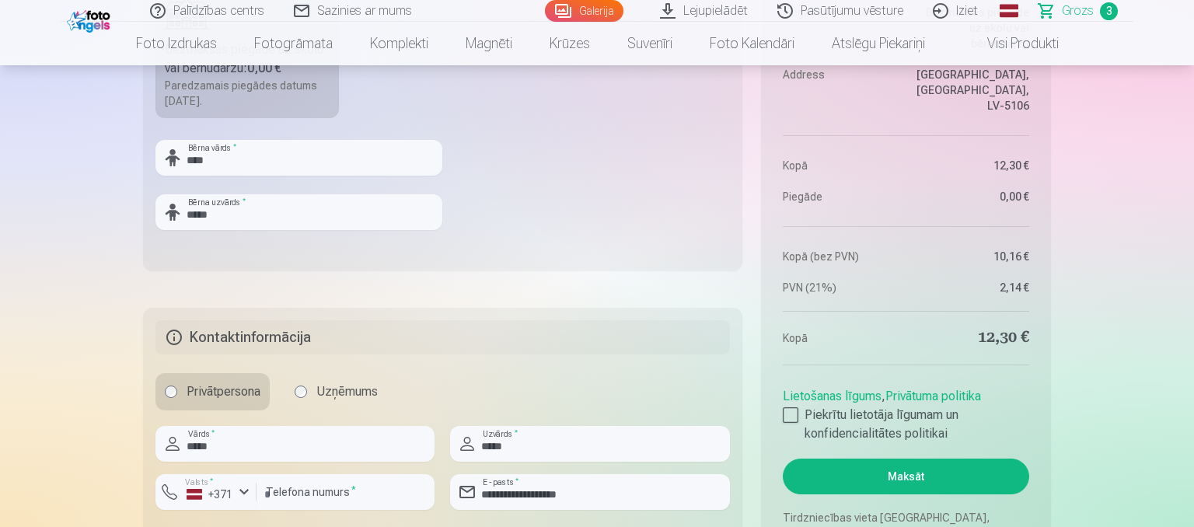
click at [913, 475] on button "Maksāt" at bounding box center [905, 476] width 246 height 36
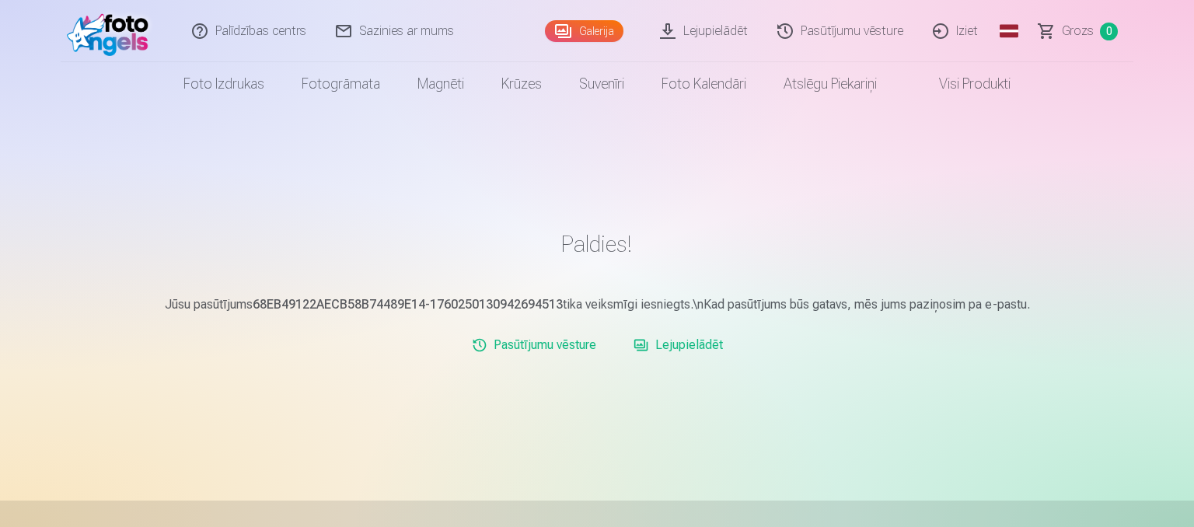
click at [953, 34] on link "Iziet" at bounding box center [955, 31] width 75 height 62
